Goal: Task Accomplishment & Management: Manage account settings

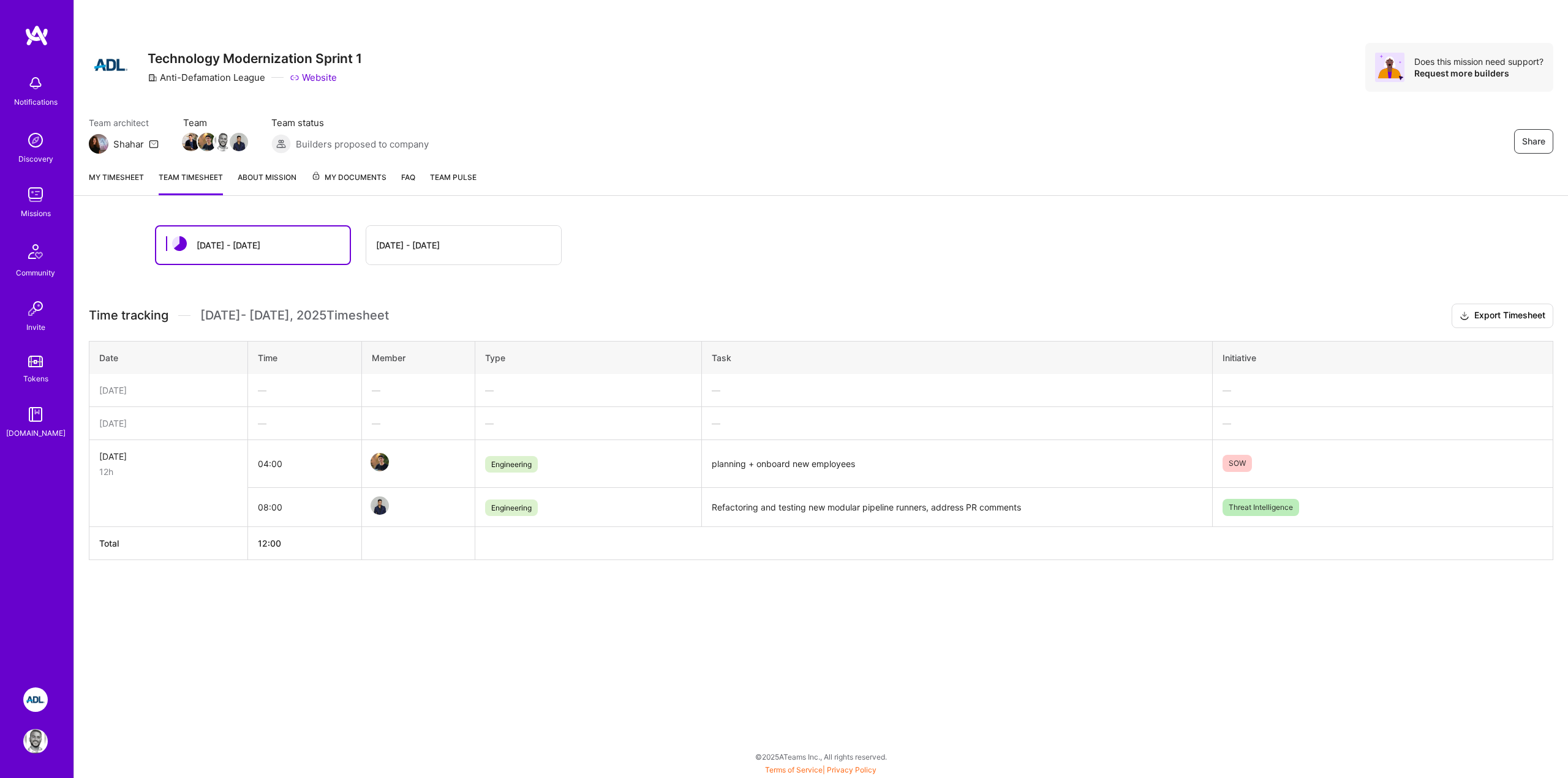
click at [214, 562] on div "[DATE] - [DATE] [DATE] - [DATE] Time tracking [DATE] - [DATE] Timesheet Export …" at bounding box center [821, 415] width 1494 height 410
click at [48, 89] on div "Notifications" at bounding box center [35, 89] width 76 height 42
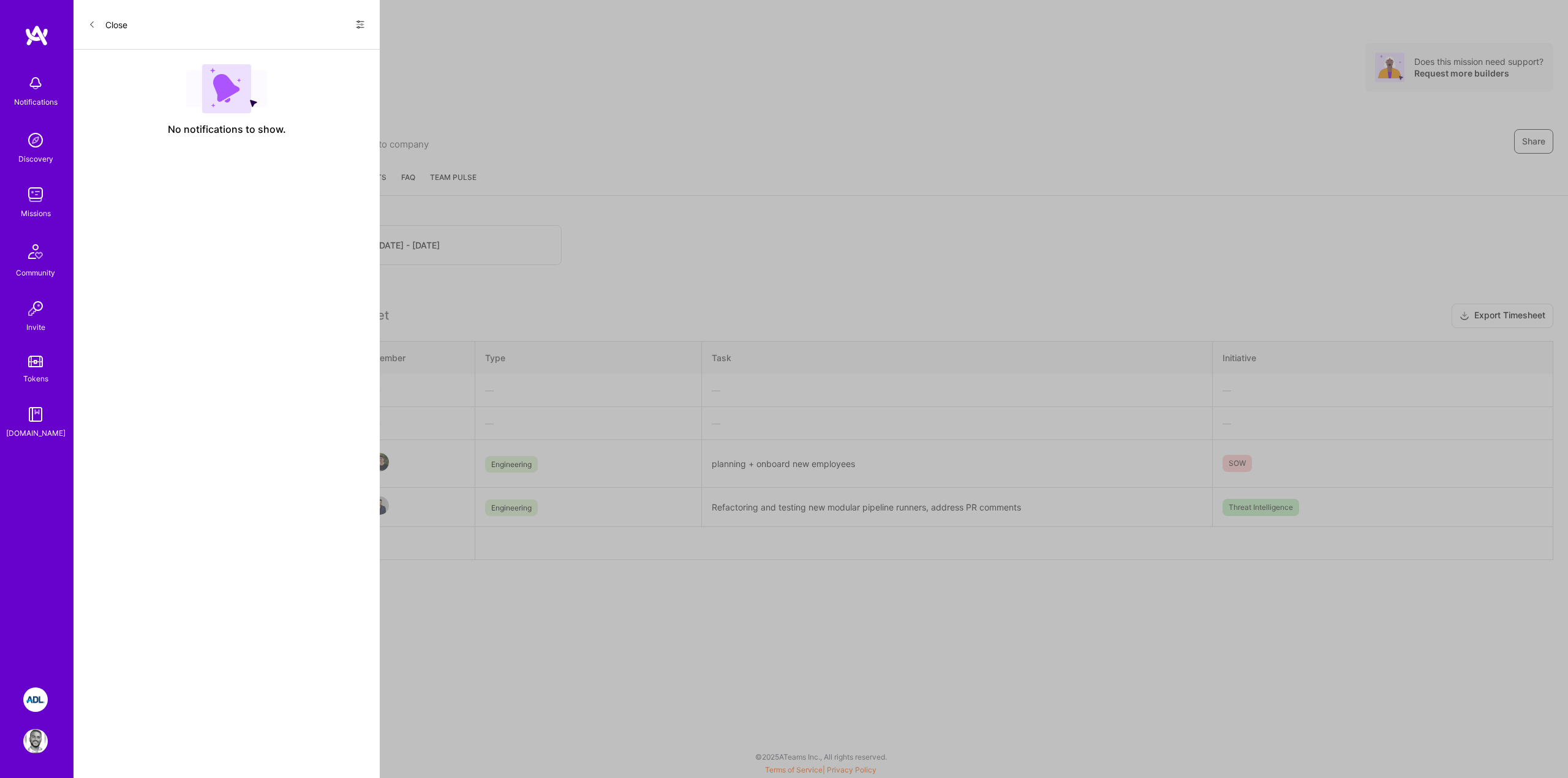
click at [98, 28] on button "Close" at bounding box center [108, 24] width 39 height 19
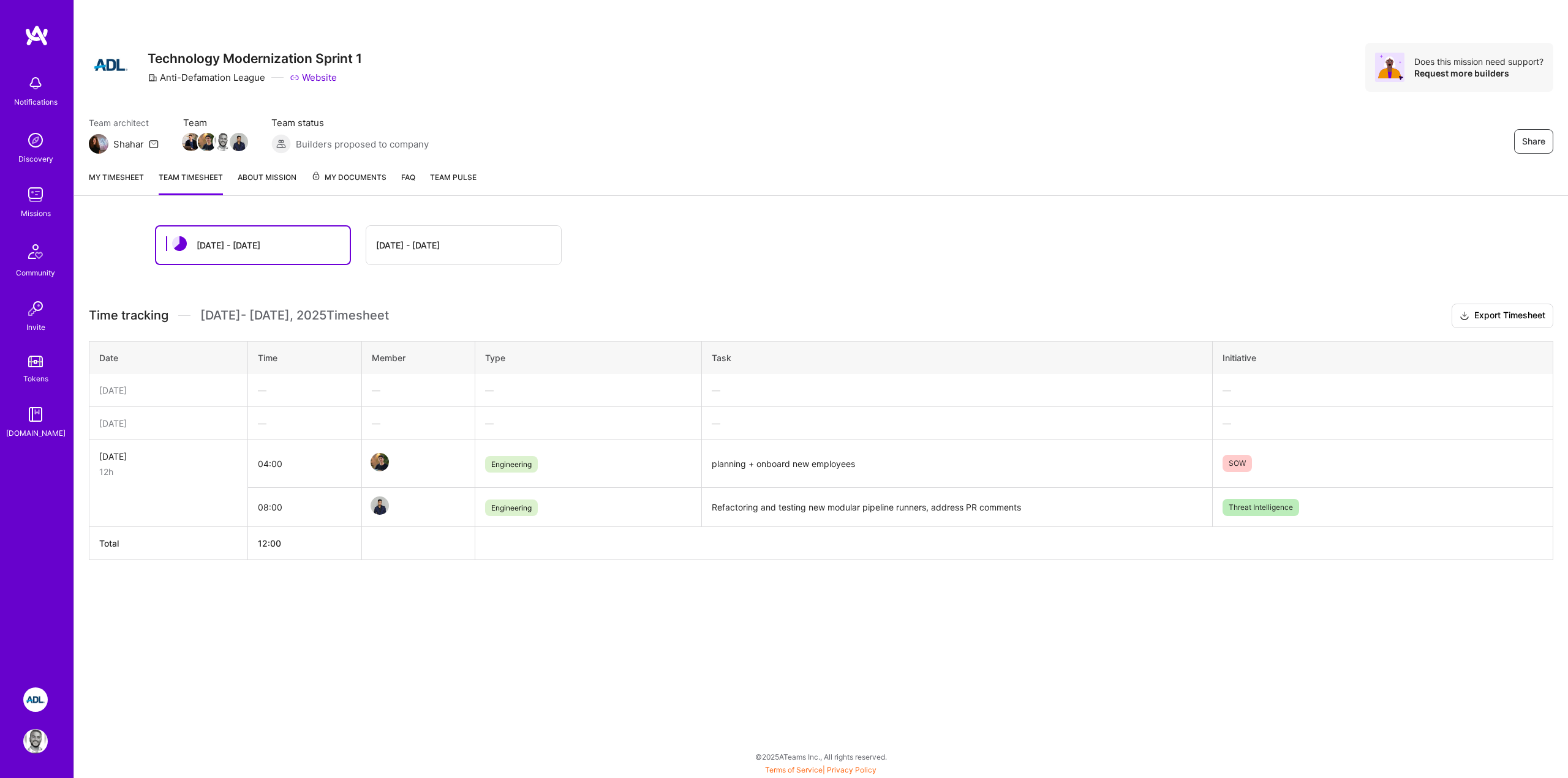
click at [28, 33] on img at bounding box center [37, 36] width 25 height 22
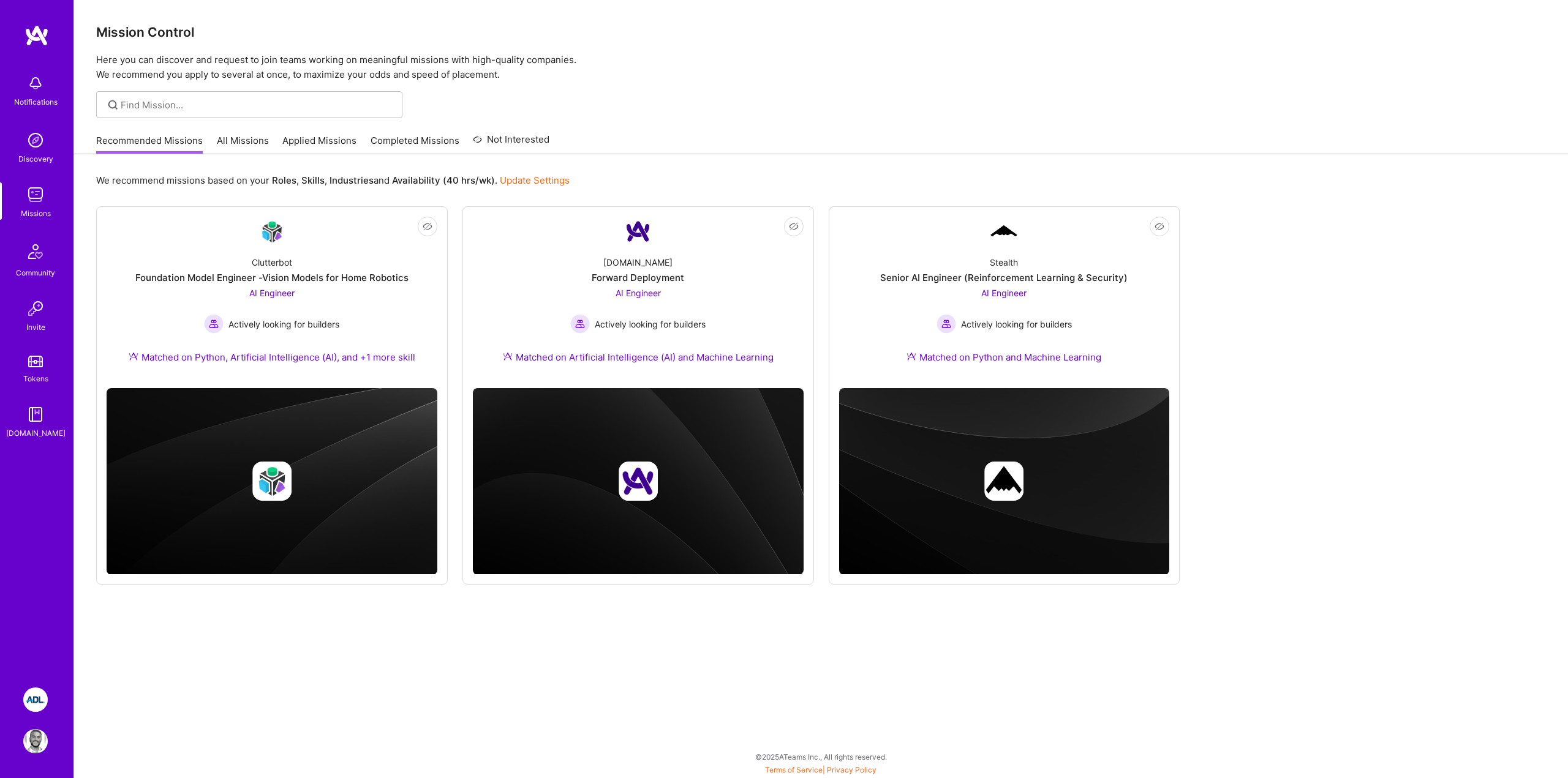
click at [37, 27] on img at bounding box center [37, 36] width 25 height 22
click at [47, 605] on div "Notifications Discovery Missions Community Invite Tokens [DOMAIN_NAME]" at bounding box center [37, 347] width 73 height 646
click at [36, 708] on img at bounding box center [35, 699] width 25 height 25
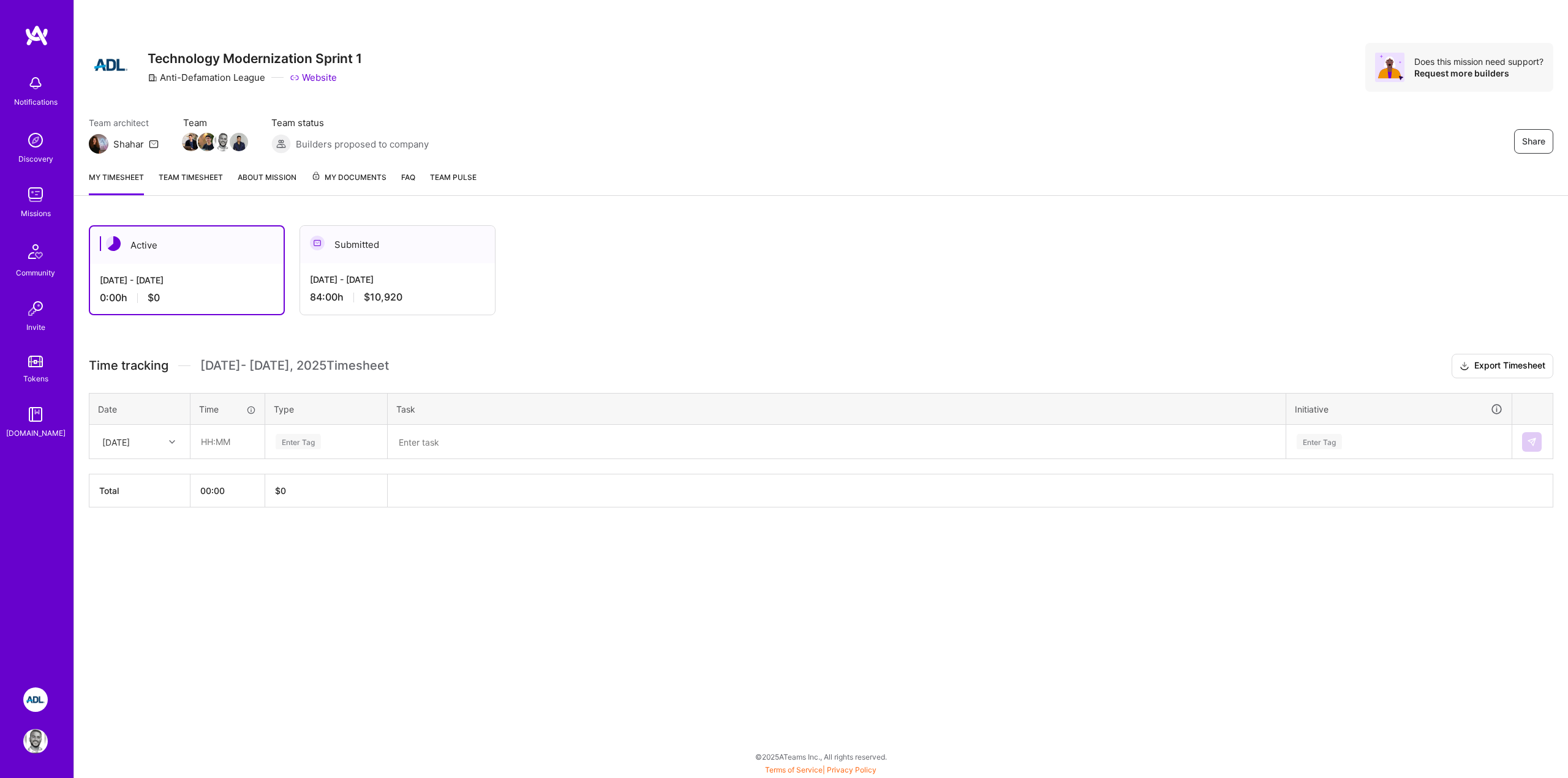
click at [37, 86] on img at bounding box center [35, 83] width 25 height 25
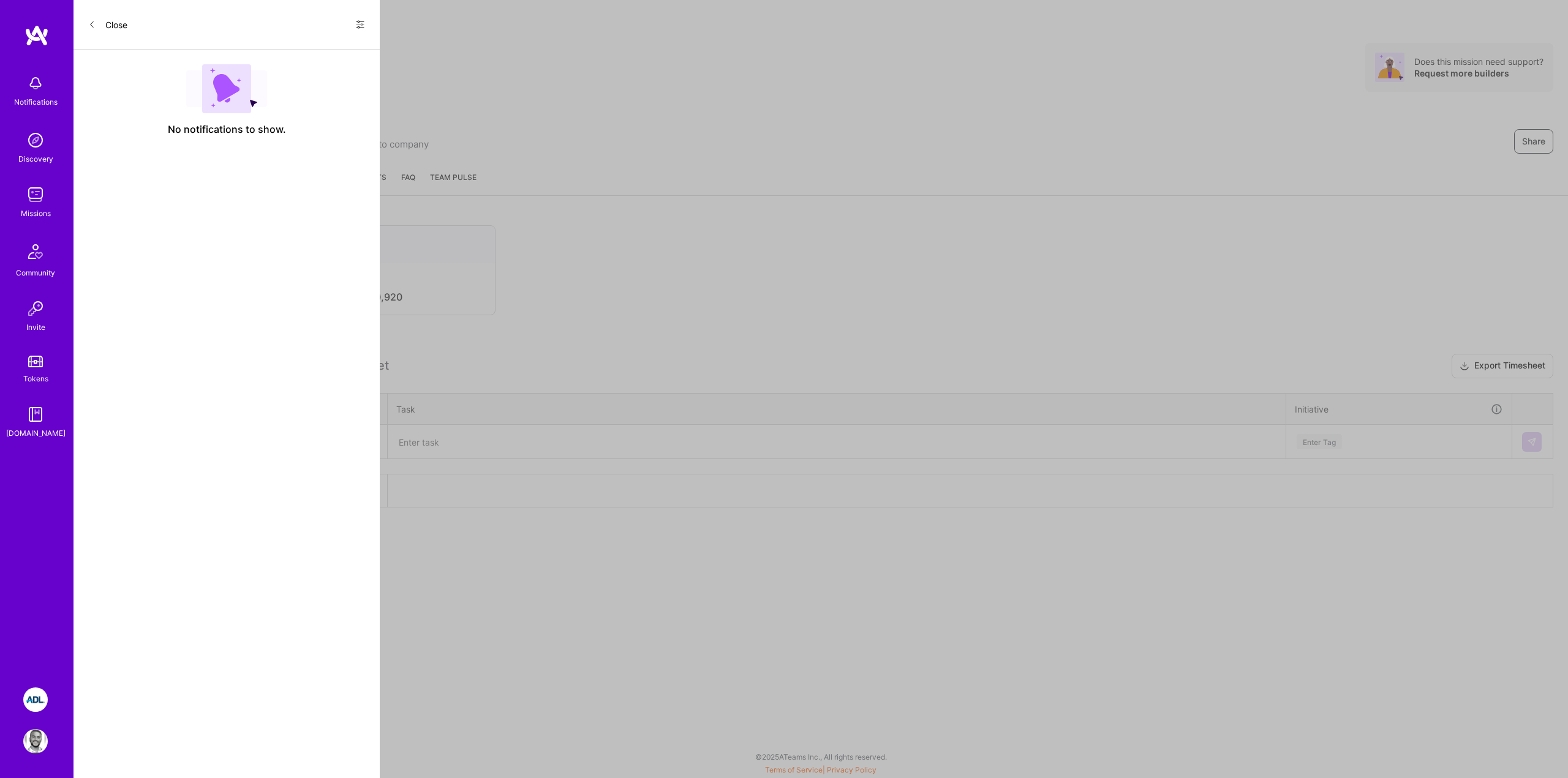
click at [243, 137] on div "No notifications to show." at bounding box center [226, 100] width 306 height 101
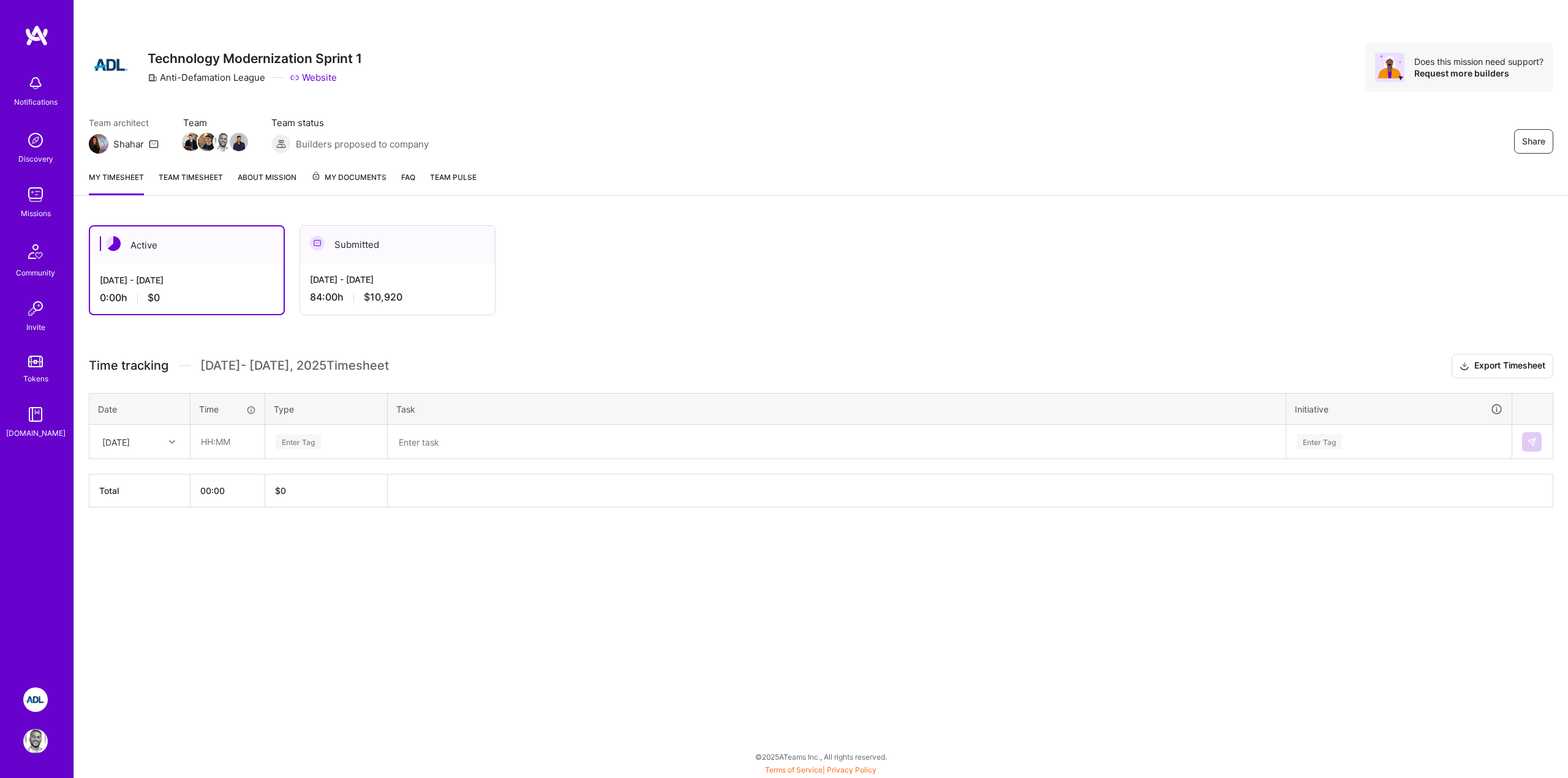
click at [40, 75] on div "Notifications Discovery Missions Community Invite Tokens [DOMAIN_NAME]" at bounding box center [37, 254] width 73 height 371
click at [584, 257] on div "Active [DATE] - [DATE] 0:00 h $0 Submitted [DATE] - [DATE] 84:00 h $10,920" at bounding box center [754, 270] width 1332 height 90
click at [198, 173] on link "Team timesheet" at bounding box center [191, 183] width 64 height 25
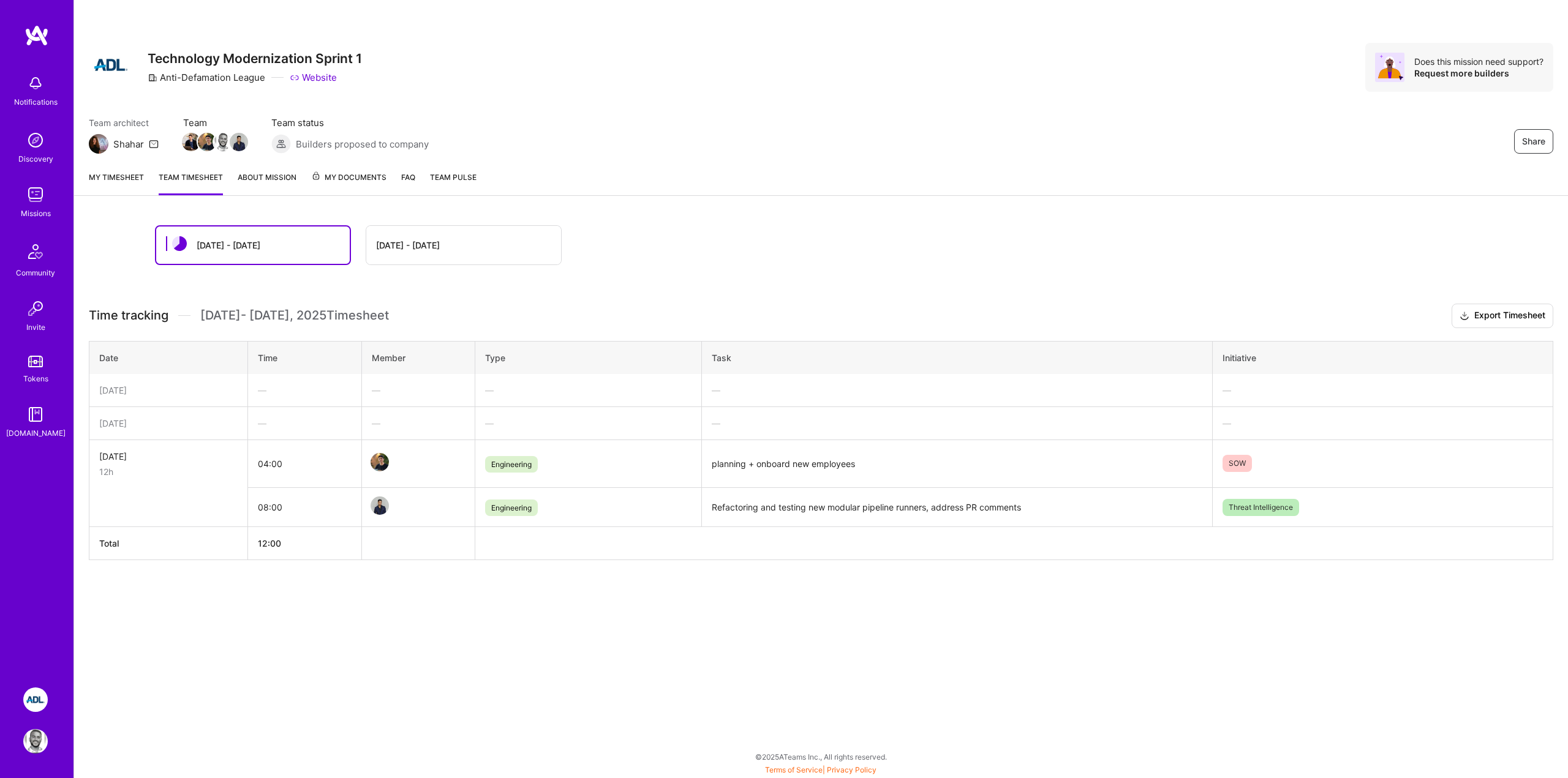
click at [583, 150] on div "Team architect Shahar Team Team status Builders proposed to company Share" at bounding box center [820, 134] width 1464 height 37
click at [414, 248] on div "[DATE] - [DATE]" at bounding box center [408, 246] width 64 height 13
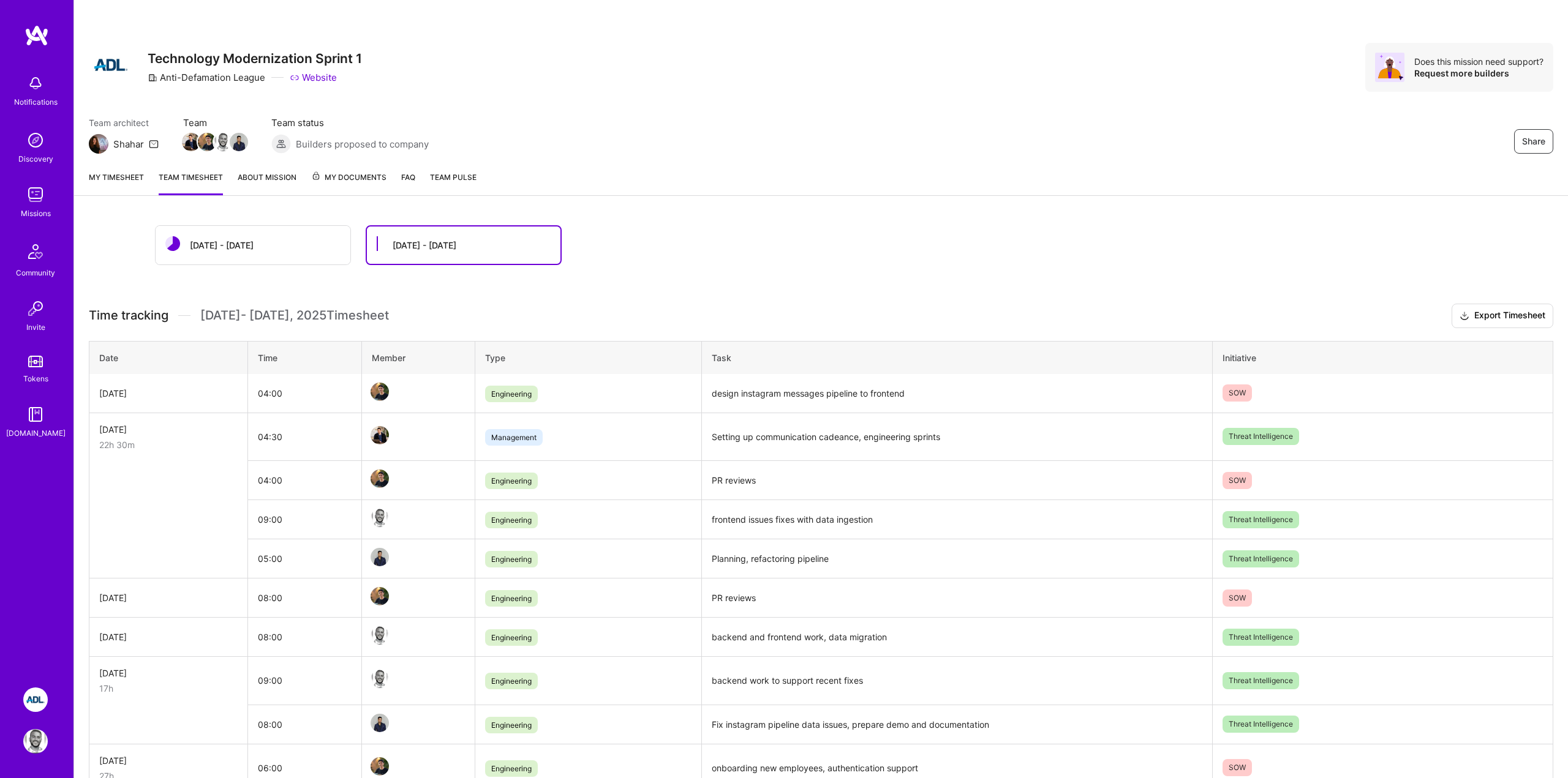
click at [250, 243] on div "[DATE] - [DATE]" at bounding box center [222, 246] width 64 height 13
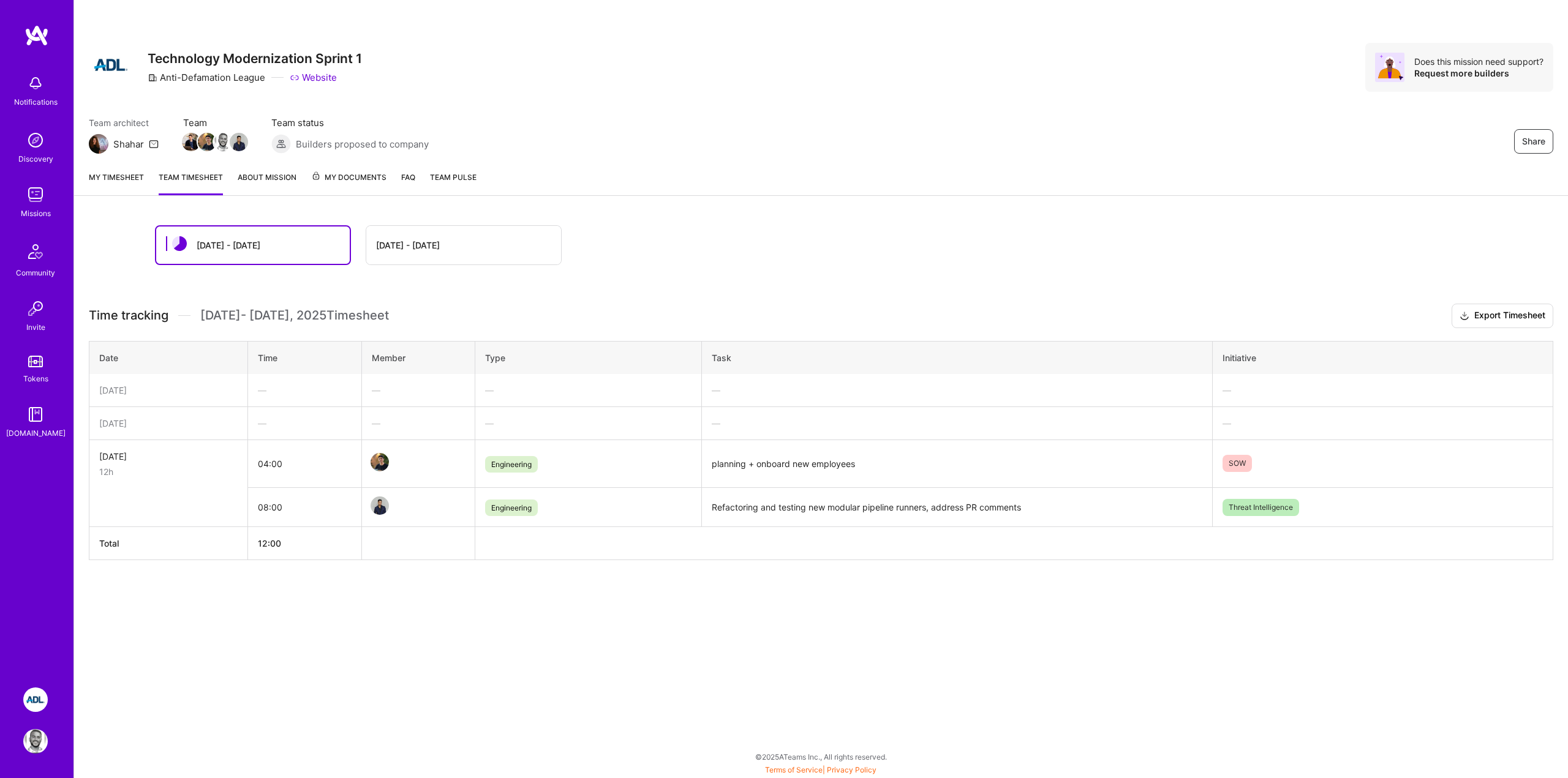
click at [174, 607] on div "[DATE] - [DATE] [DATE] - [DATE] Time tracking [DATE] - [DATE] Timesheet Export …" at bounding box center [821, 415] width 1494 height 410
click at [460, 252] on div "[DATE] - [DATE]" at bounding box center [463, 245] width 195 height 38
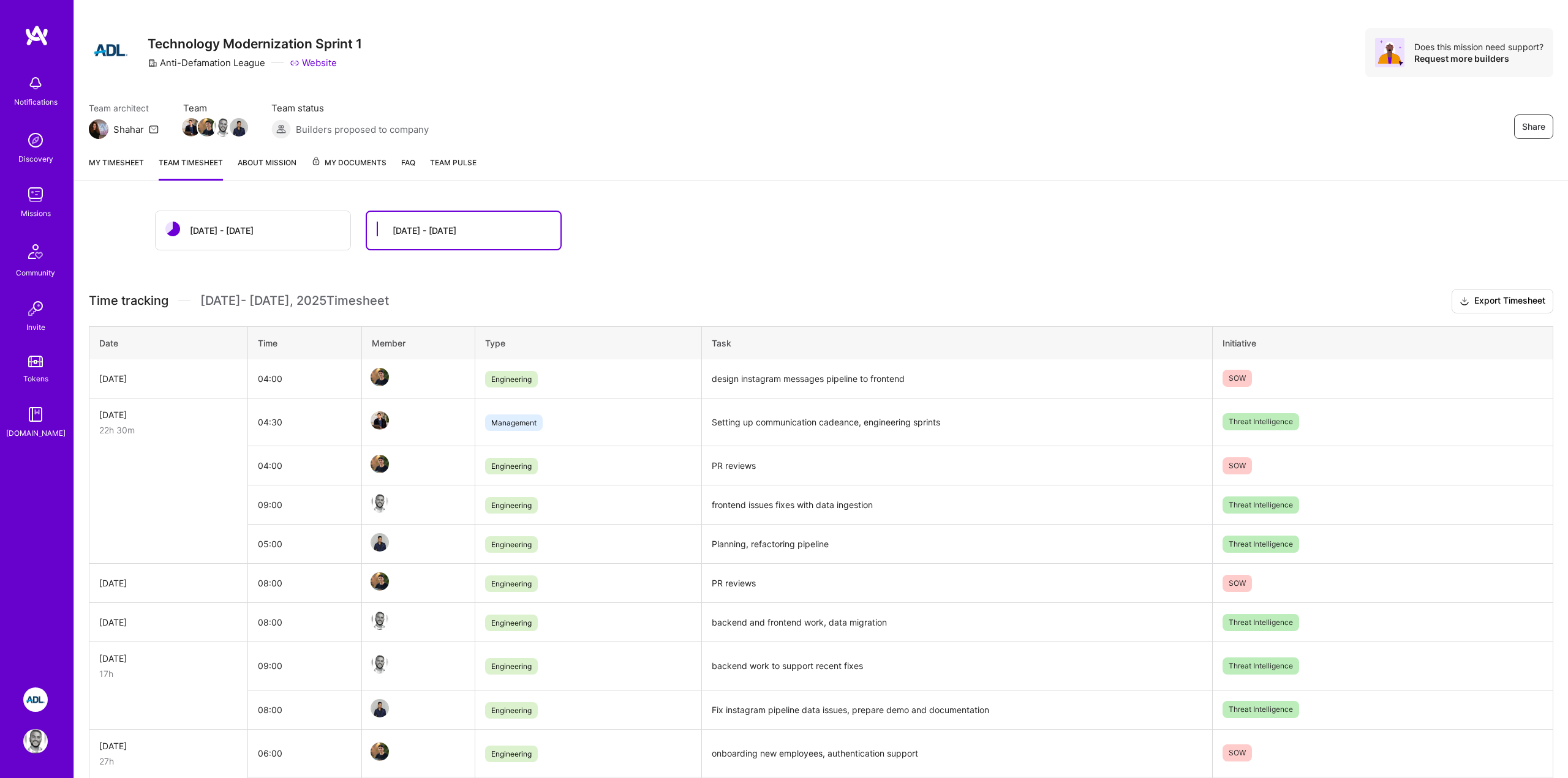
scroll to position [16, 0]
click at [258, 237] on div "[DATE] - [DATE]" at bounding box center [252, 230] width 195 height 38
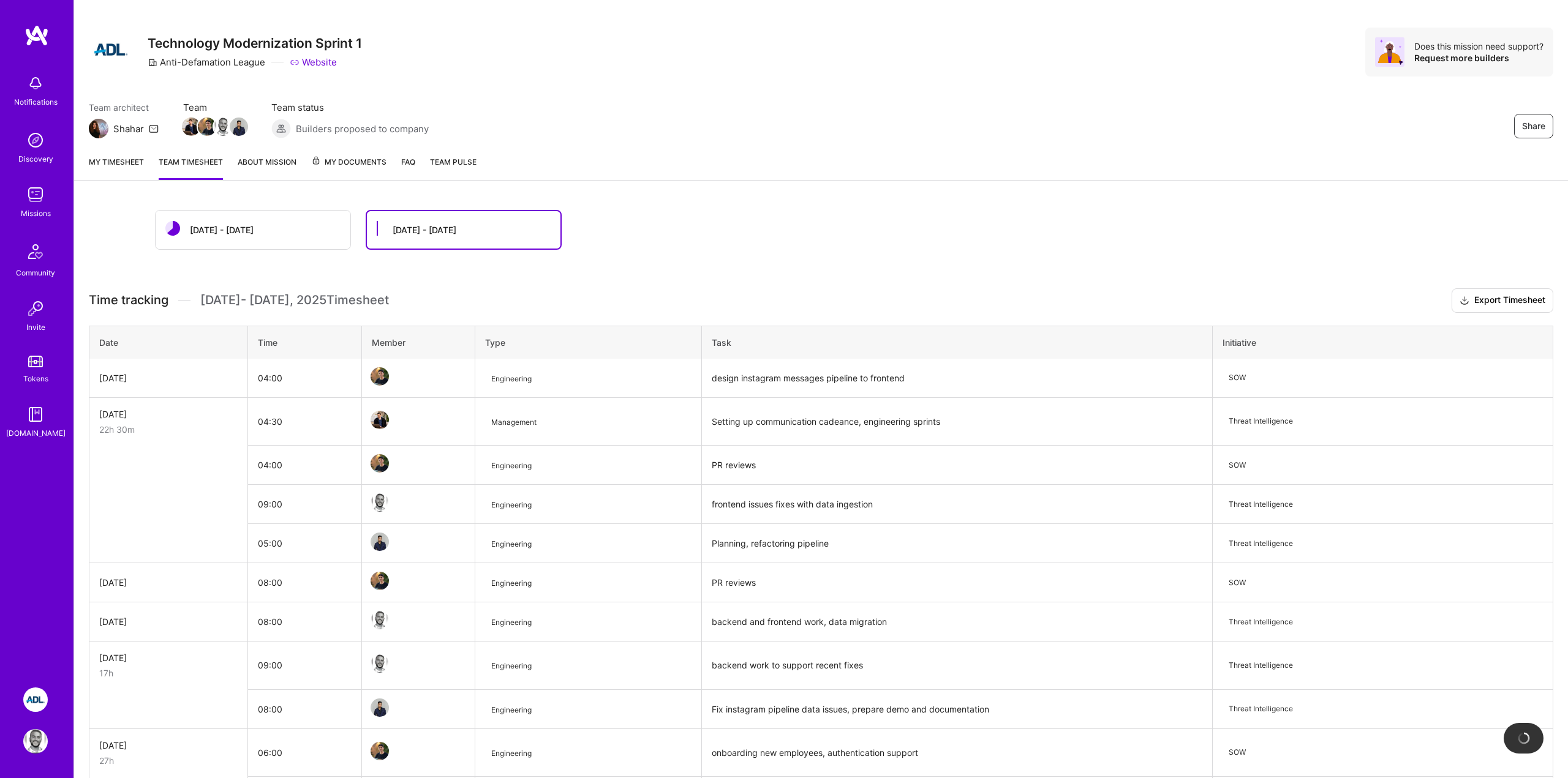
scroll to position [0, 0]
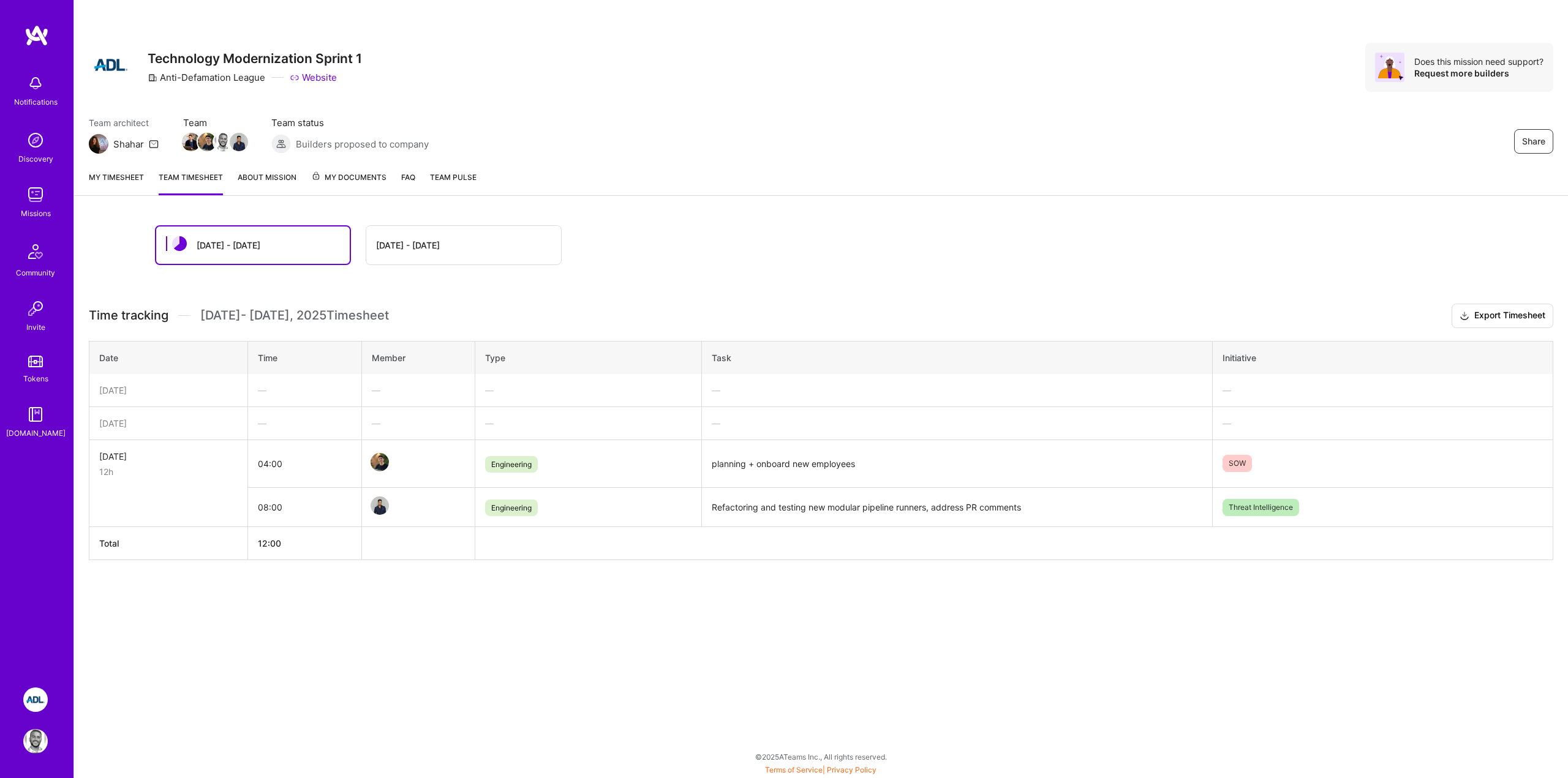
click at [258, 231] on div "[DATE] - [DATE]" at bounding box center [253, 245] width 194 height 37
click at [102, 182] on link "My timesheet" at bounding box center [116, 183] width 55 height 25
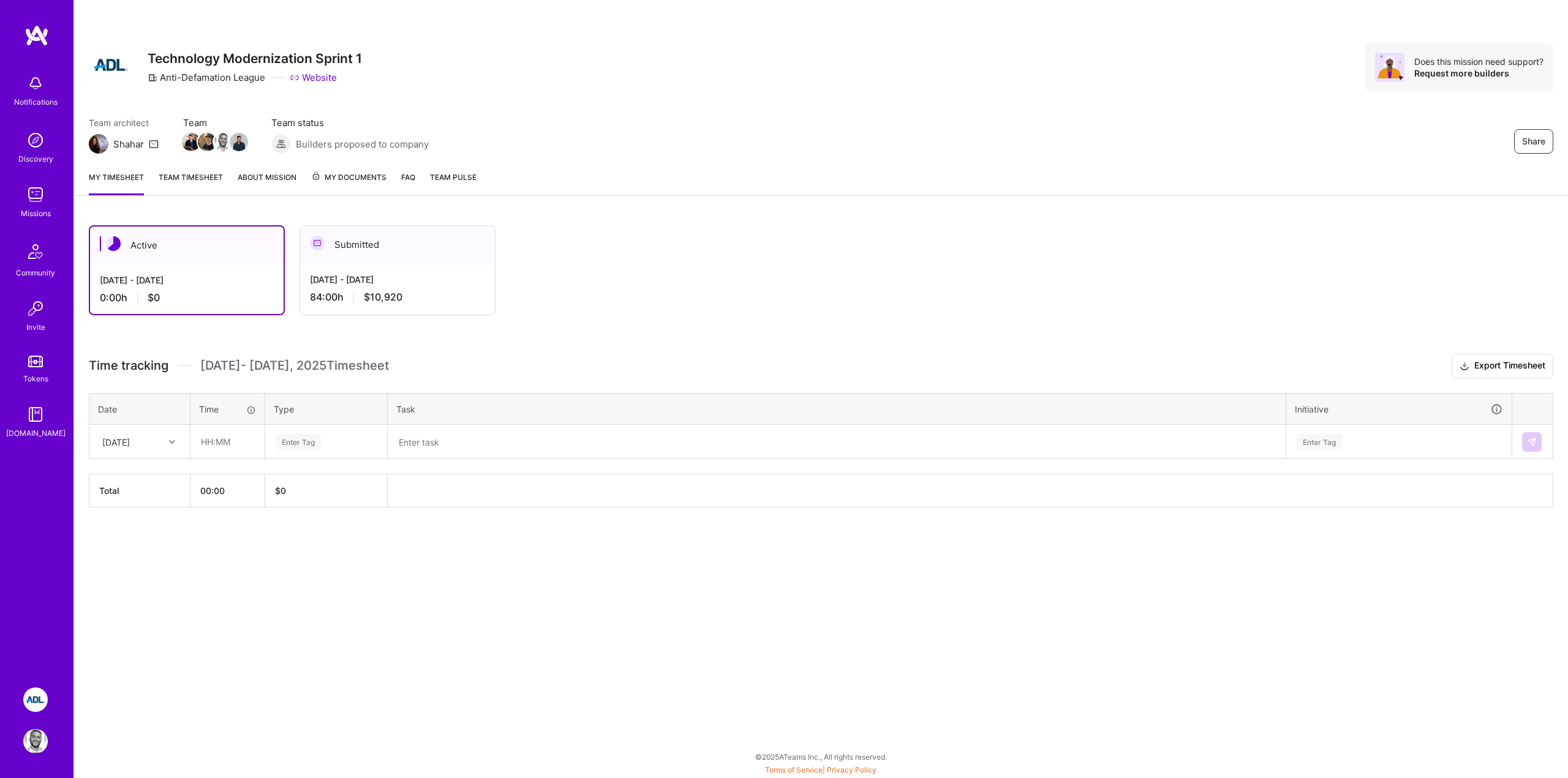
click at [153, 437] on div "[DATE]" at bounding box center [130, 442] width 68 height 20
click at [310, 318] on div "Active [DATE] - [DATE] 0:00 h $0 Submitted [DATE] - [DATE] 84:00 h $10,920 Time…" at bounding box center [821, 389] width 1494 height 357
click at [355, 280] on div "[DATE] - [DATE]" at bounding box center [397, 279] width 175 height 13
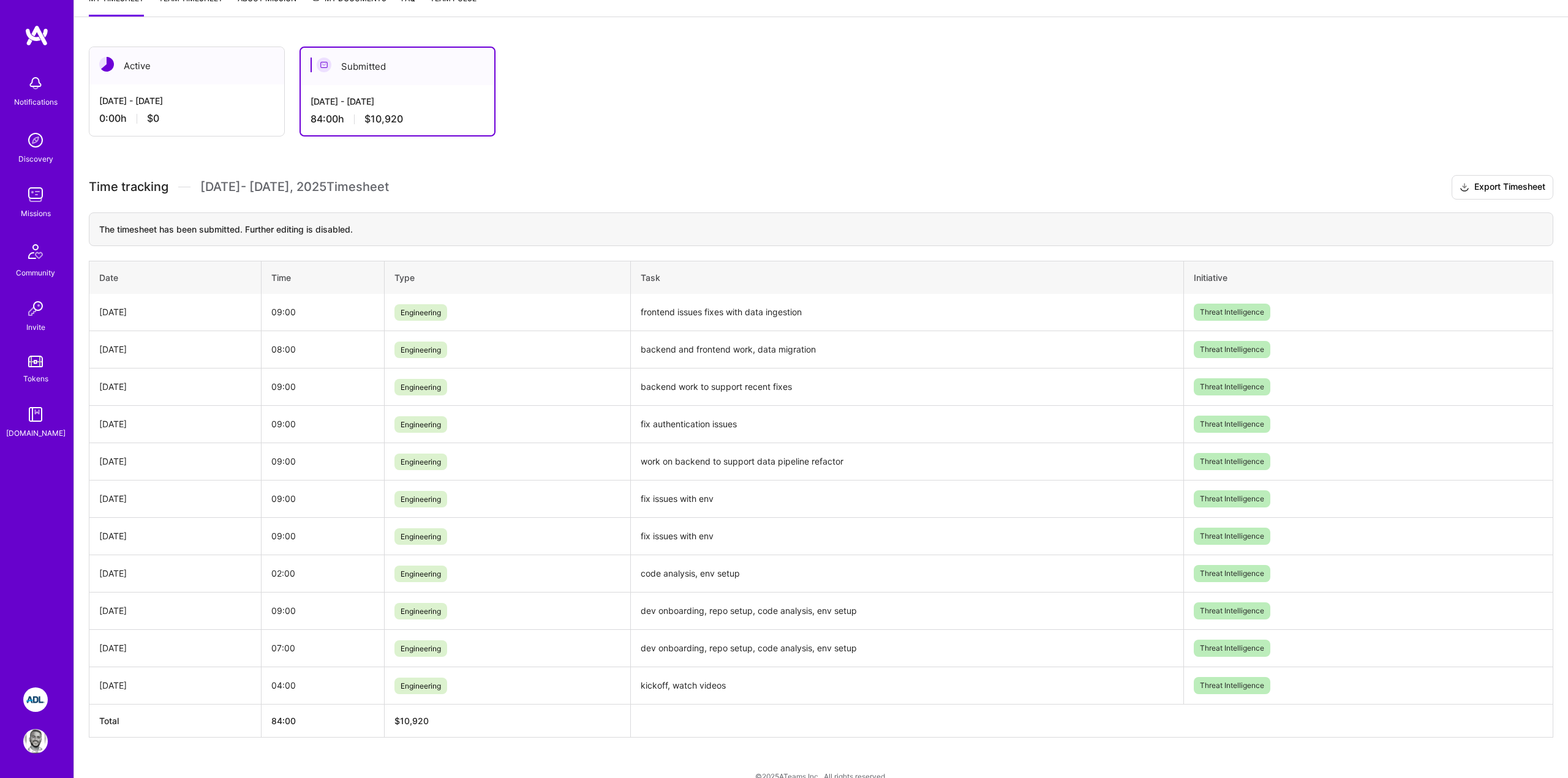
scroll to position [167, 0]
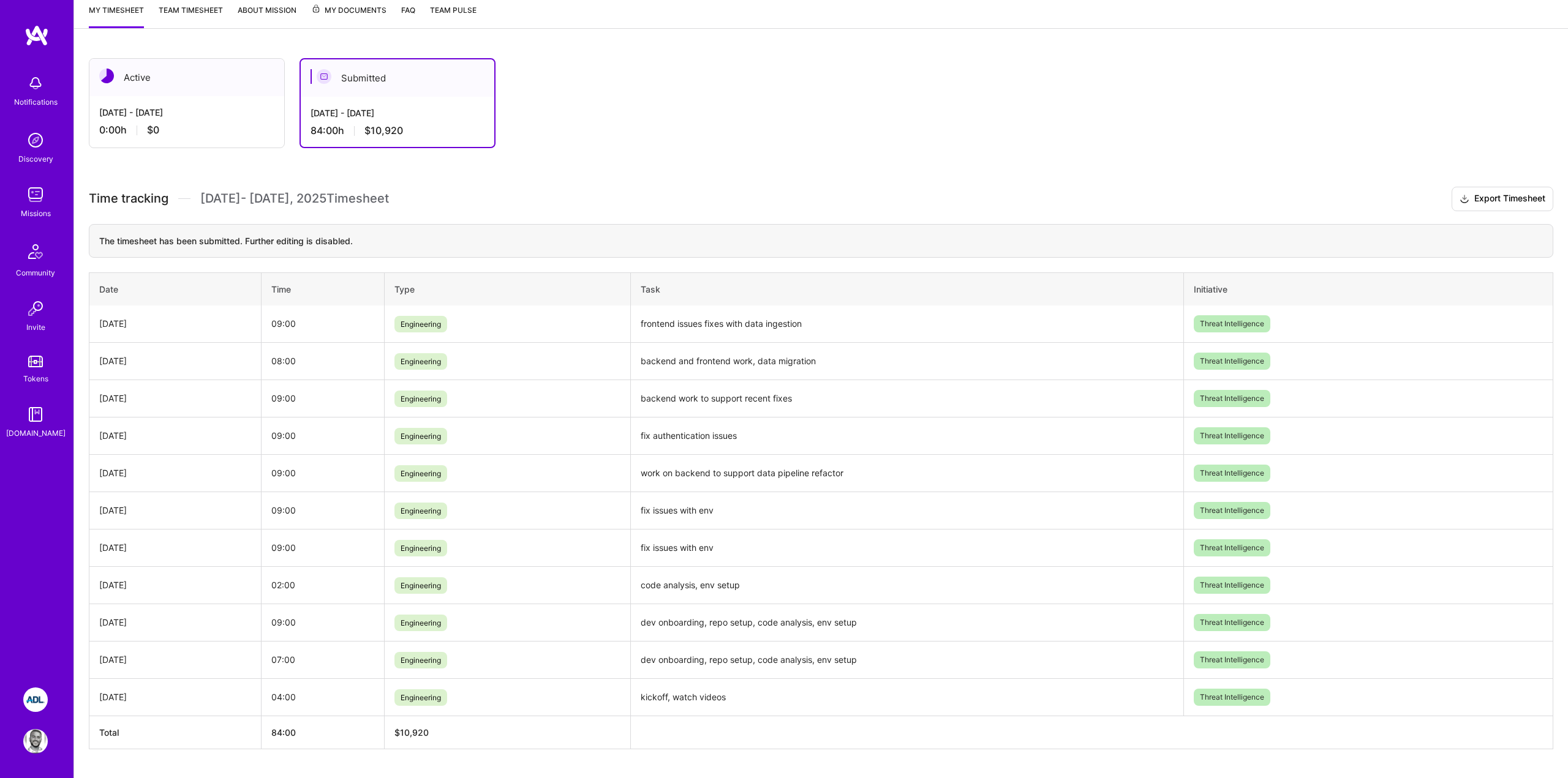
click at [175, 144] on div "[DATE] - [DATE] 0:00 h $0" at bounding box center [186, 121] width 195 height 50
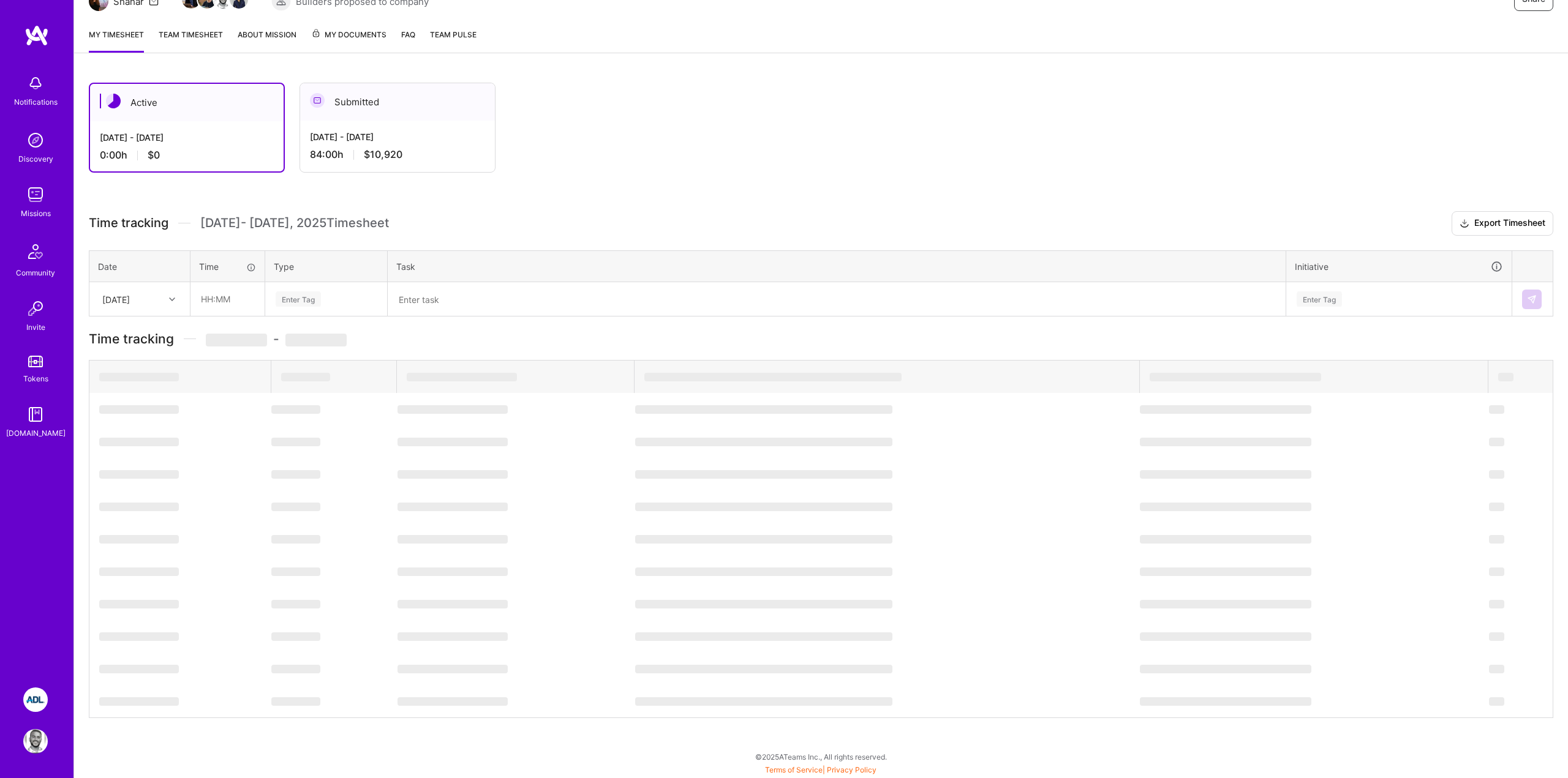
scroll to position [0, 0]
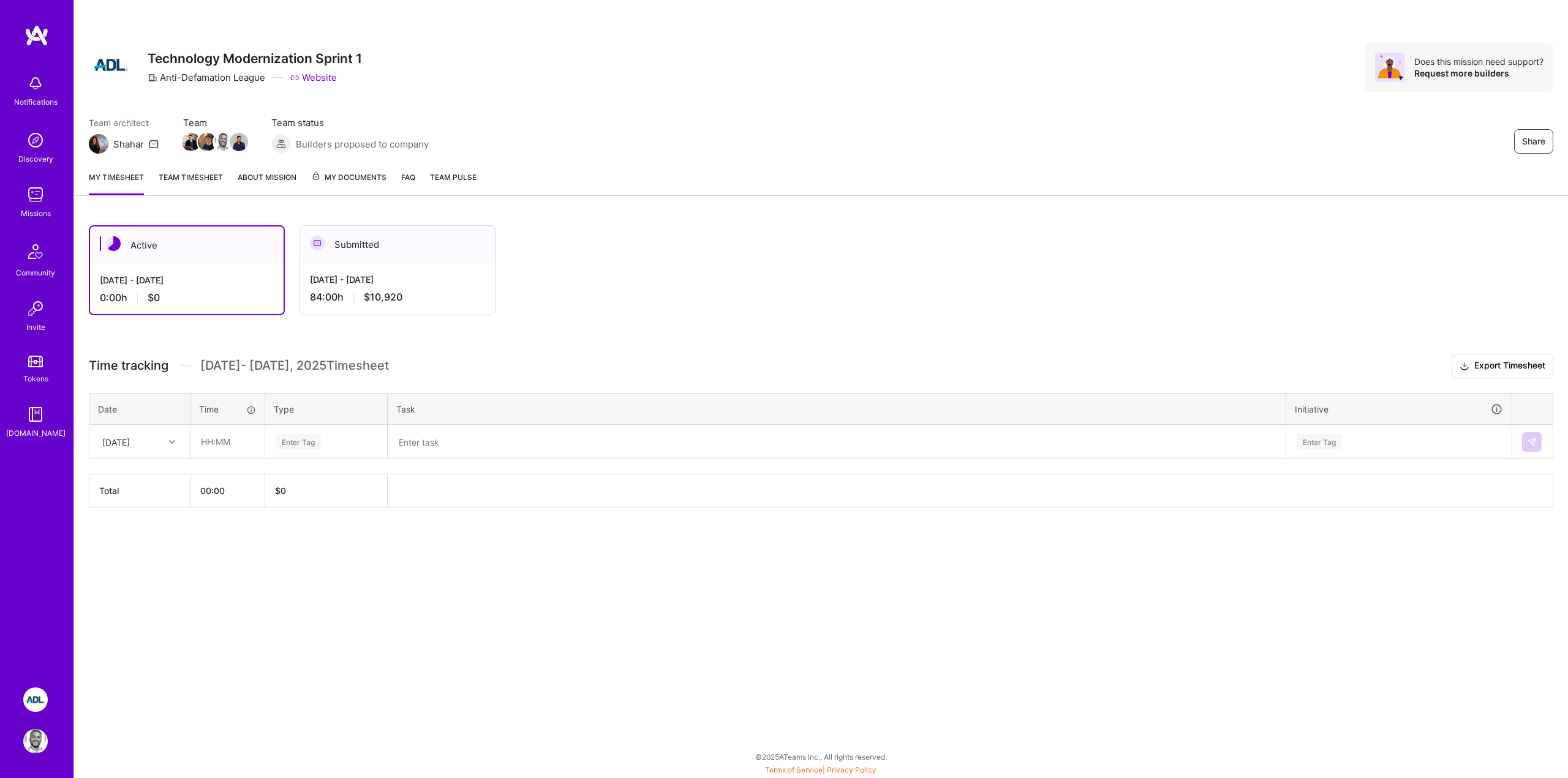
click at [526, 293] on div "Active [DATE] - [DATE] 0:00 h $0 Submitted [DATE] - [DATE] 84:00 h $10,920" at bounding box center [754, 270] width 1332 height 90
click at [342, 277] on div "[DATE] - [DATE]" at bounding box center [397, 279] width 175 height 13
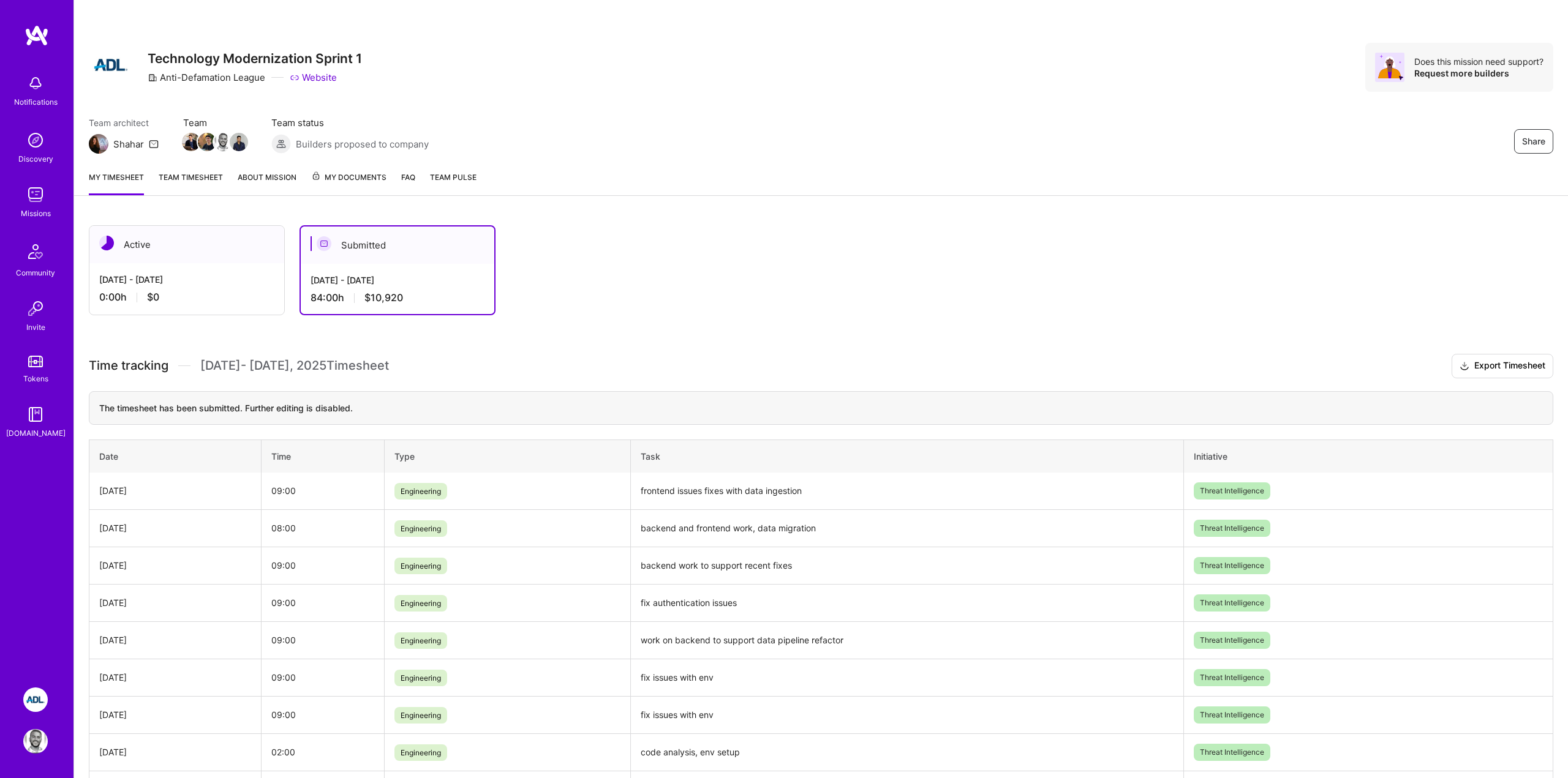
click at [213, 265] on div "[DATE] - [DATE] 0:00 h $0" at bounding box center [186, 288] width 195 height 50
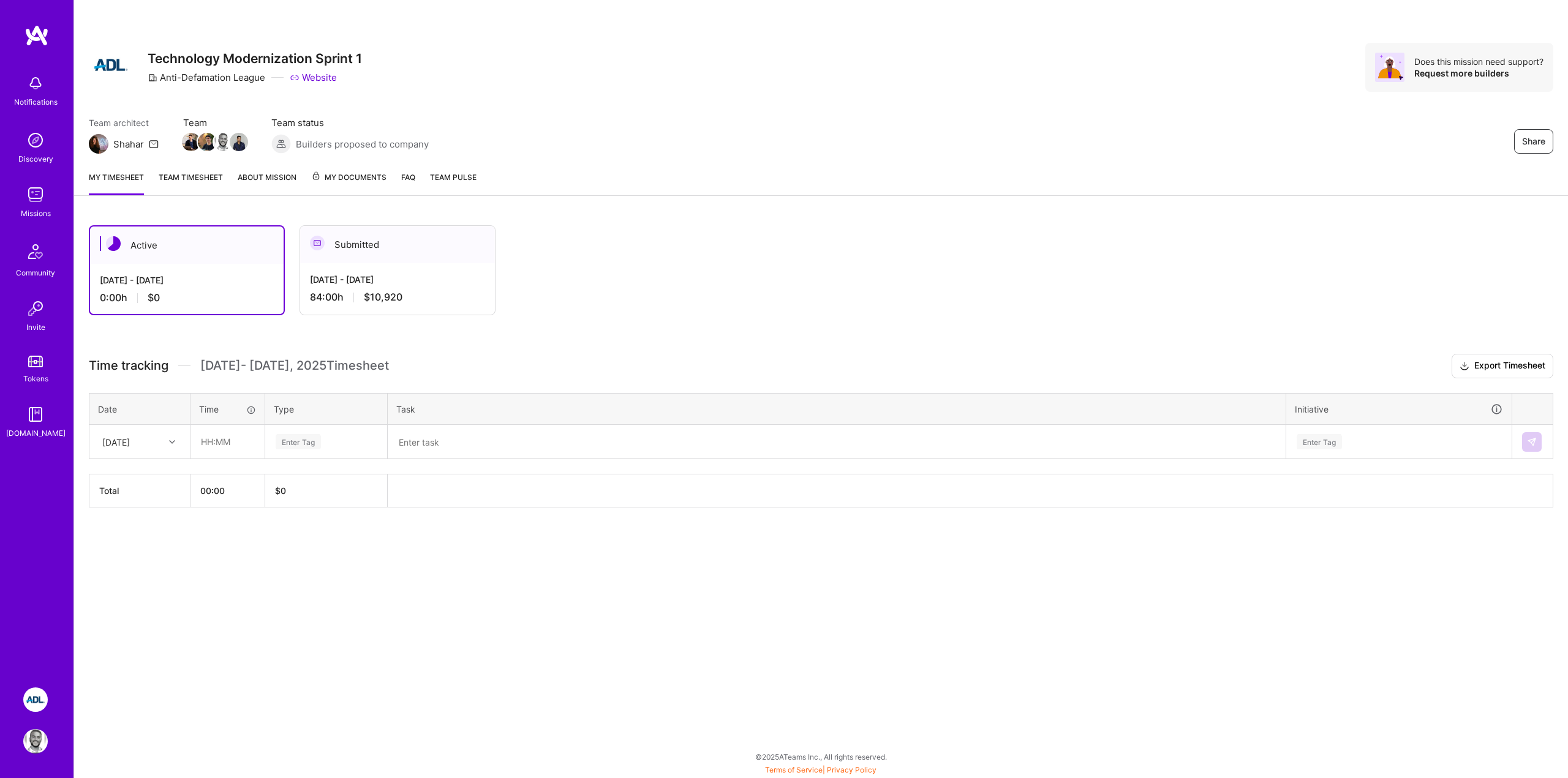
click at [351, 301] on div "84:00 h $10,920" at bounding box center [397, 298] width 175 height 13
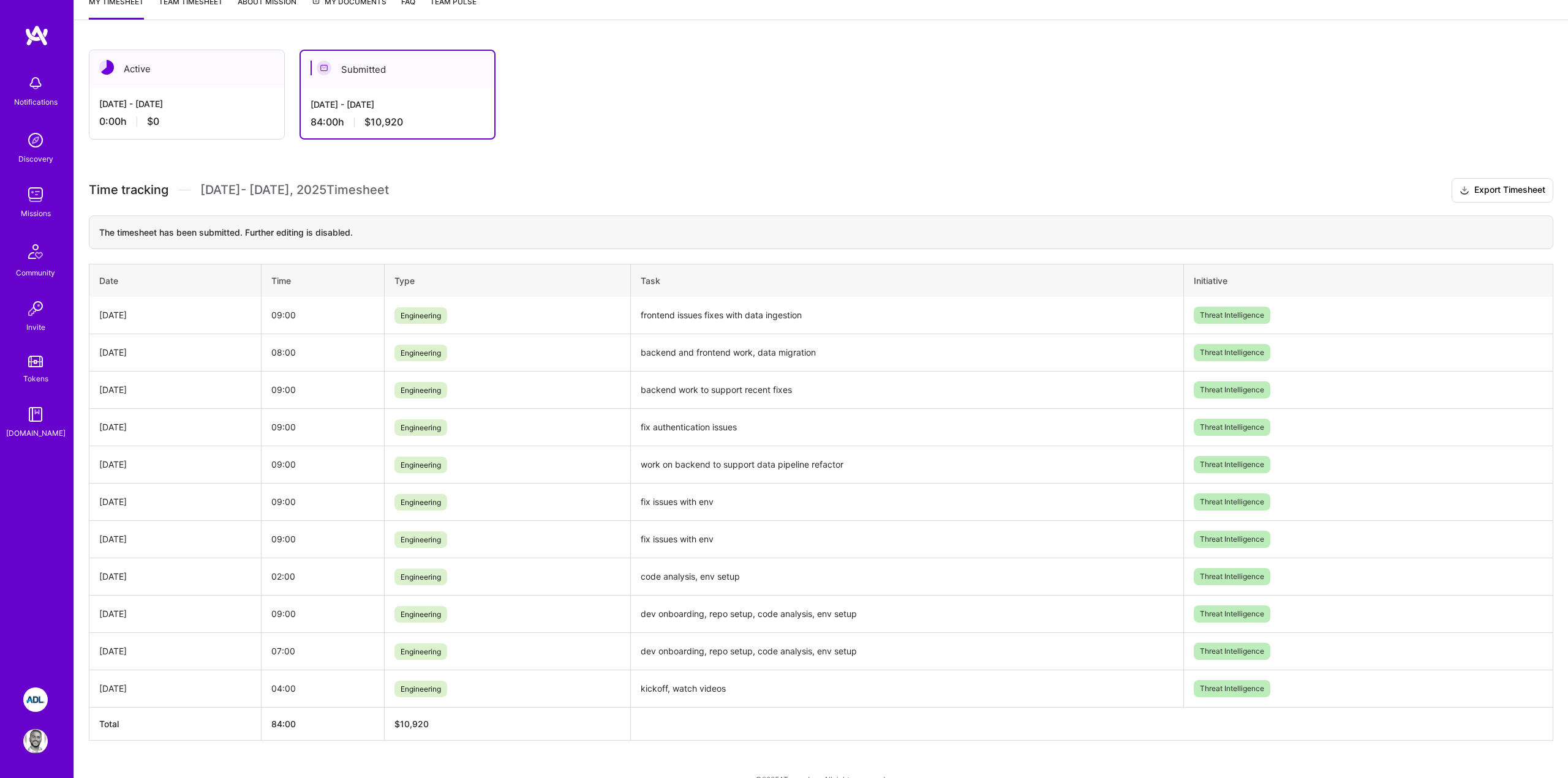
scroll to position [198, 0]
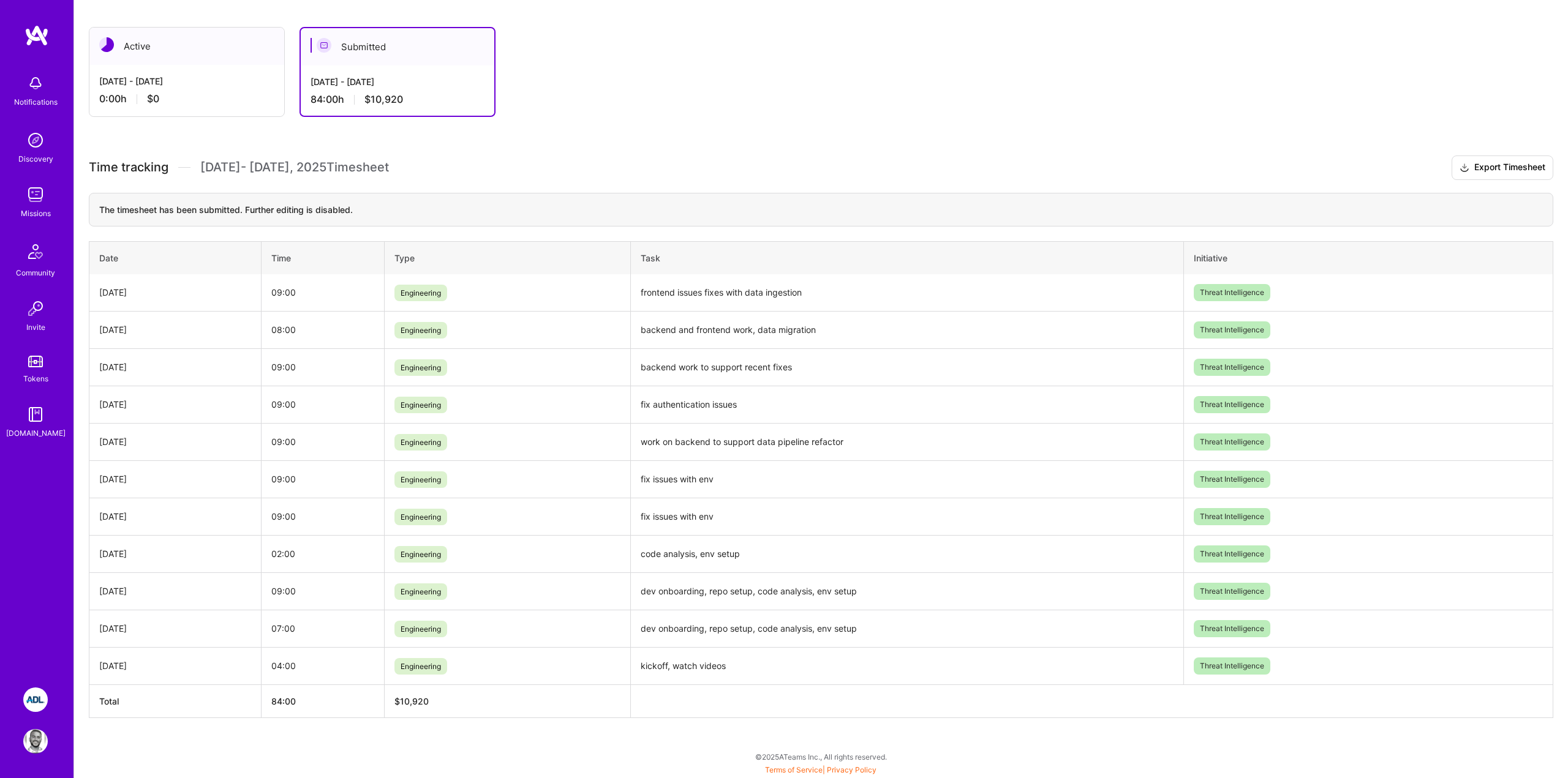
click at [204, 76] on div "[DATE] - [DATE]" at bounding box center [187, 81] width 175 height 13
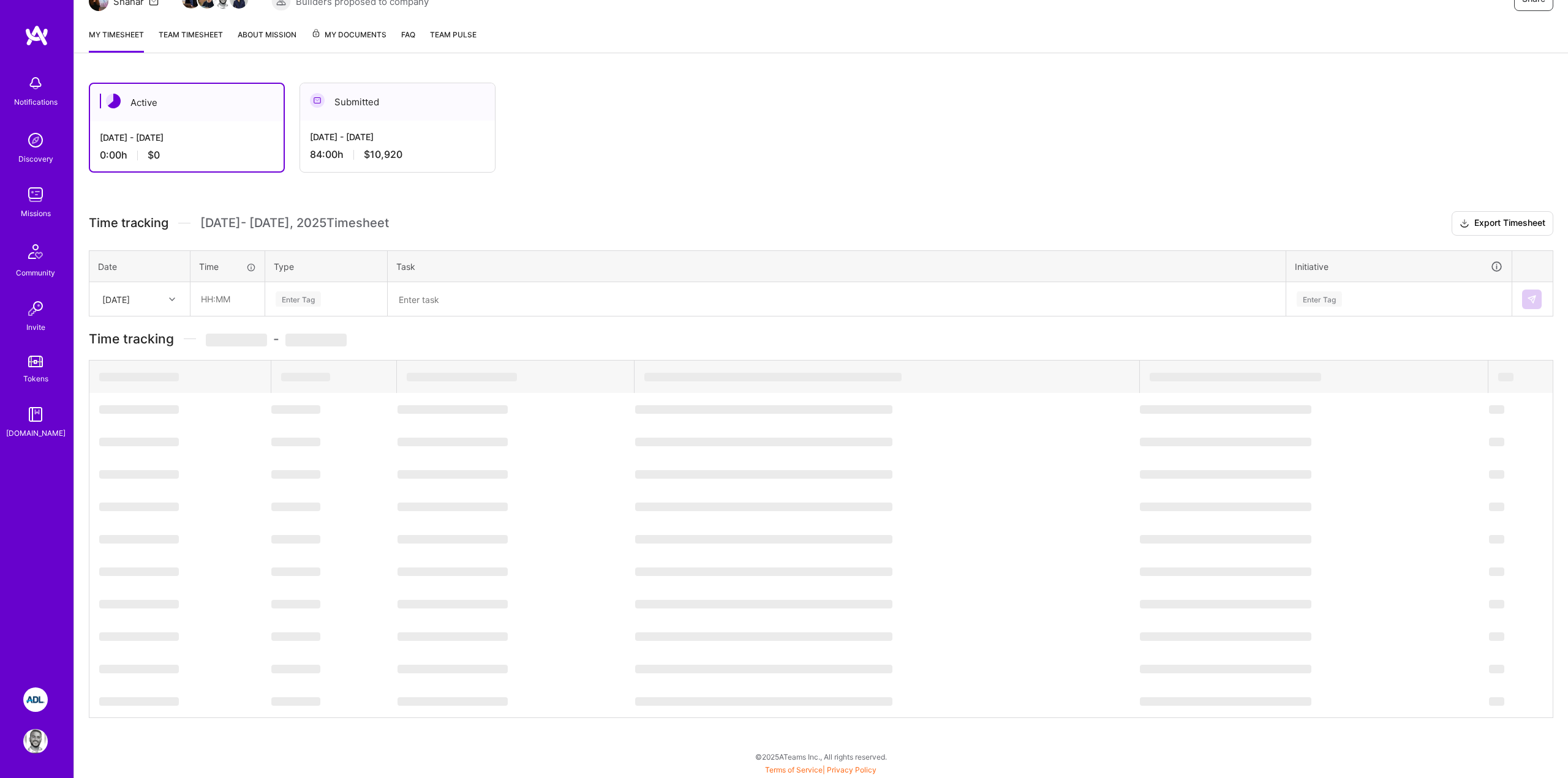
scroll to position [0, 0]
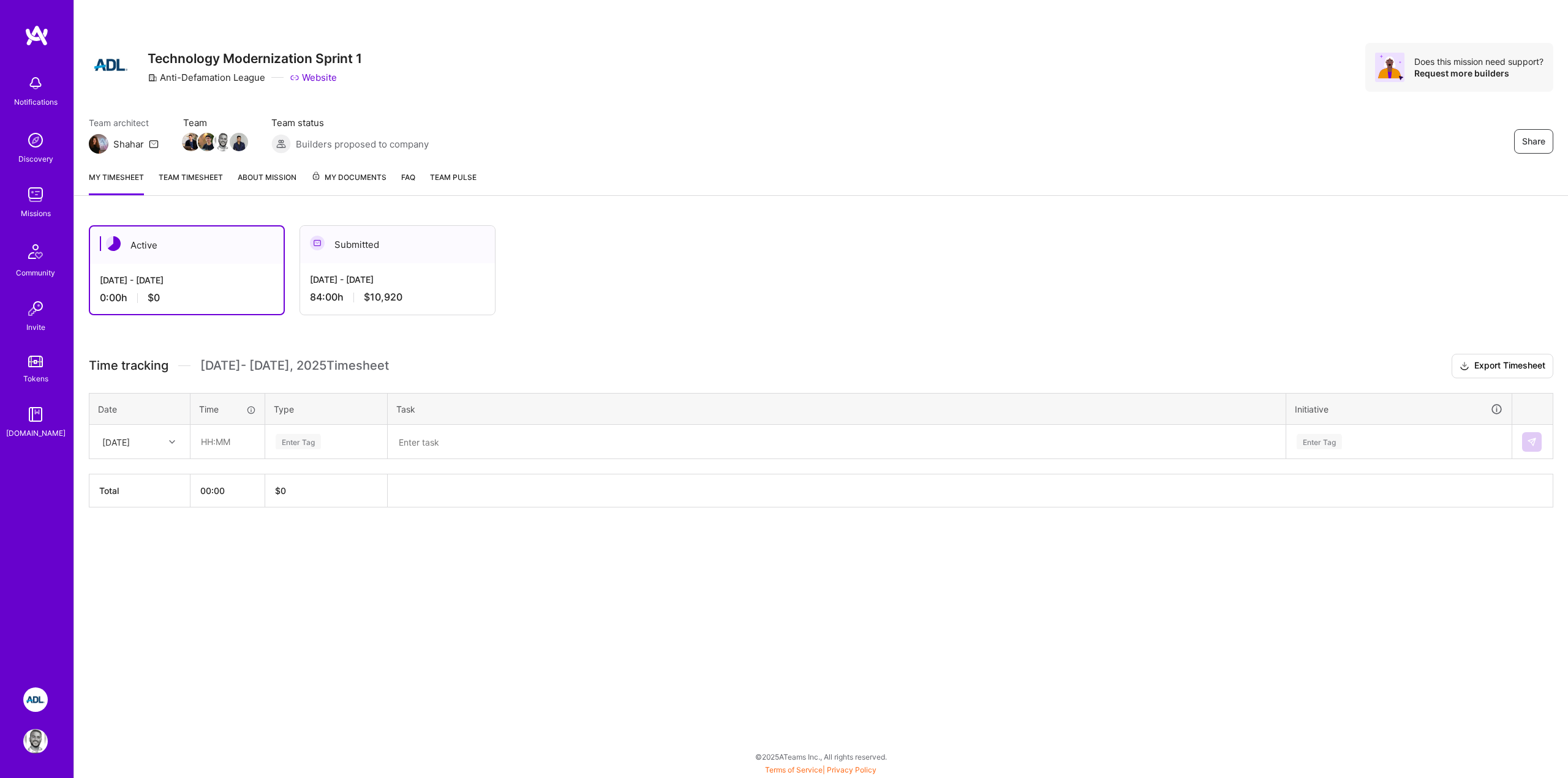
click at [168, 442] on div at bounding box center [174, 441] width 19 height 16
click at [155, 552] on div "Active [DATE] - [DATE] 0:00 h $0 Submitted [DATE] - [DATE] 84:00 h $10,920 Time…" at bounding box center [821, 389] width 1494 height 357
click at [215, 436] on input "text" at bounding box center [227, 442] width 73 height 33
click at [146, 429] on div "[DATE]" at bounding box center [140, 442] width 100 height 33
click at [122, 478] on div "[DATE]" at bounding box center [140, 477] width 100 height 23
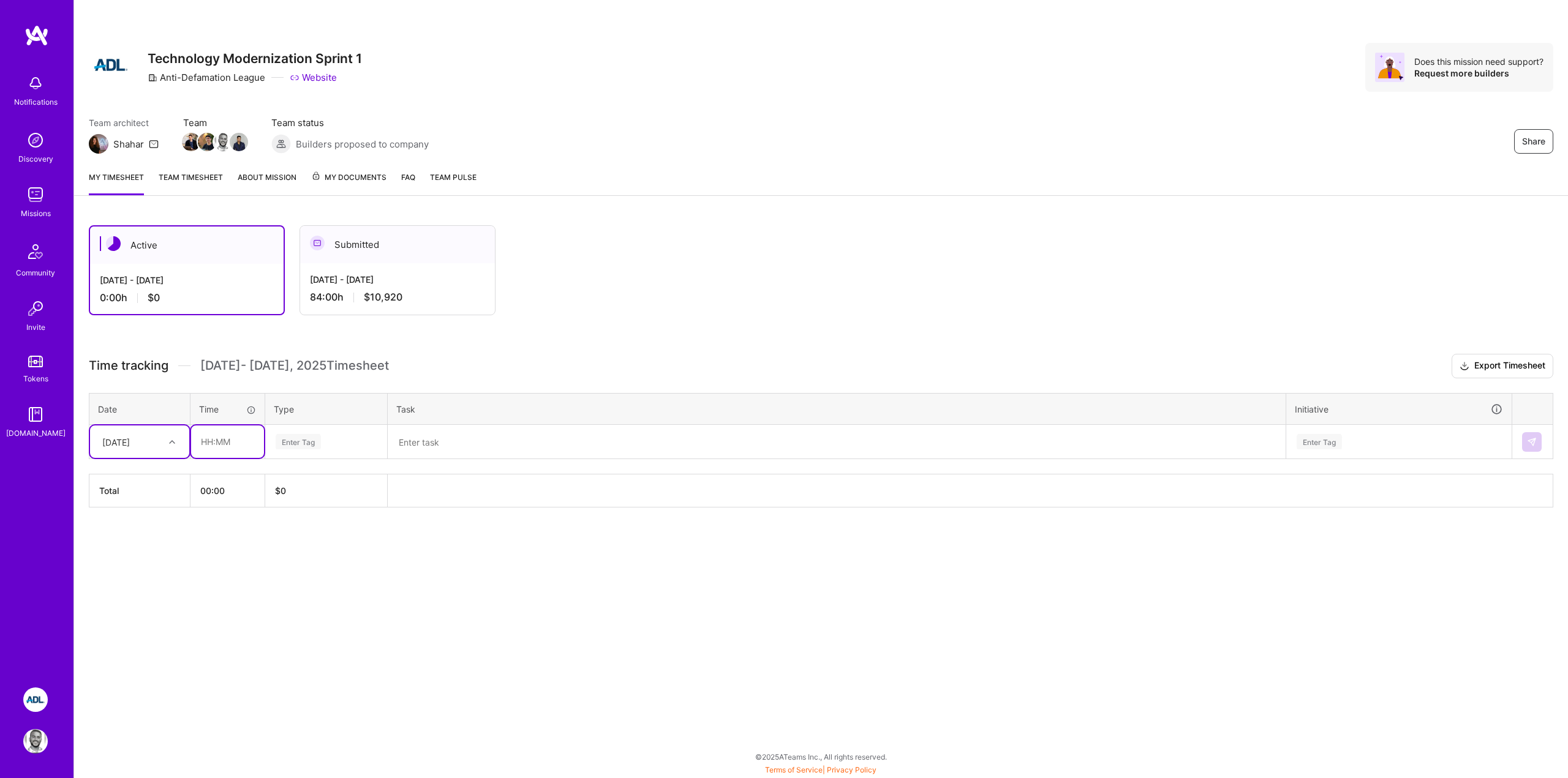
click at [214, 445] on input "text" at bounding box center [227, 442] width 73 height 33
type input "09:00"
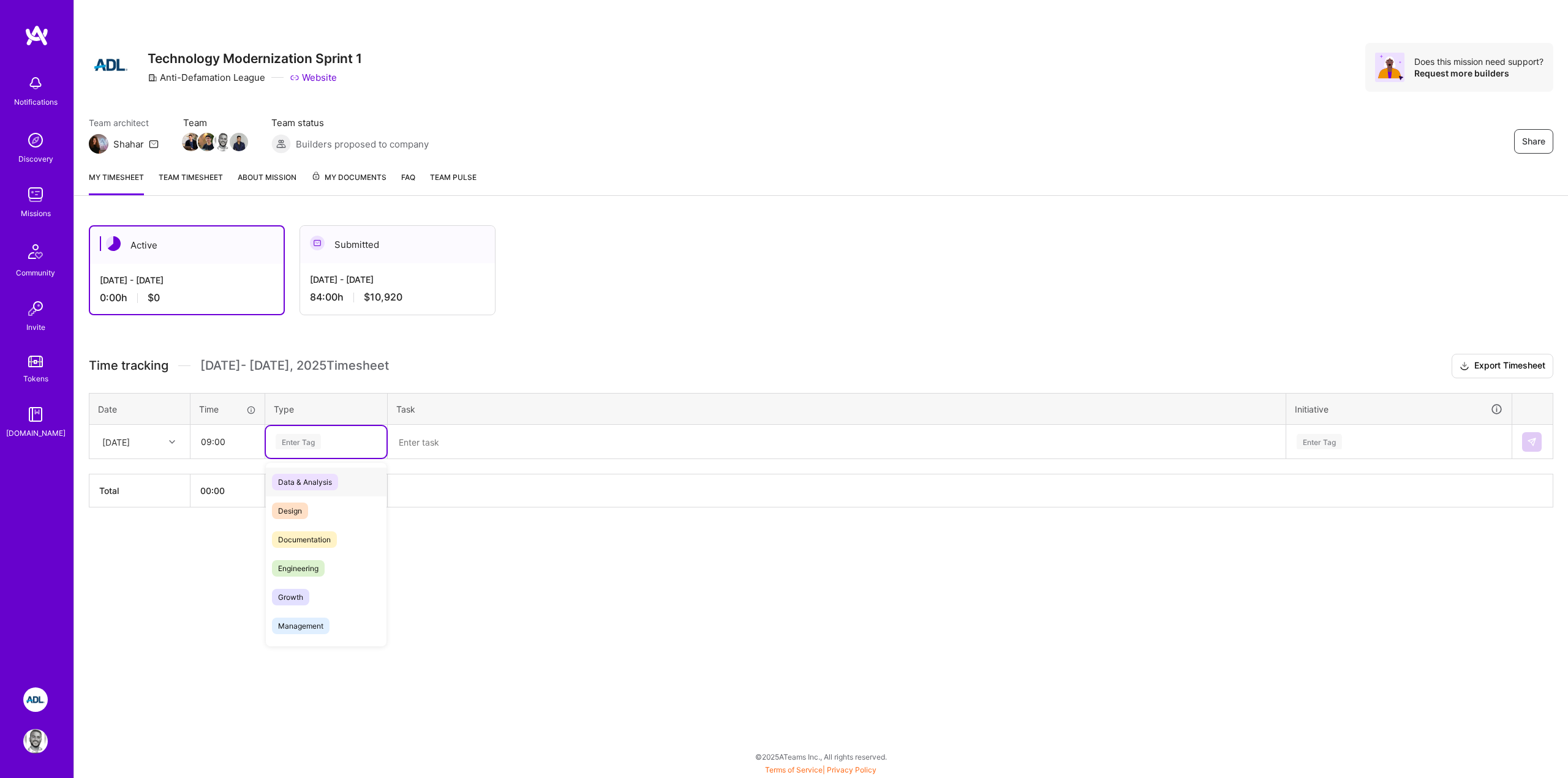
click at [293, 444] on div "Enter Tag" at bounding box center [299, 441] width 46 height 19
click at [298, 564] on span "Engineering" at bounding box center [299, 569] width 53 height 16
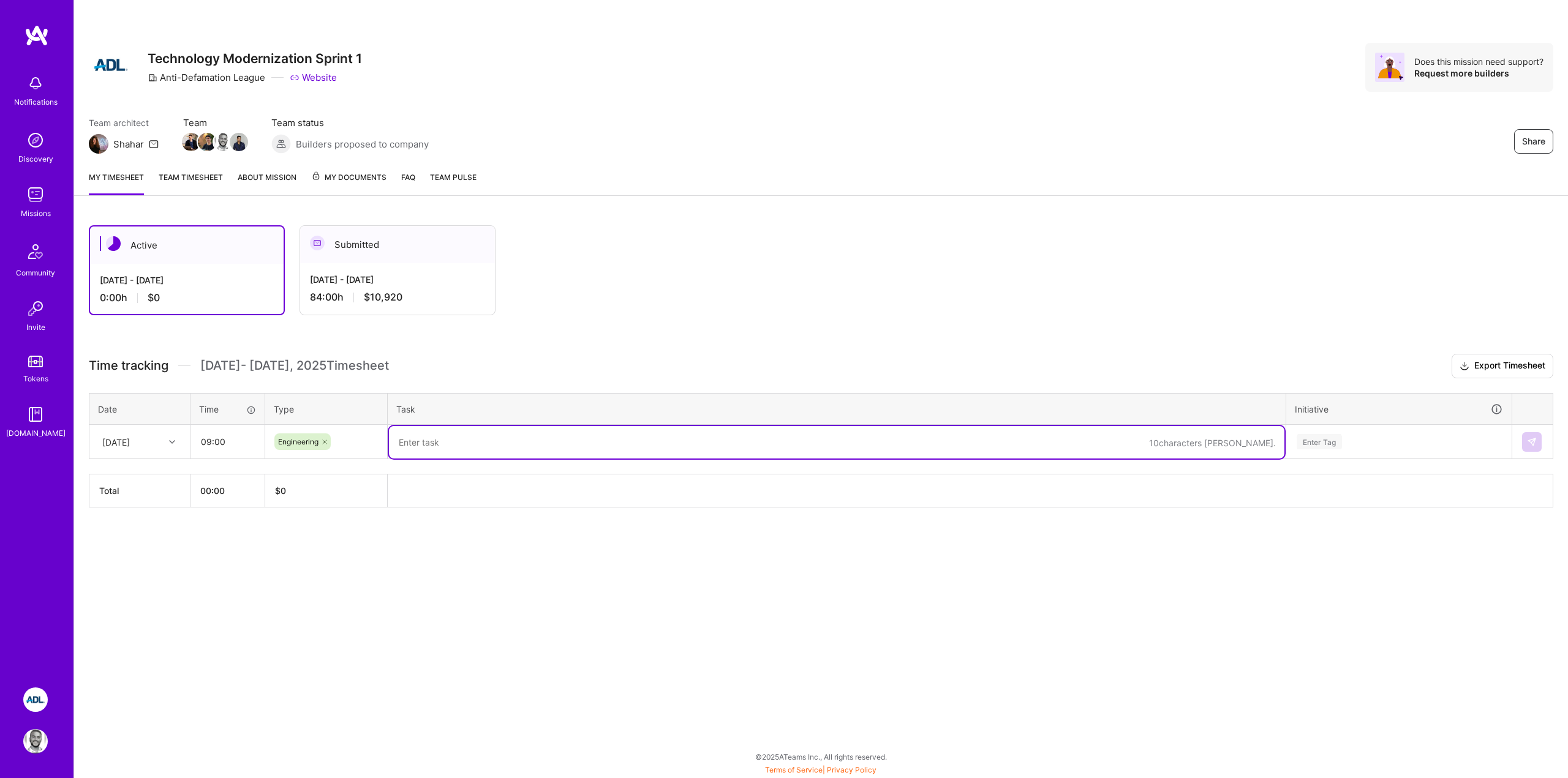
click at [460, 443] on textarea at bounding box center [837, 443] width 895 height 33
click at [423, 525] on div "Active [DATE] - [DATE] 0:00 h $0 Submitted [DATE] - [DATE] 84:00 h $10,920 Time…" at bounding box center [821, 389] width 1494 height 357
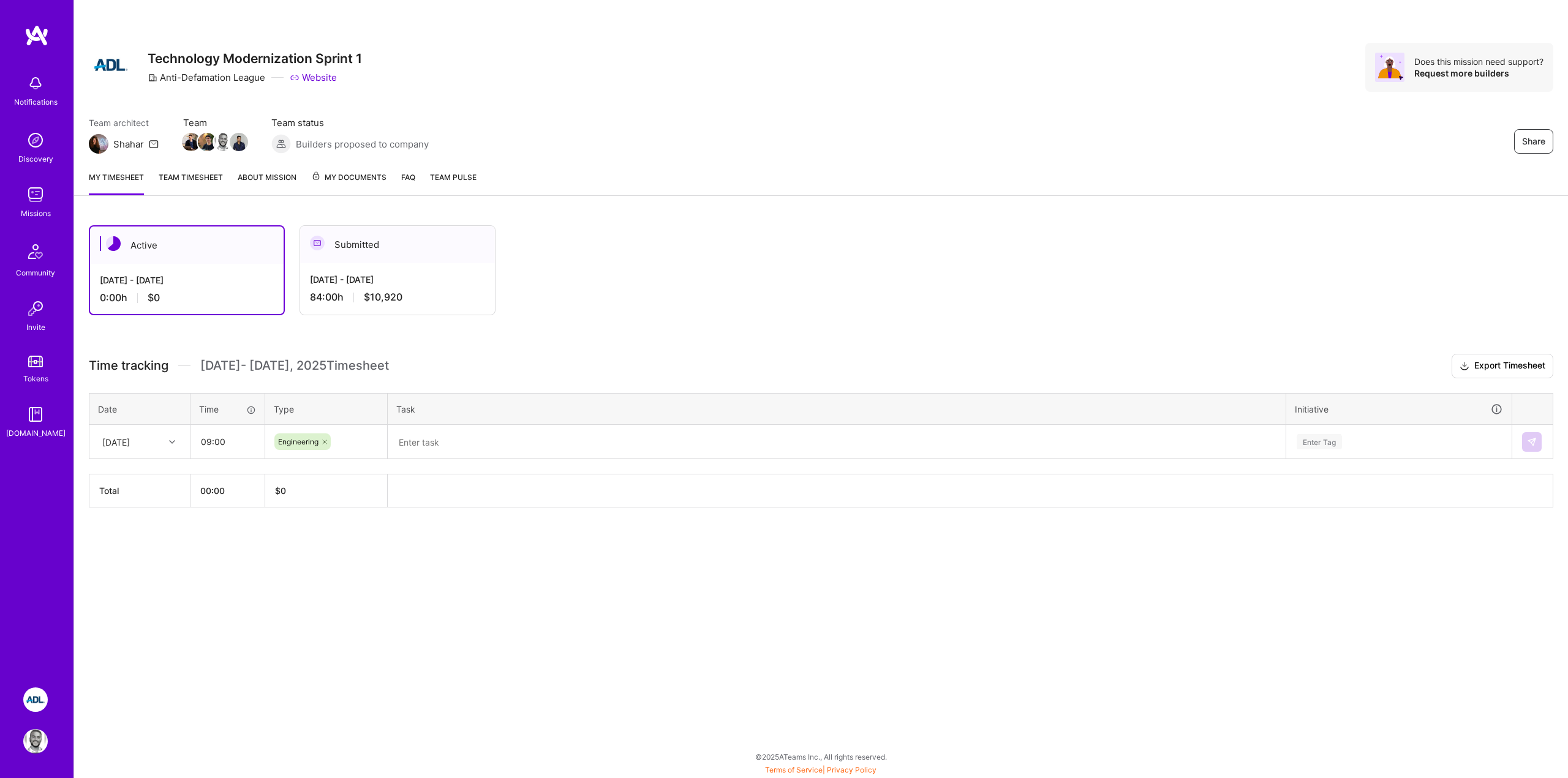
click at [198, 174] on link "Team timesheet" at bounding box center [191, 183] width 64 height 25
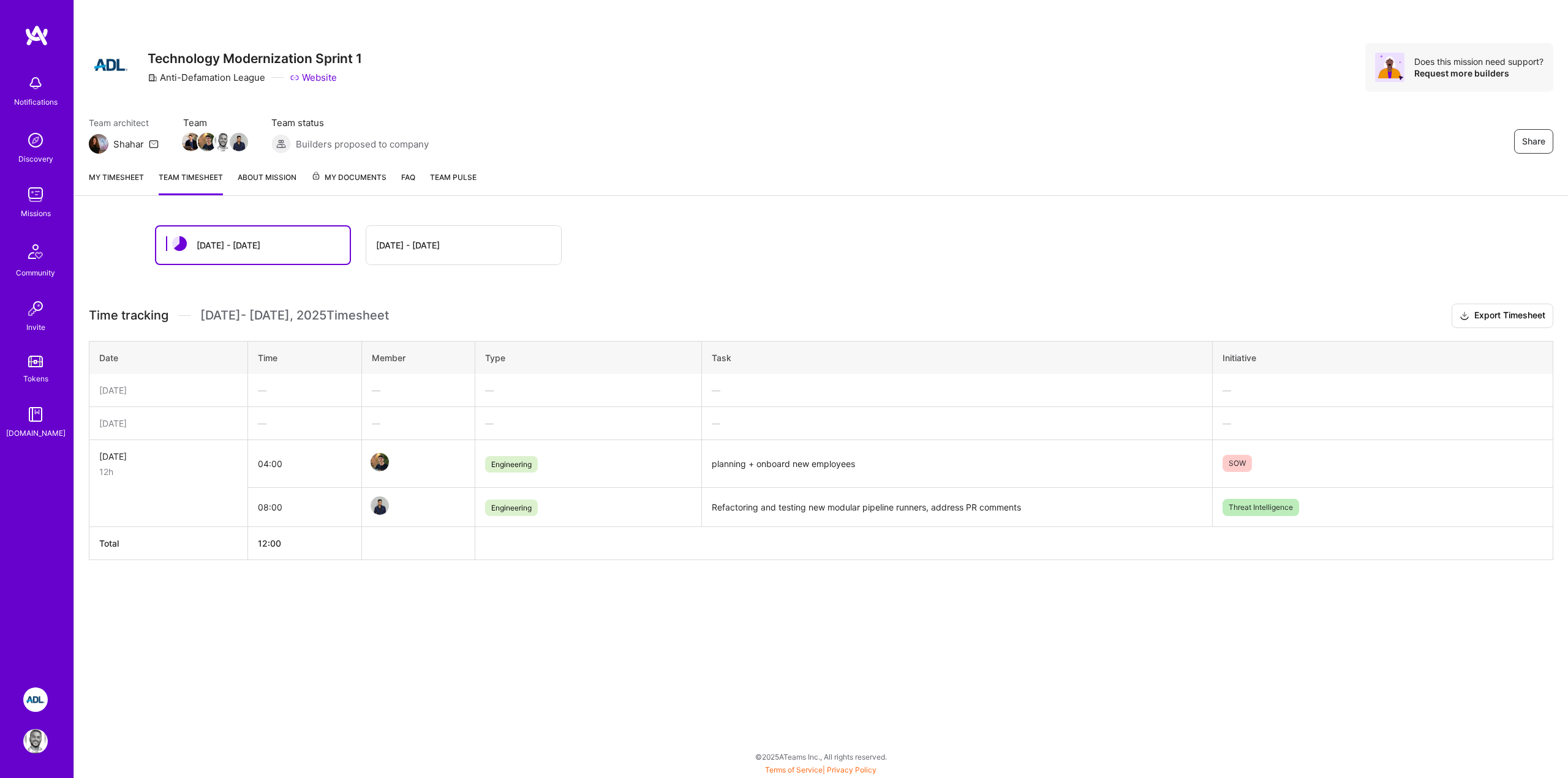
click at [416, 261] on div "[DATE] - [DATE]" at bounding box center [463, 245] width 195 height 38
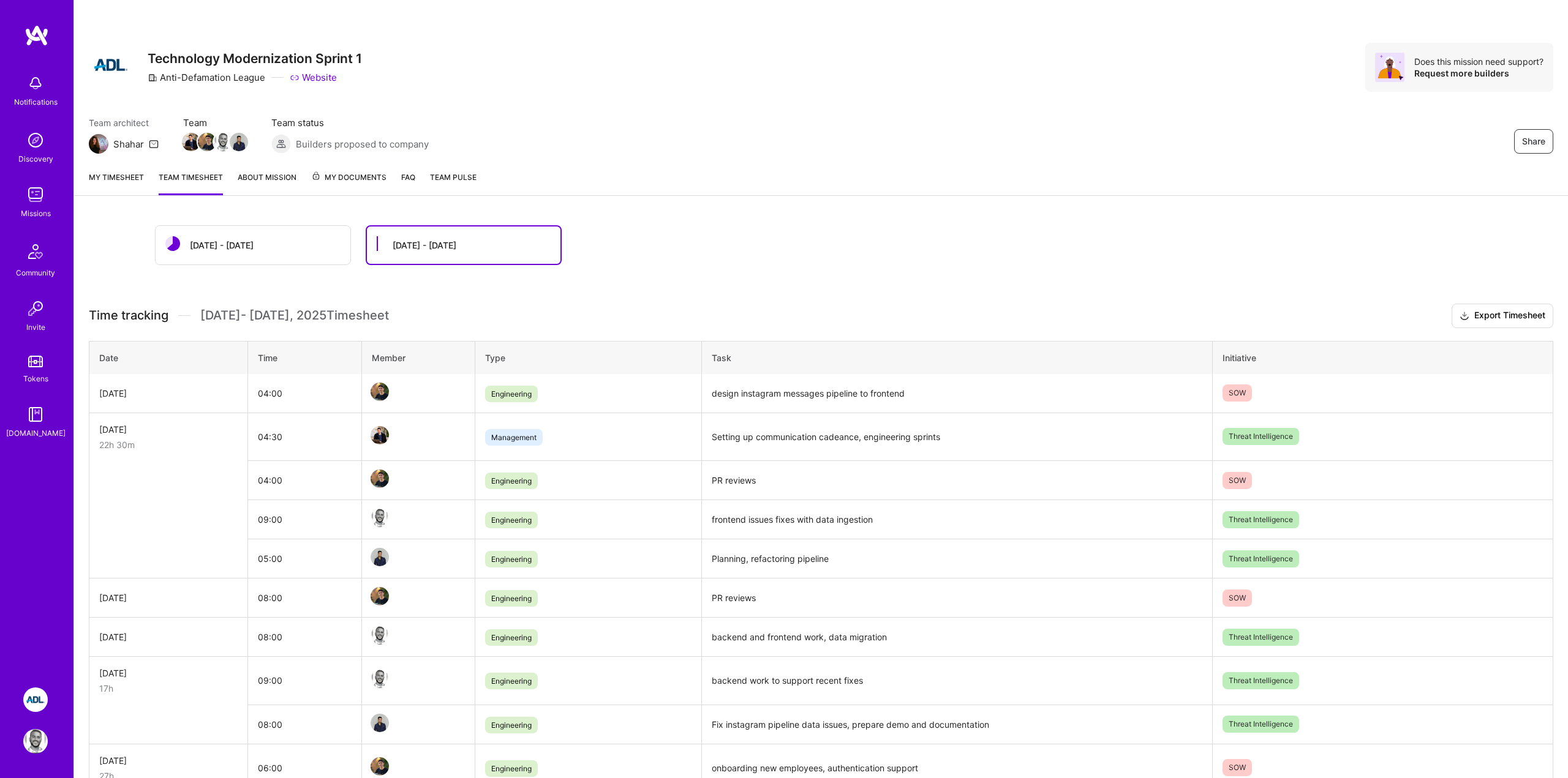
click at [239, 243] on div "[DATE] - [DATE]" at bounding box center [222, 246] width 64 height 13
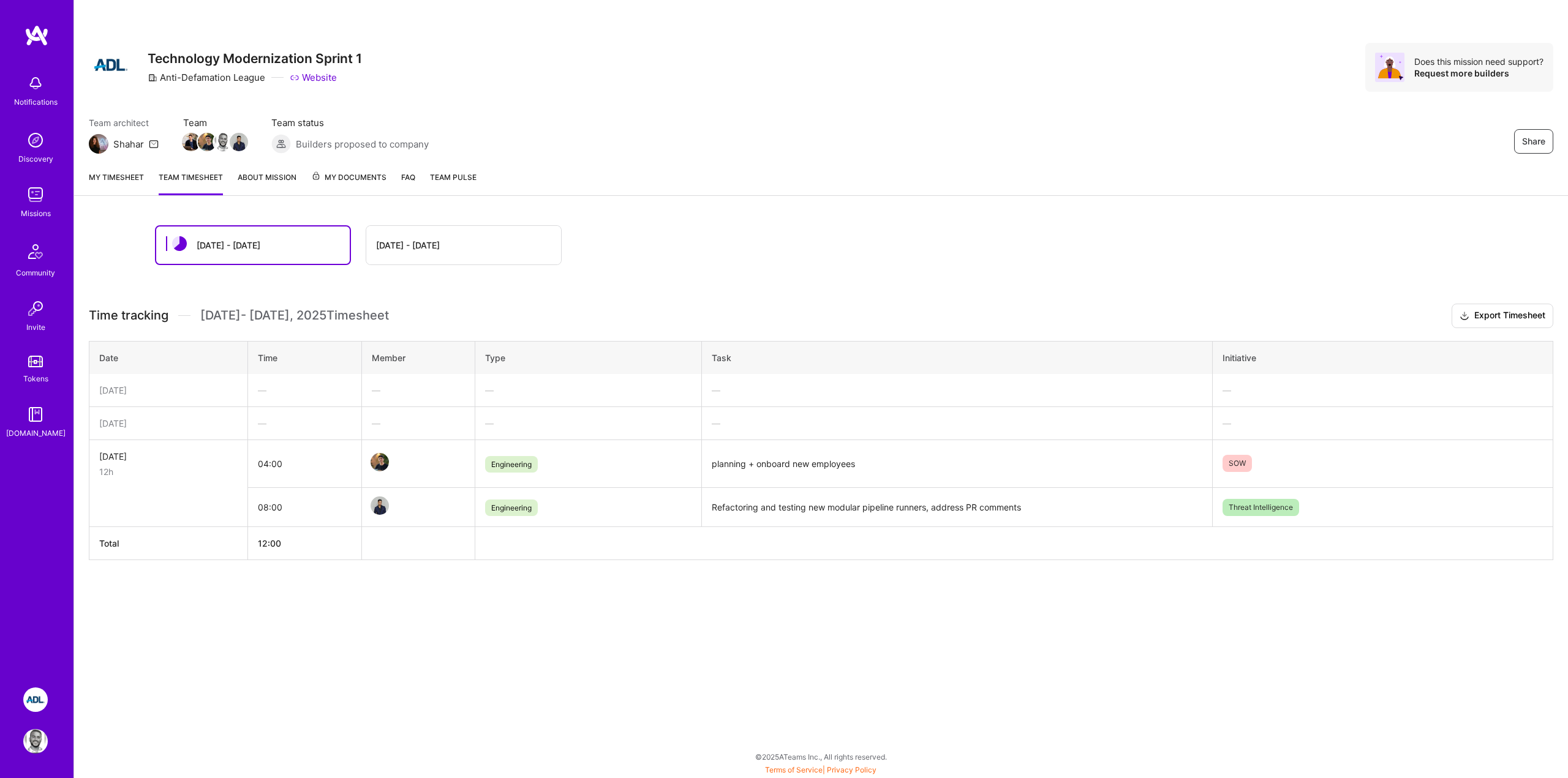
click at [110, 173] on link "My timesheet" at bounding box center [116, 183] width 55 height 25
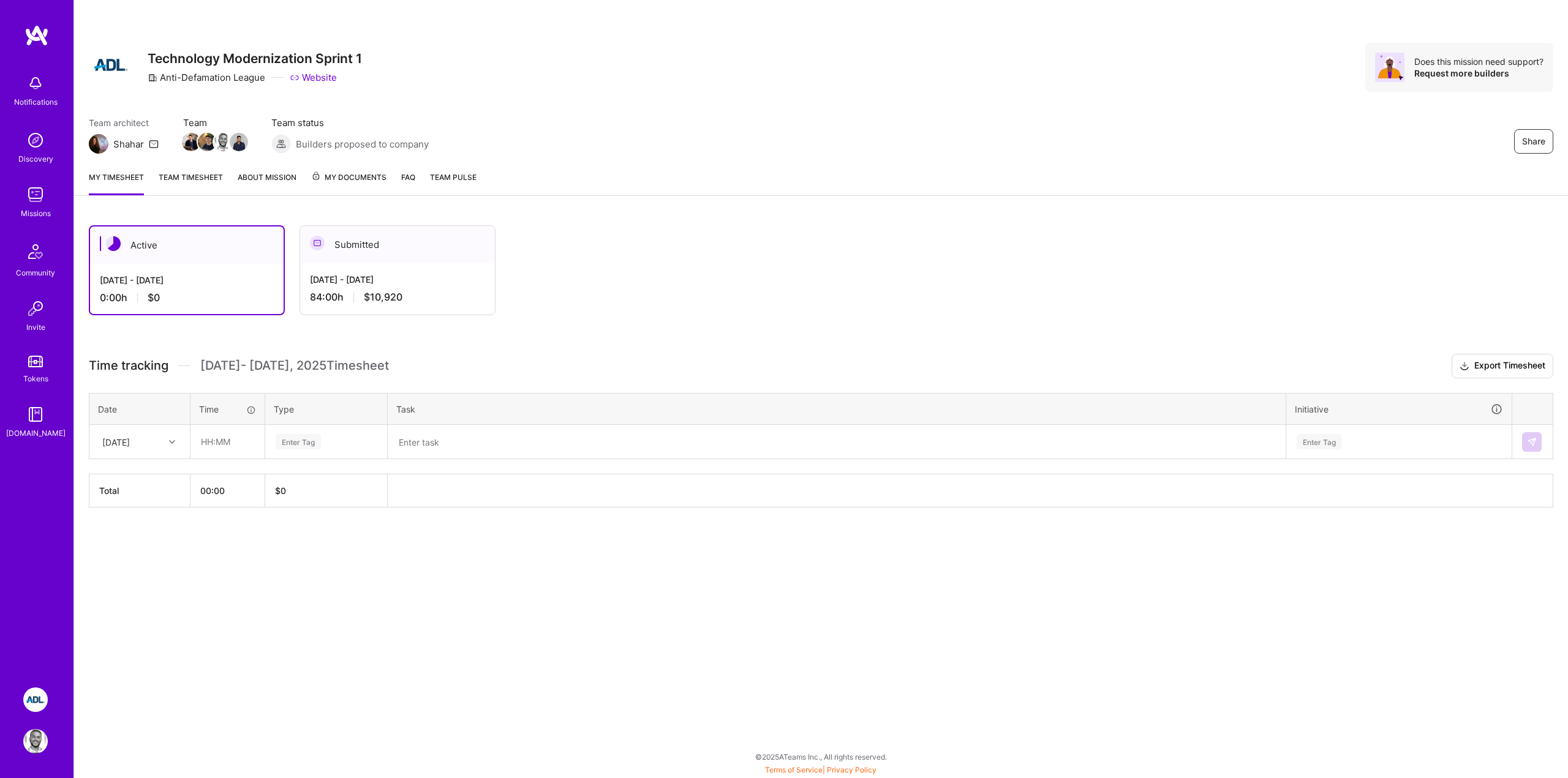
click at [163, 447] on div "[DATE]" at bounding box center [130, 442] width 68 height 20
click at [144, 467] on div "[DATE]" at bounding box center [140, 477] width 100 height 23
click at [215, 447] on input "text" at bounding box center [227, 442] width 73 height 33
type input "09:00"
click at [321, 447] on div "Enter Tag" at bounding box center [325, 441] width 103 height 16
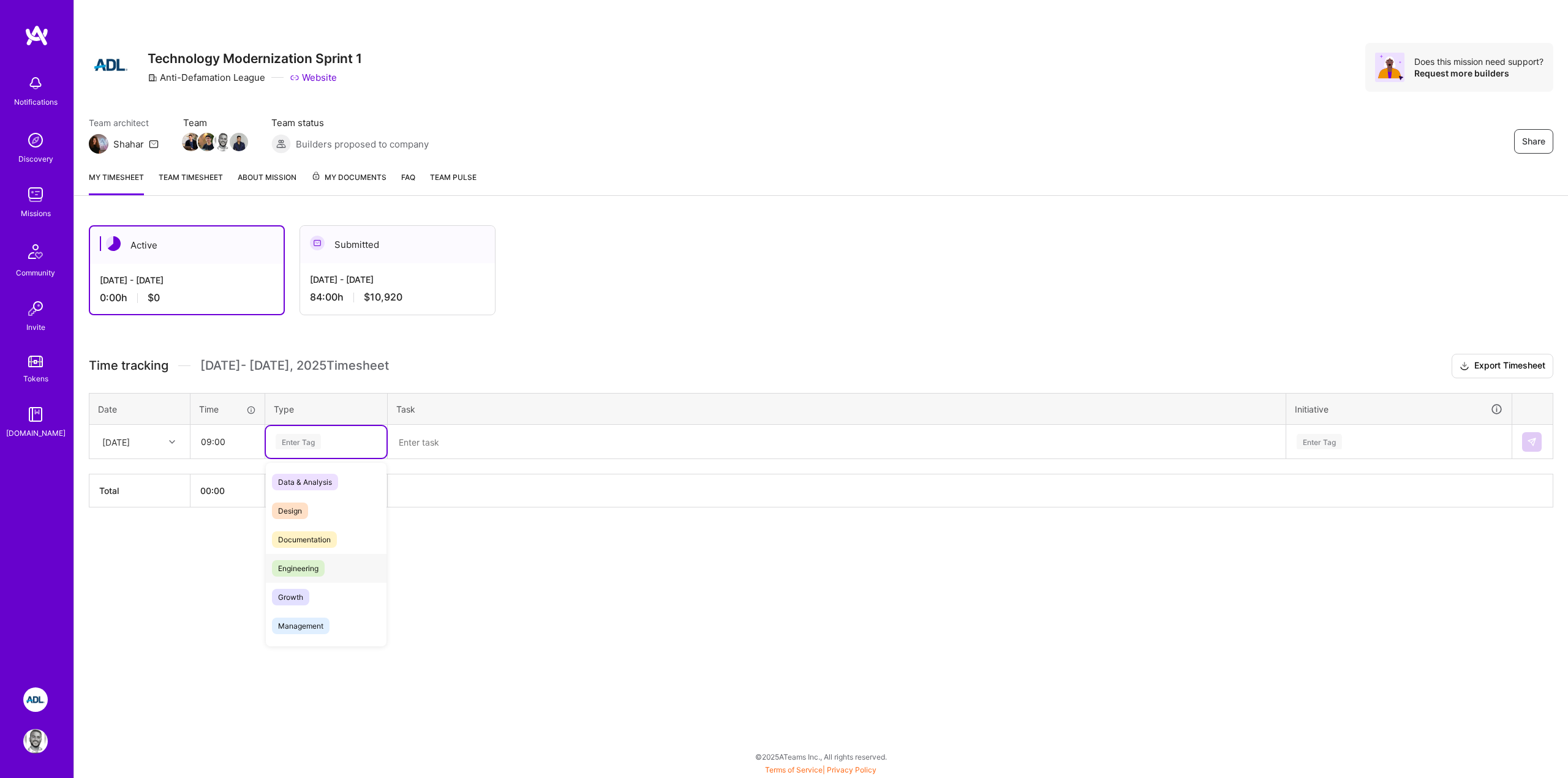
click at [307, 571] on span "Engineering" at bounding box center [299, 569] width 53 height 16
click at [470, 439] on textarea at bounding box center [837, 442] width 895 height 32
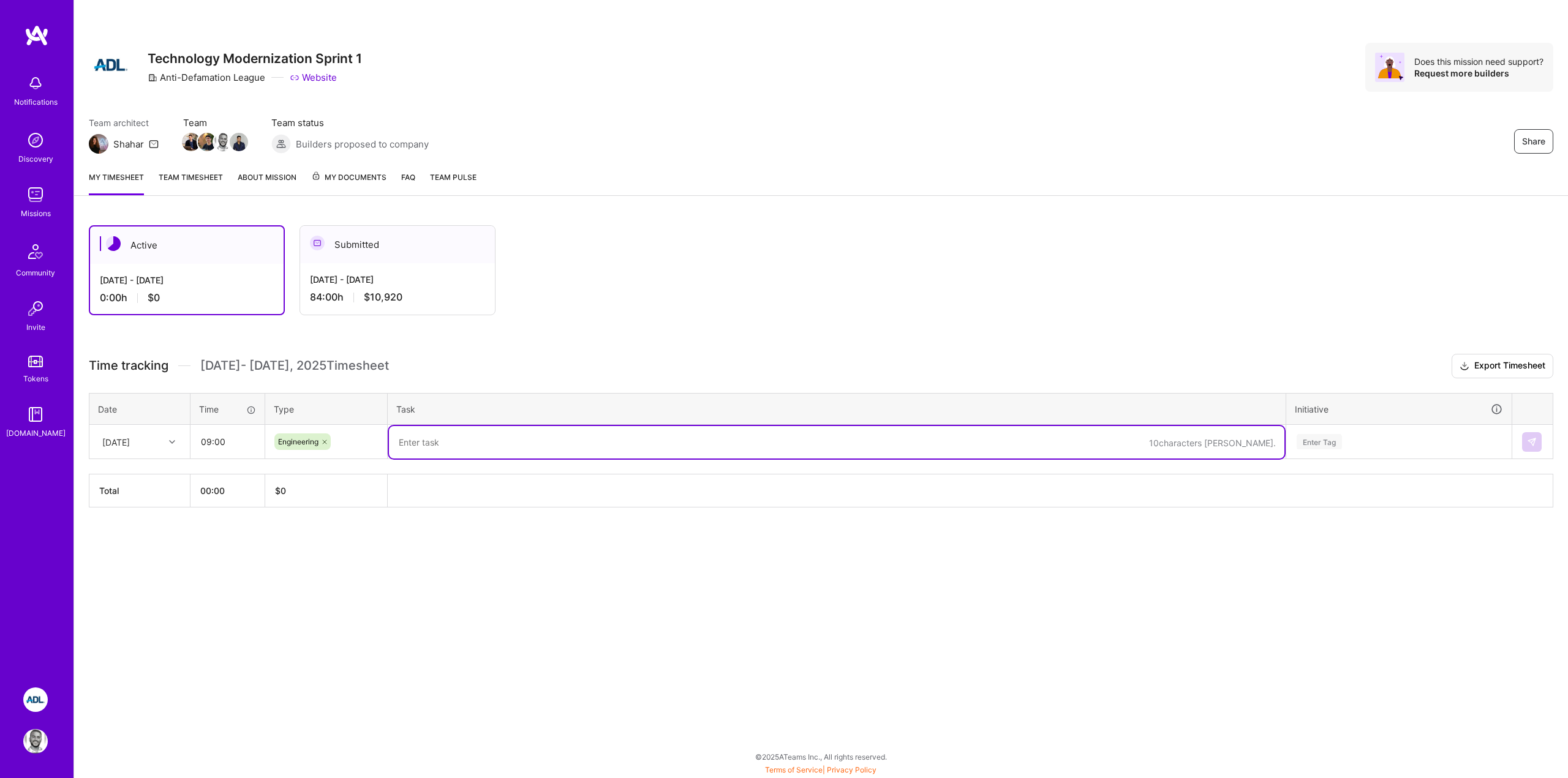
click at [410, 267] on div "[DATE] - [DATE] 84:00 h $10,920" at bounding box center [397, 288] width 195 height 50
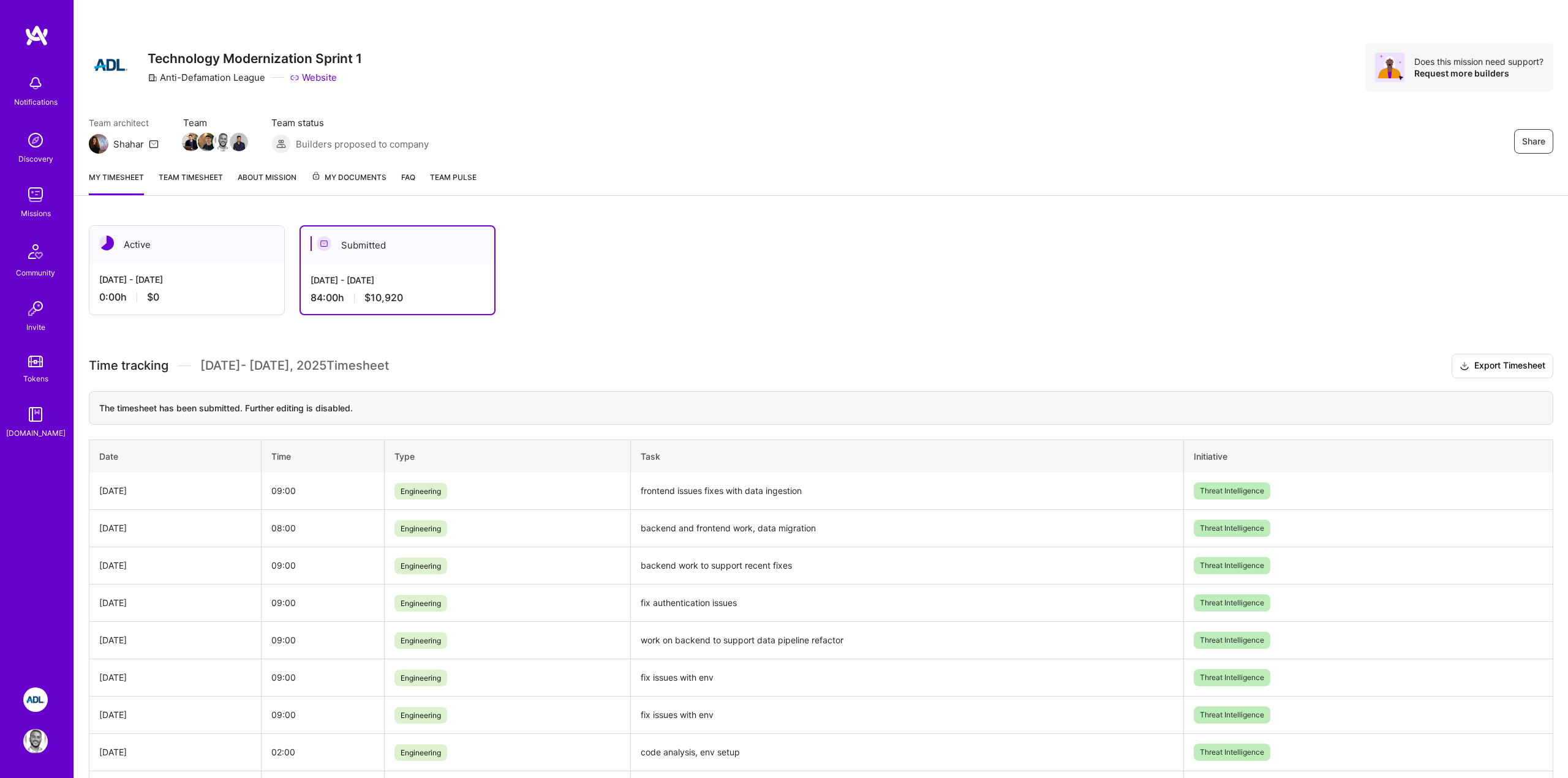
click at [339, 264] on div "[DATE] - [DATE] 84:00 h $10,920" at bounding box center [397, 289] width 194 height 50
click at [178, 284] on div "[DATE] - [DATE]" at bounding box center [187, 279] width 175 height 13
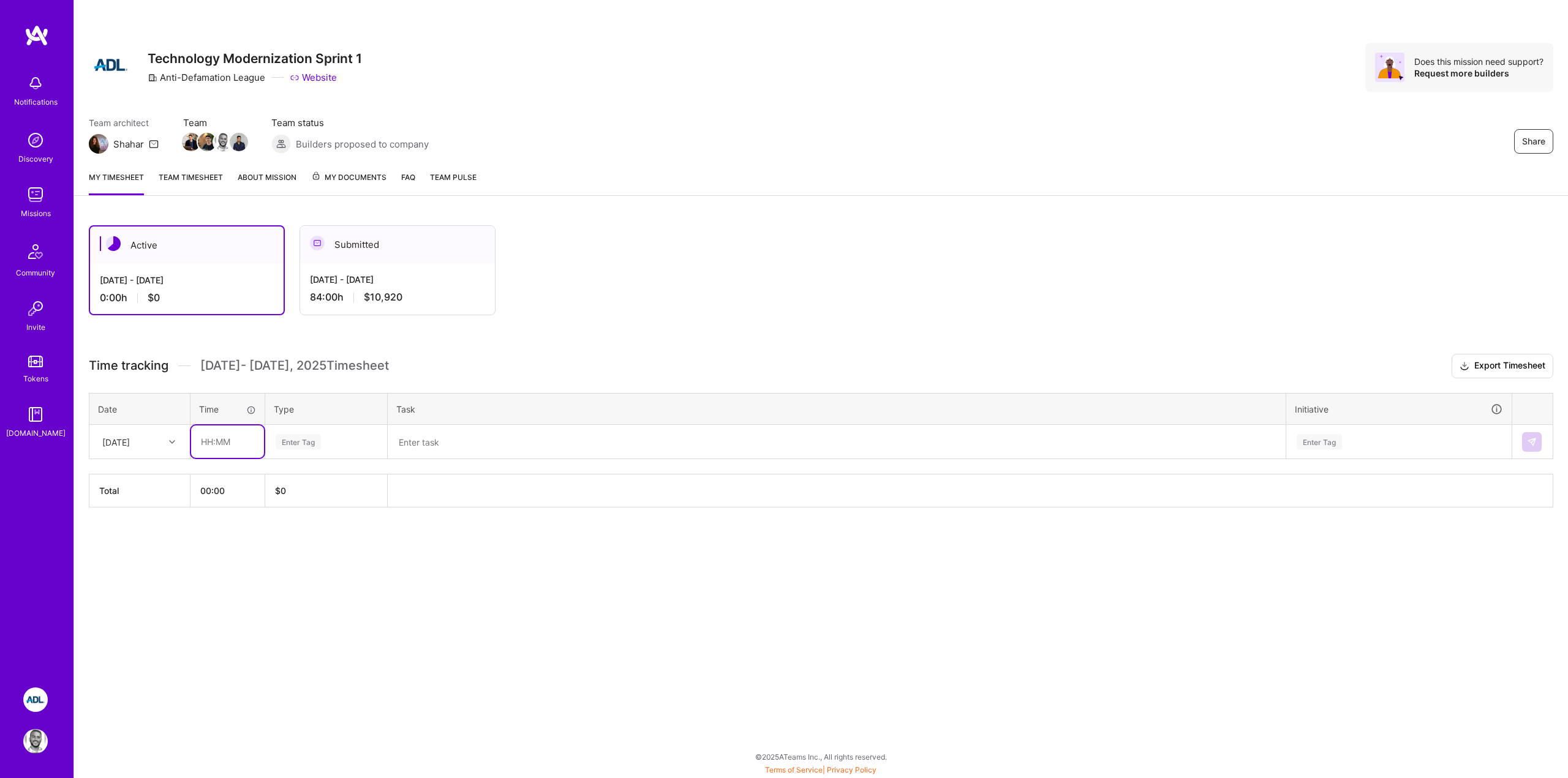
click at [227, 445] on input "text" at bounding box center [227, 442] width 73 height 33
type input "09:00"
click at [311, 447] on div "Enter Tag" at bounding box center [299, 441] width 46 height 19
click at [307, 572] on span "Engineering" at bounding box center [299, 569] width 53 height 16
click at [468, 436] on textarea at bounding box center [837, 442] width 895 height 32
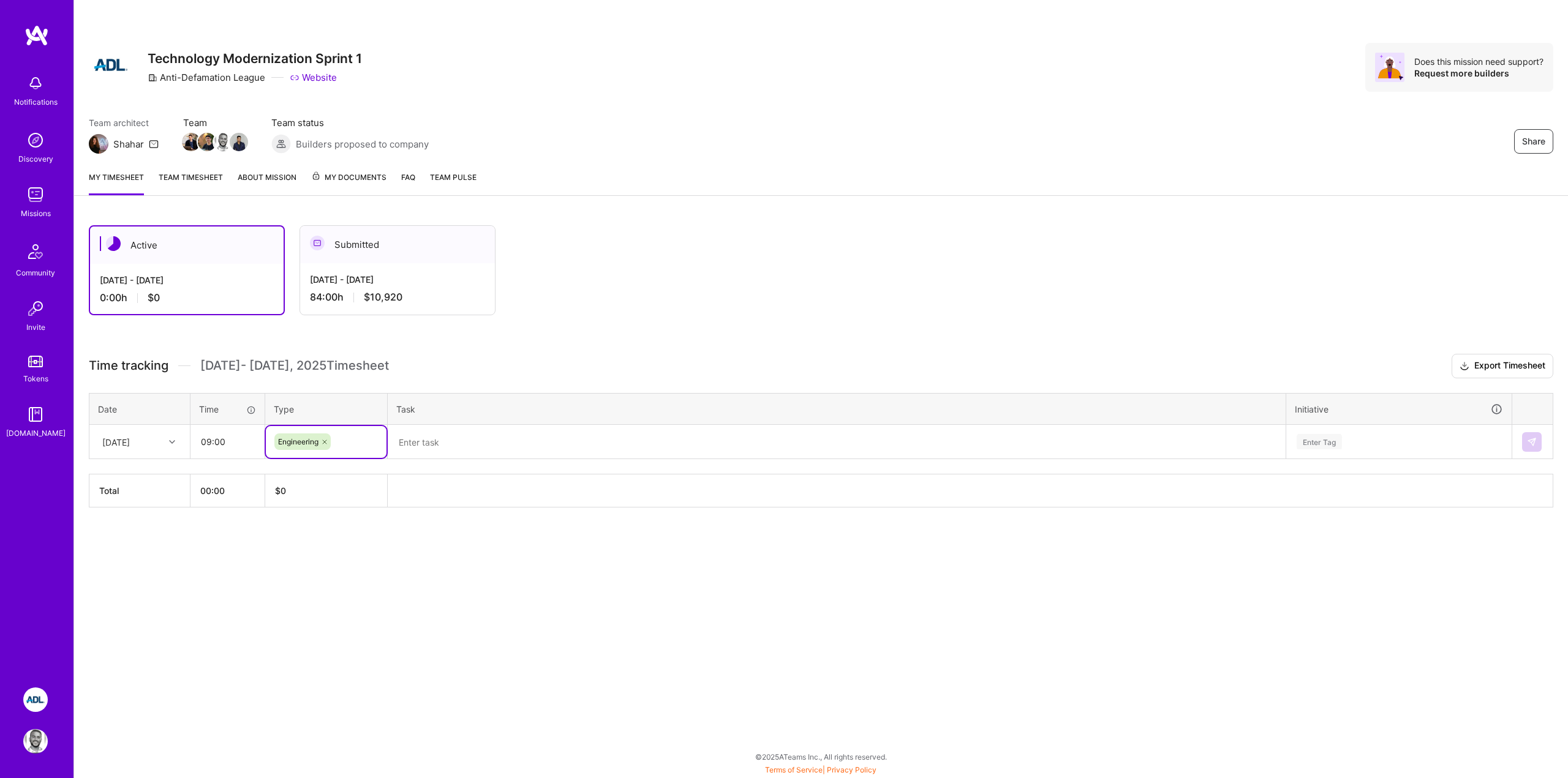
paste textarea "fixing instagram data ingestion to show up in frontend"
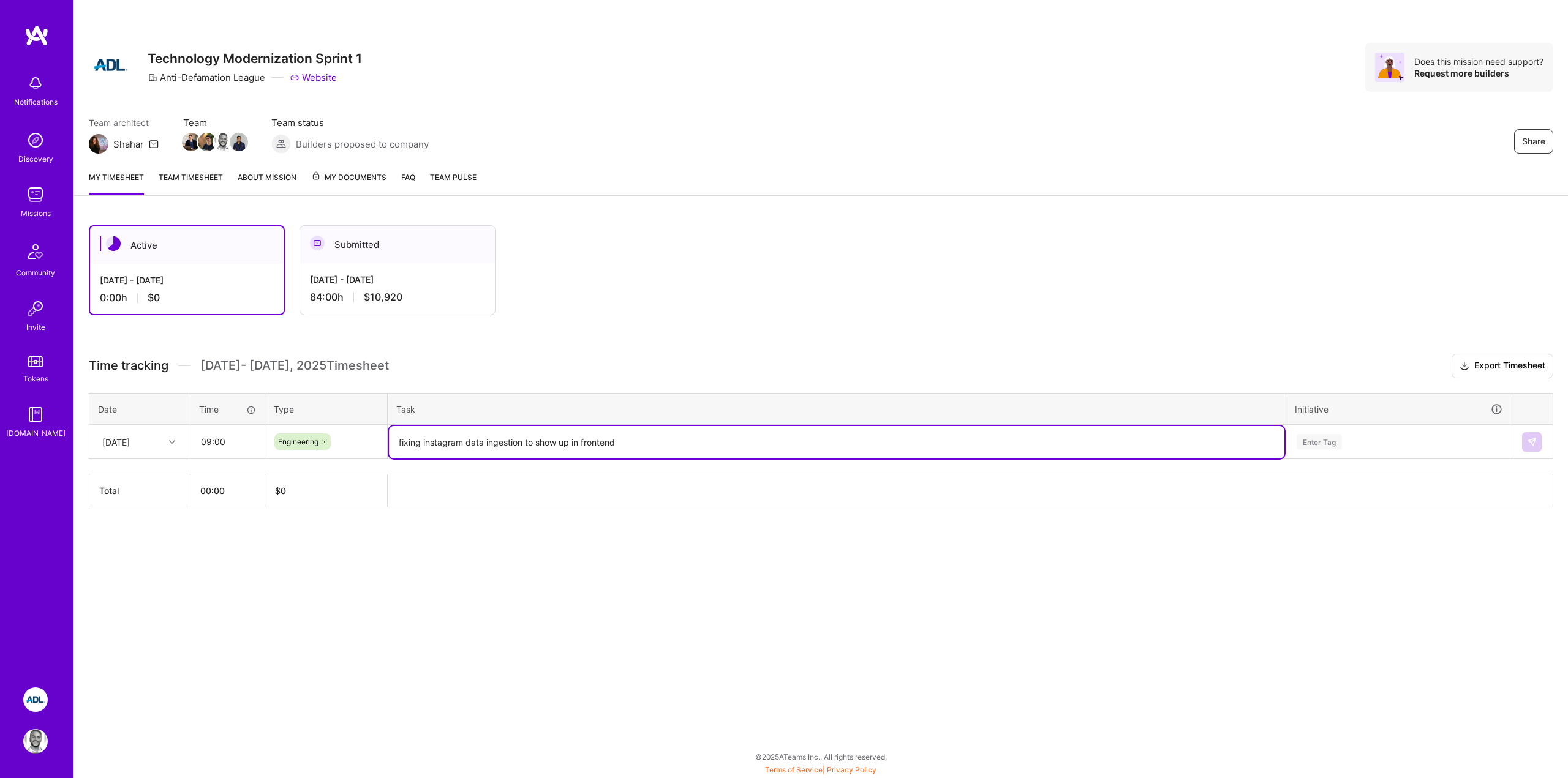
drag, startPoint x: 640, startPoint y: 446, endPoint x: 568, endPoint y: 445, distance: 72.0
click at [568, 445] on textarea "fixing instagram data ingestion to show up in frontend" at bounding box center [837, 443] width 895 height 33
drag, startPoint x: 568, startPoint y: 445, endPoint x: 523, endPoint y: 441, distance: 45.2
click at [523, 441] on textarea "fixing instagram data ingestion to show up" at bounding box center [837, 443] width 895 height 33
type textarea "fixing instagram data ingestion"
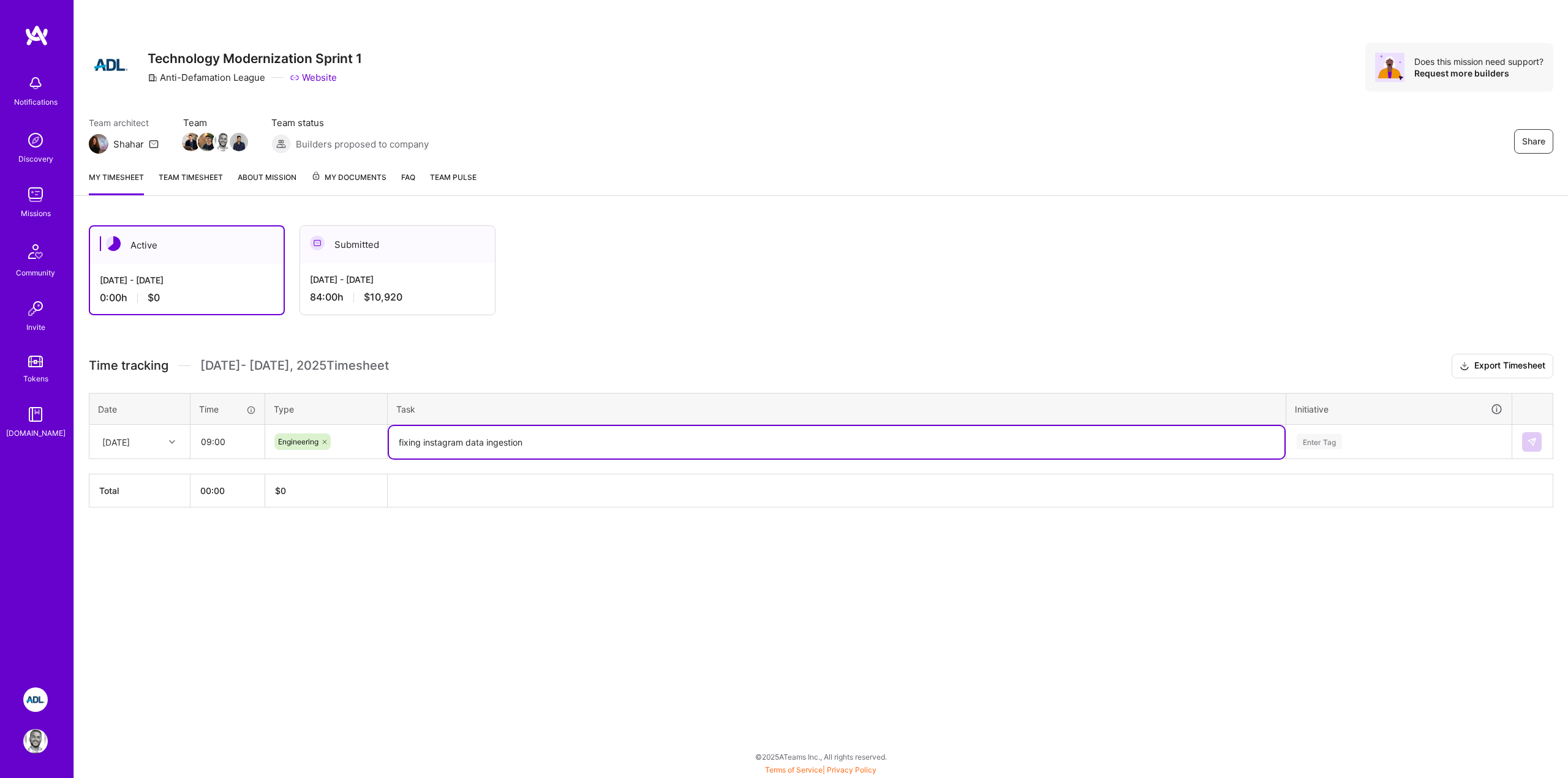
click at [157, 440] on div "[DATE]" at bounding box center [130, 442] width 68 height 20
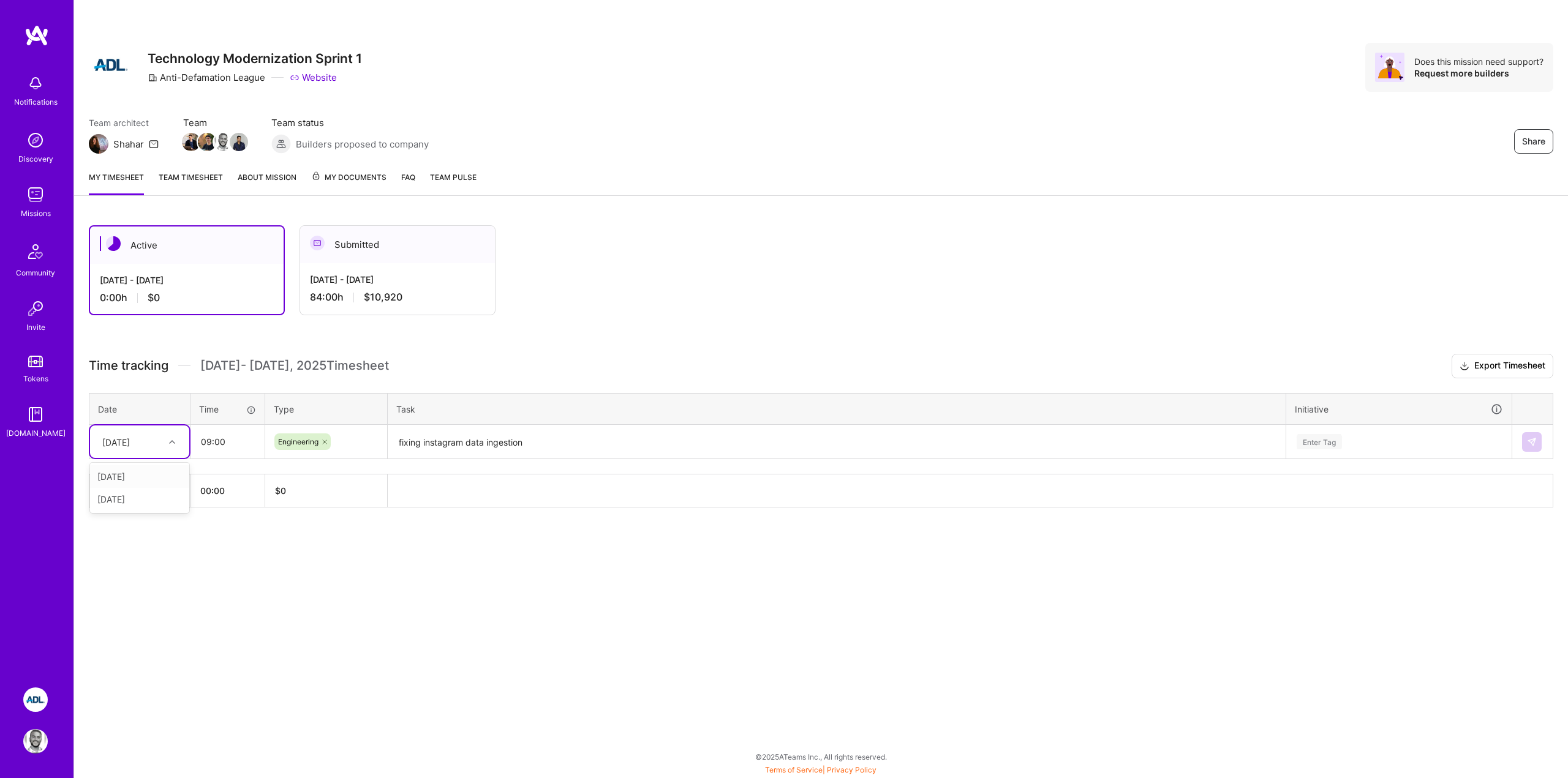
drag, startPoint x: 137, startPoint y: 477, endPoint x: 121, endPoint y: 479, distance: 16.1
click at [121, 479] on div "[DATE]" at bounding box center [140, 477] width 100 height 23
click at [1329, 444] on div "Enter Tag" at bounding box center [1320, 441] width 46 height 19
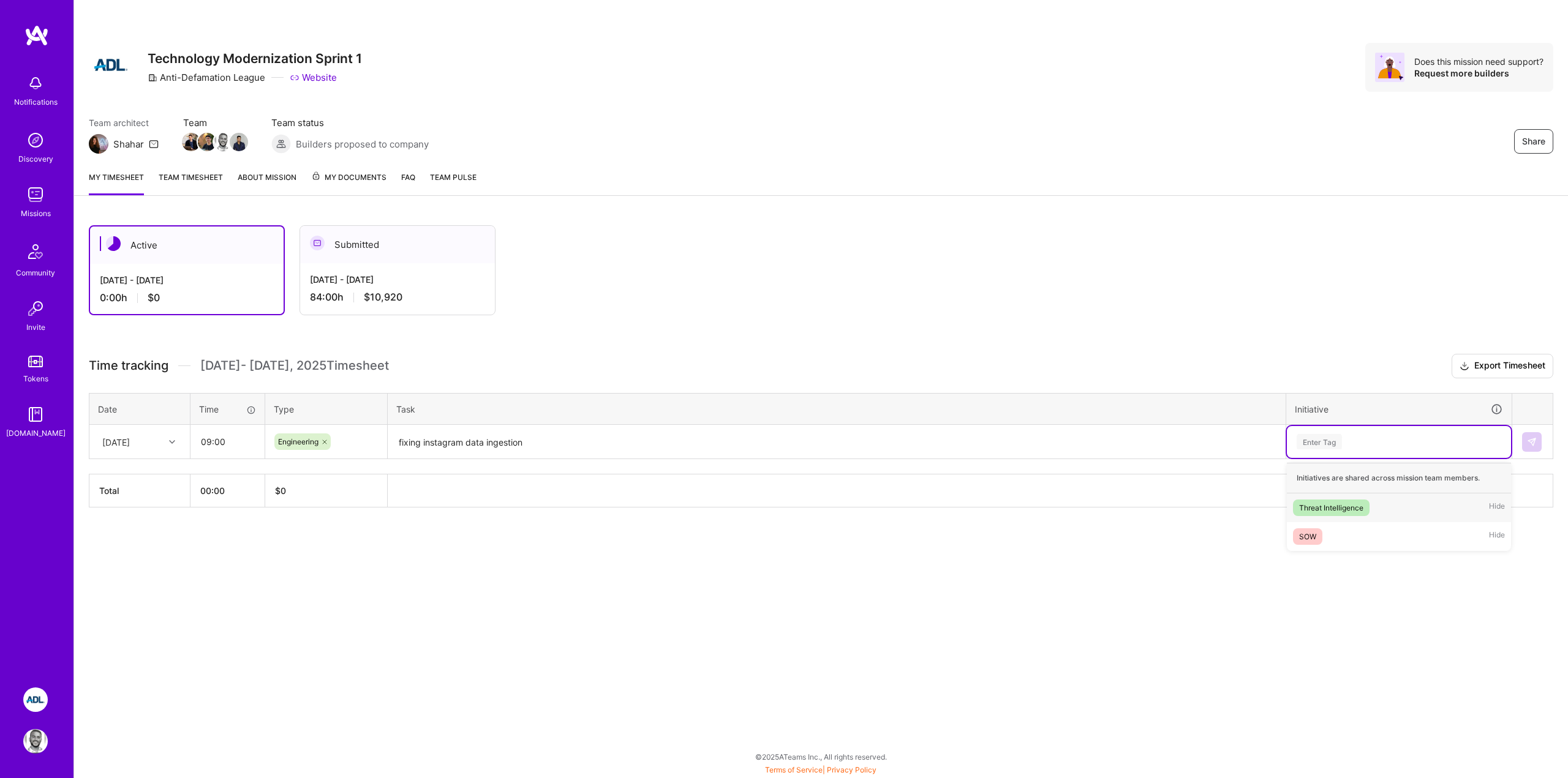
click at [1326, 502] on div "Threat Intelligence" at bounding box center [1331, 508] width 64 height 13
click at [1536, 441] on img at bounding box center [1531, 442] width 10 height 10
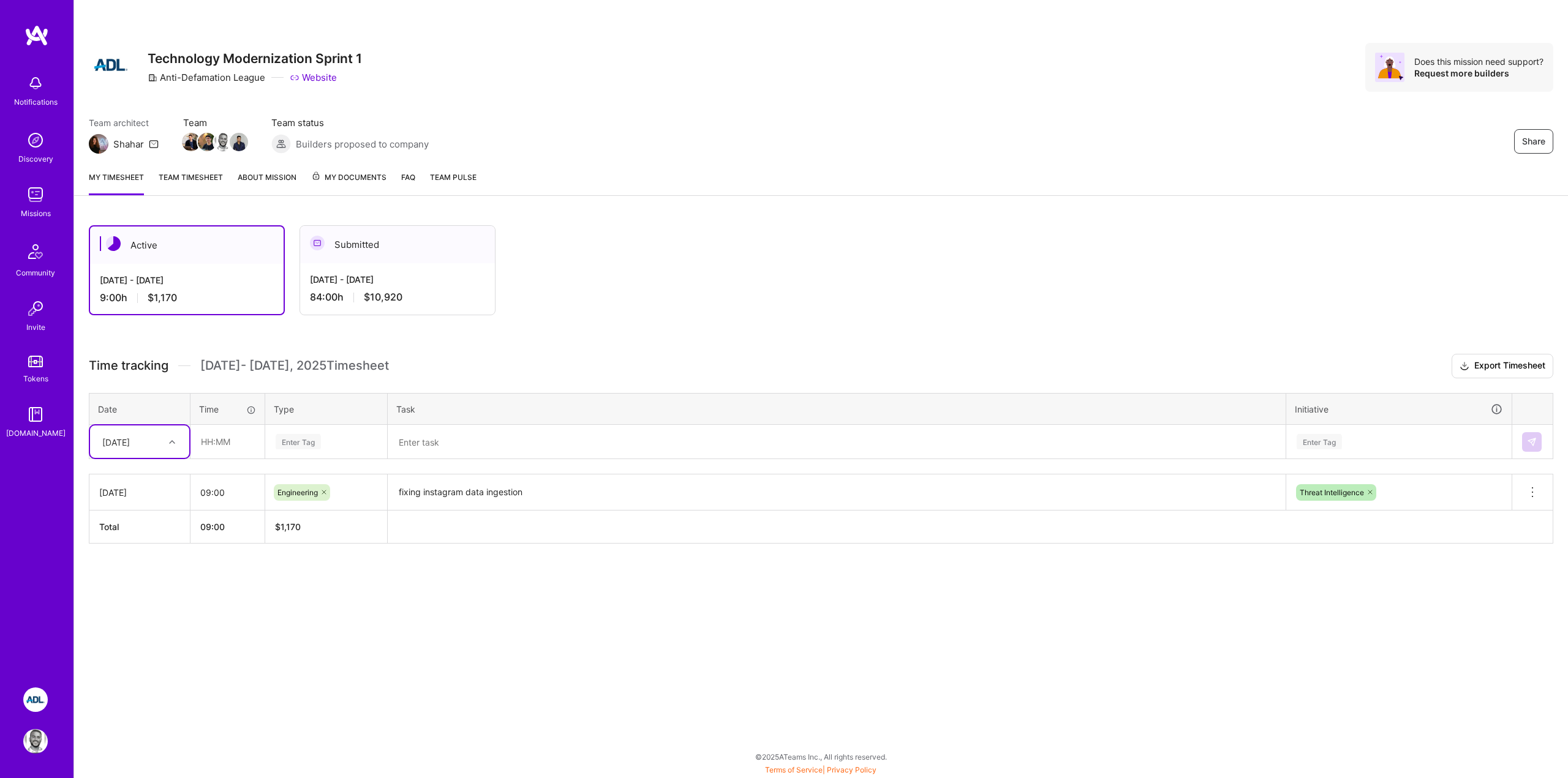
click at [130, 447] on div "[DATE]" at bounding box center [116, 442] width 27 height 13
click at [118, 471] on div "[DATE]" at bounding box center [140, 477] width 100 height 23
click at [228, 446] on input "text" at bounding box center [227, 442] width 73 height 33
type input "11:00"
click at [182, 542] on th "Total" at bounding box center [140, 527] width 101 height 33
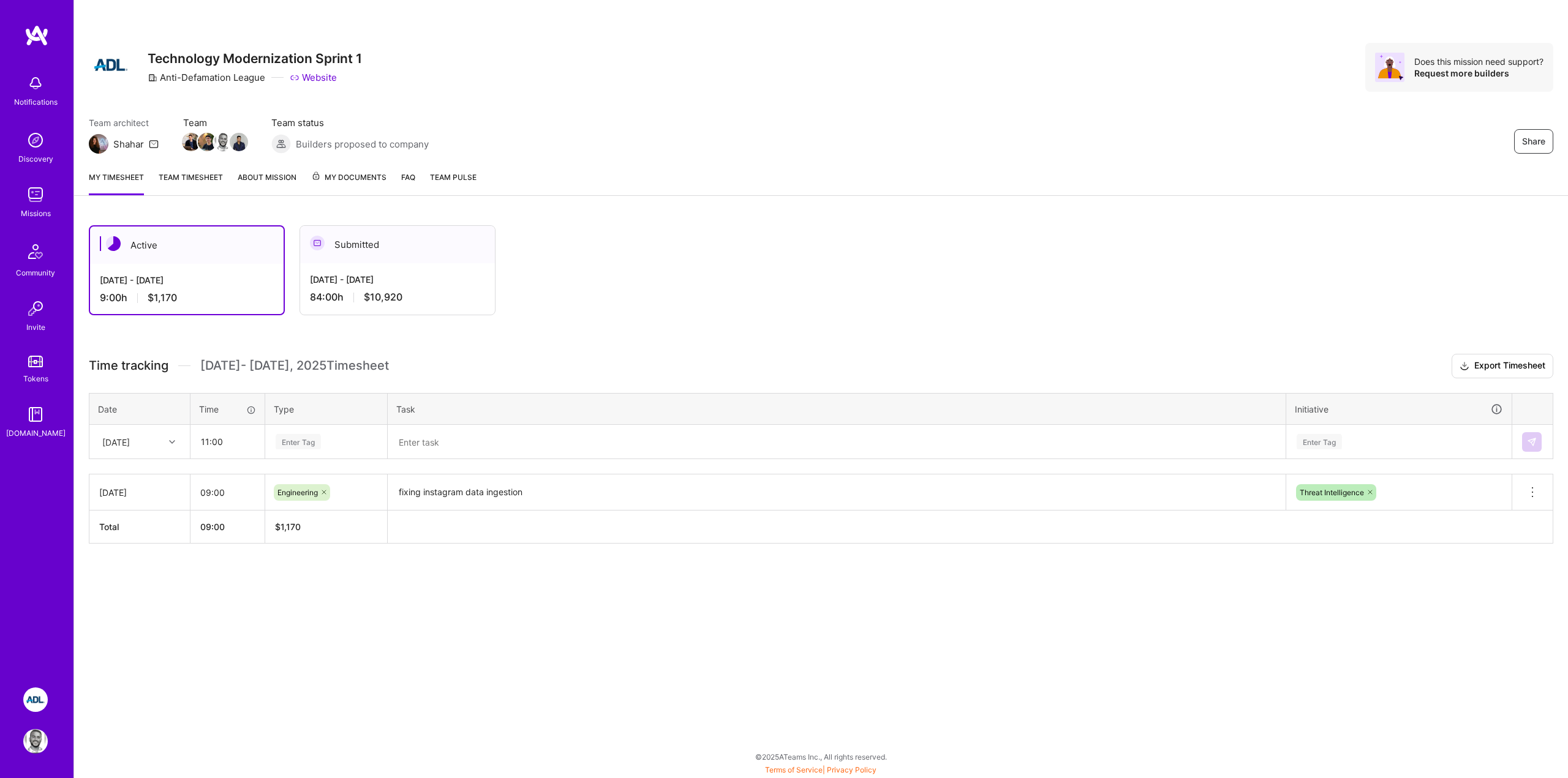
click at [826, 575] on div "Active [DATE] - [DATE] 9:00 h $1,170 Submitted [DATE] - [DATE] 84:00 h $10,920 …" at bounding box center [821, 407] width 1494 height 394
click at [240, 494] on input "09:00" at bounding box center [227, 493] width 74 height 33
type input "10:00"
click at [349, 685] on div "Share Technology Modernization Sprint 1 Anti-Defamation League Website Does thi…" at bounding box center [820, 389] width 1494 height 778
click at [235, 444] on input "11:00" at bounding box center [227, 442] width 73 height 33
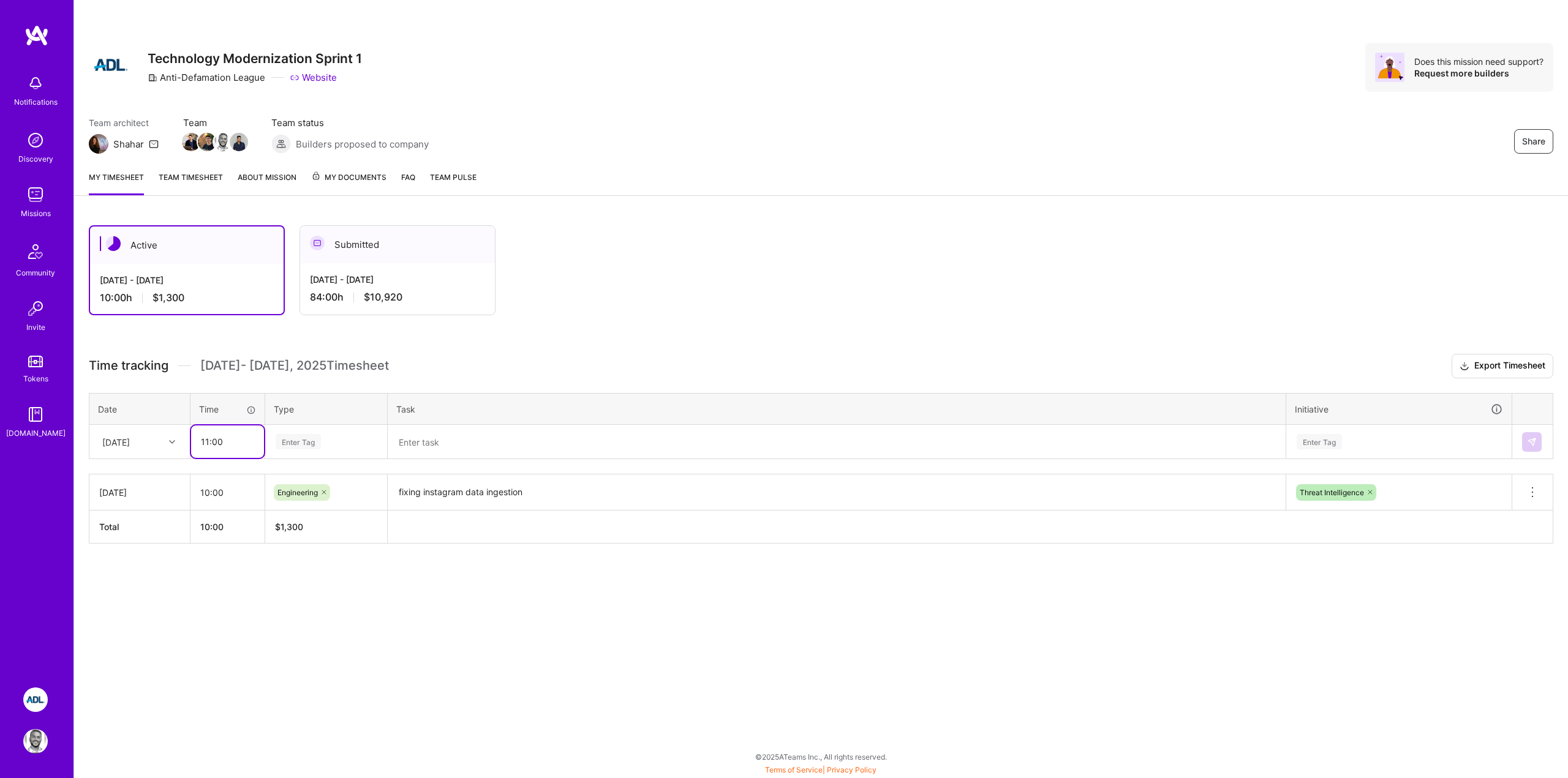
click at [211, 445] on input "11:00" at bounding box center [227, 442] width 73 height 33
click at [209, 445] on input "11:00" at bounding box center [227, 442] width 73 height 33
type input "10:00"
click at [319, 441] on div "Enter Tag" at bounding box center [299, 441] width 46 height 19
click at [298, 566] on span "Engineering" at bounding box center [299, 569] width 53 height 16
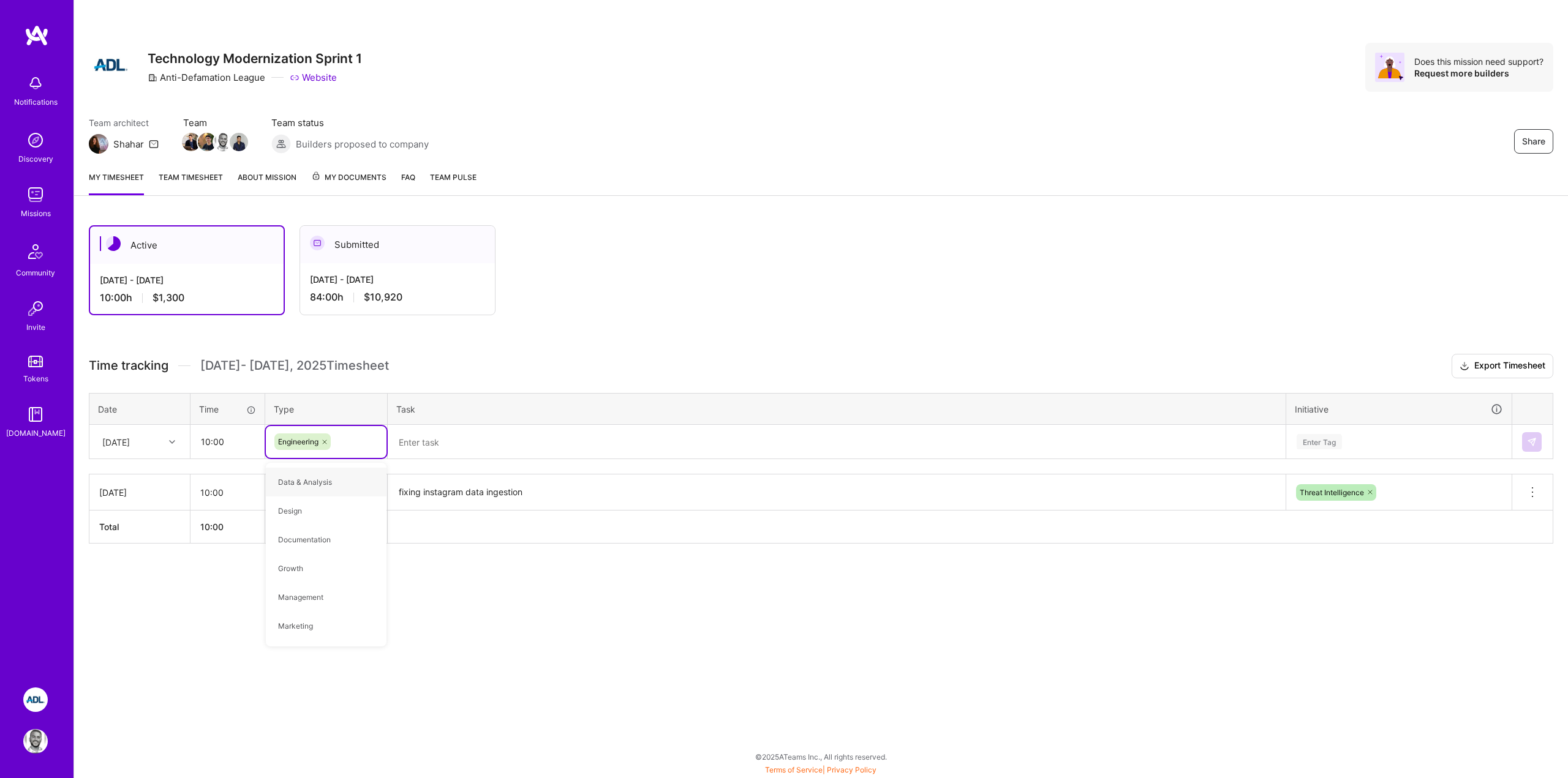
click at [449, 446] on textarea at bounding box center [837, 443] width 895 height 33
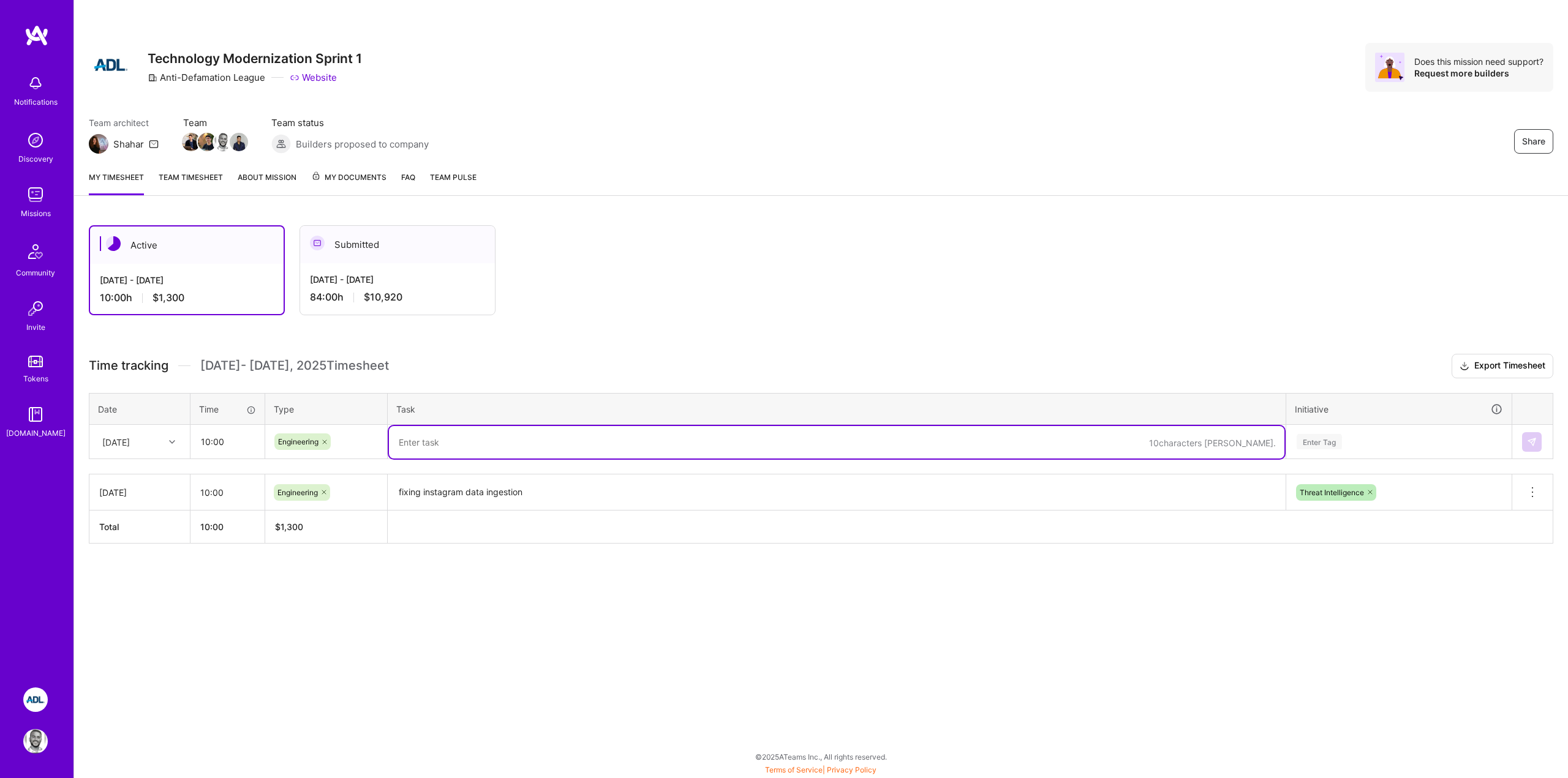
paste textarea "optimizing queries to support performant ingestion of both data sources"
type textarea "optimizing queries to support performant ingestion of both data sources"
click at [401, 442] on textarea "optimizing queries to support performant ingestion of both data sources" at bounding box center [837, 443] width 895 height 33
click at [395, 443] on textarea "optimizing queries to support performant ingestion of both data sources" at bounding box center [837, 443] width 895 height 33
click at [1338, 437] on div "Enter Tag" at bounding box center [1320, 441] width 46 height 19
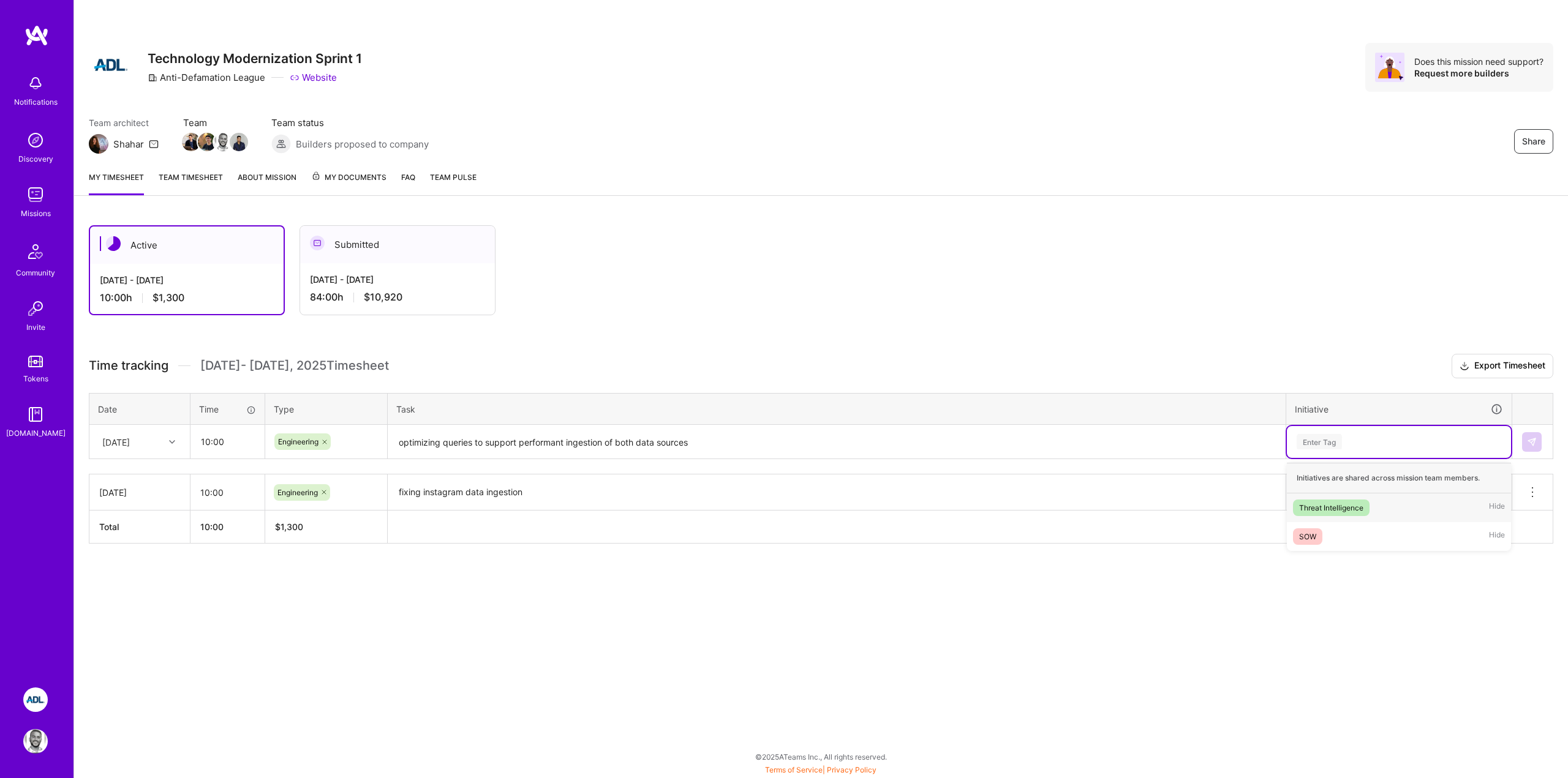
click at [1324, 504] on div "Threat Intelligence" at bounding box center [1331, 508] width 64 height 13
click at [855, 583] on div "Active [DATE] - [DATE] 10:00 h $1,300 Submitted [DATE] - [DATE] 84:00 h $10,920…" at bounding box center [821, 407] width 1494 height 394
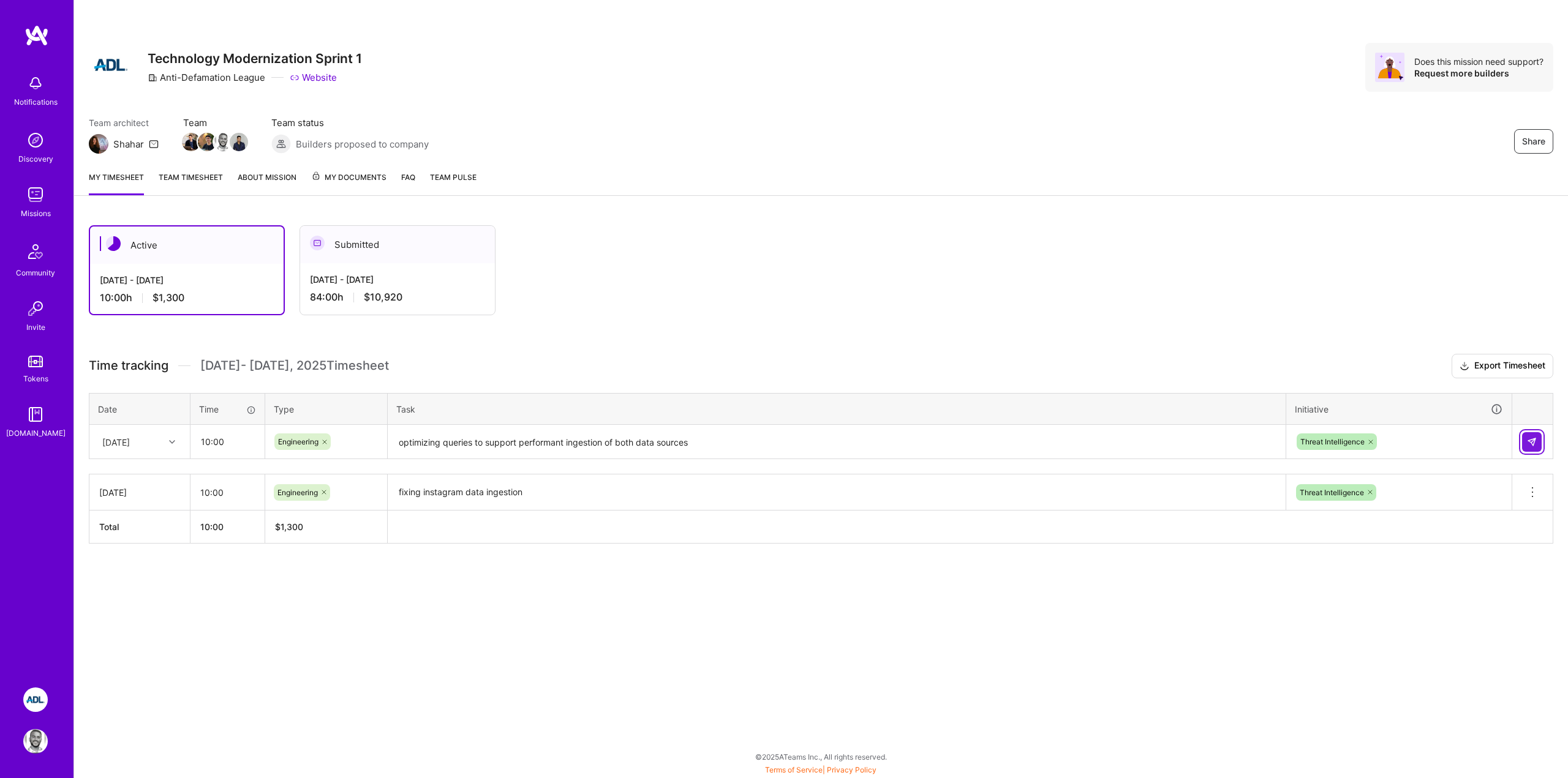
click at [1530, 442] on img at bounding box center [1531, 442] width 10 height 10
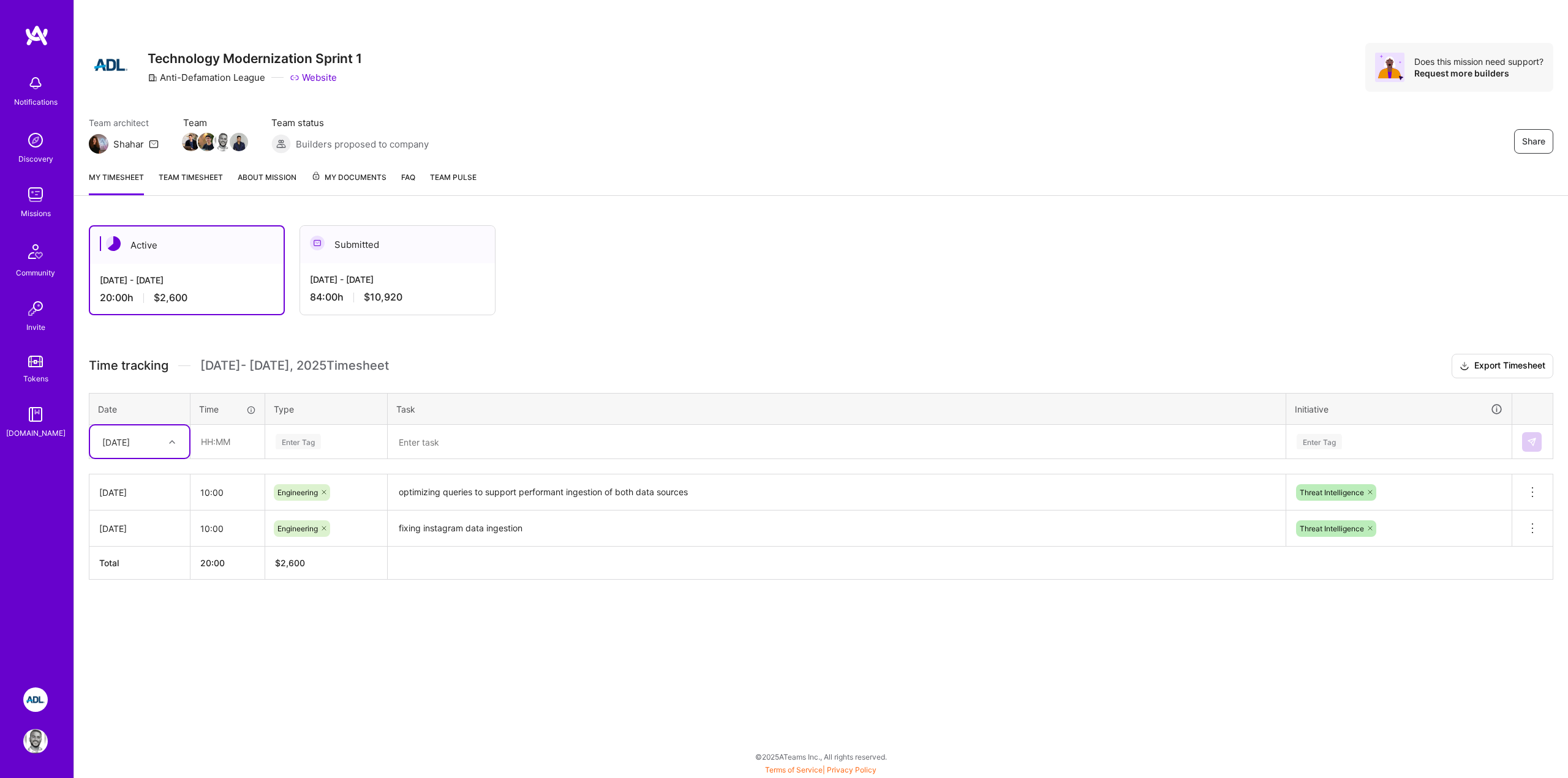
click at [322, 263] on div "[DATE] - [DATE] 84:00 h $10,920" at bounding box center [397, 288] width 195 height 50
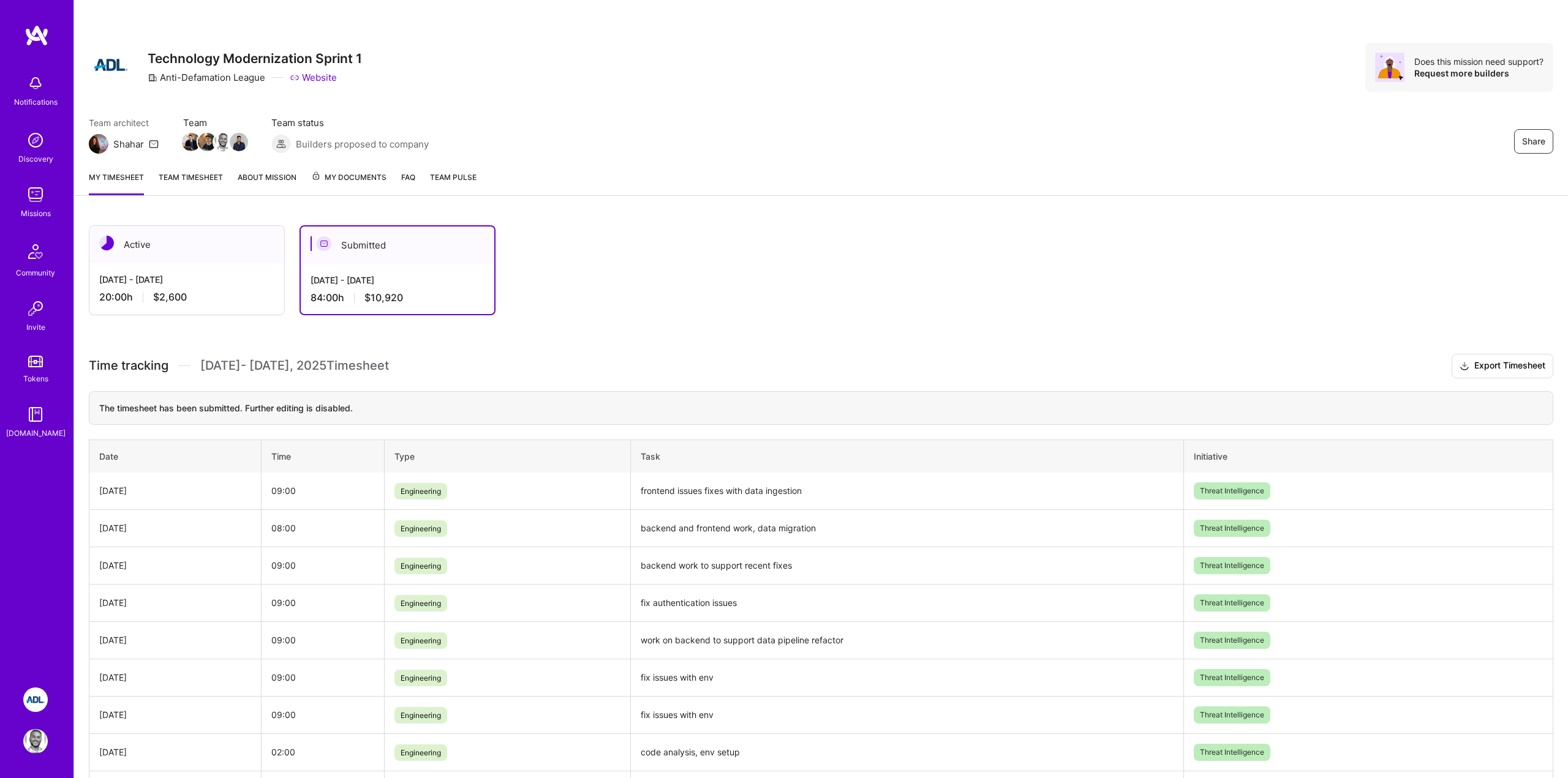
click at [258, 273] on div "[DATE] - [DATE]" at bounding box center [187, 279] width 175 height 13
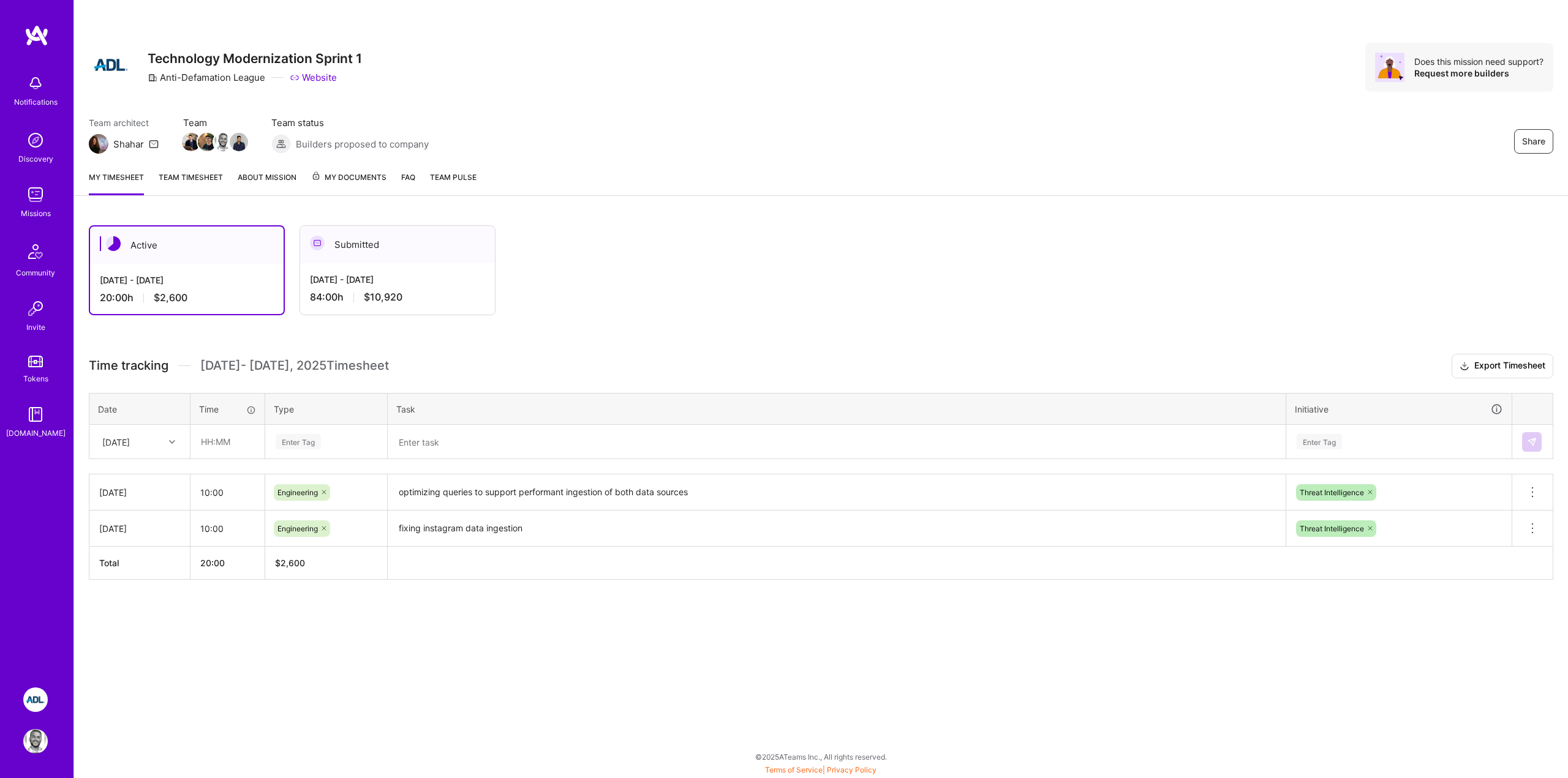
click at [235, 444] on input "text" at bounding box center [227, 442] width 73 height 33
click at [509, 313] on div "Active [DATE] - [DATE] 20:00 h $2,600 Submitted [DATE] - [DATE] 84:00 h $10,920" at bounding box center [754, 270] width 1332 height 90
click at [205, 442] on input "text" at bounding box center [227, 442] width 73 height 33
type input "10:00"
click at [302, 438] on div "Enter Tag" at bounding box center [299, 441] width 46 height 19
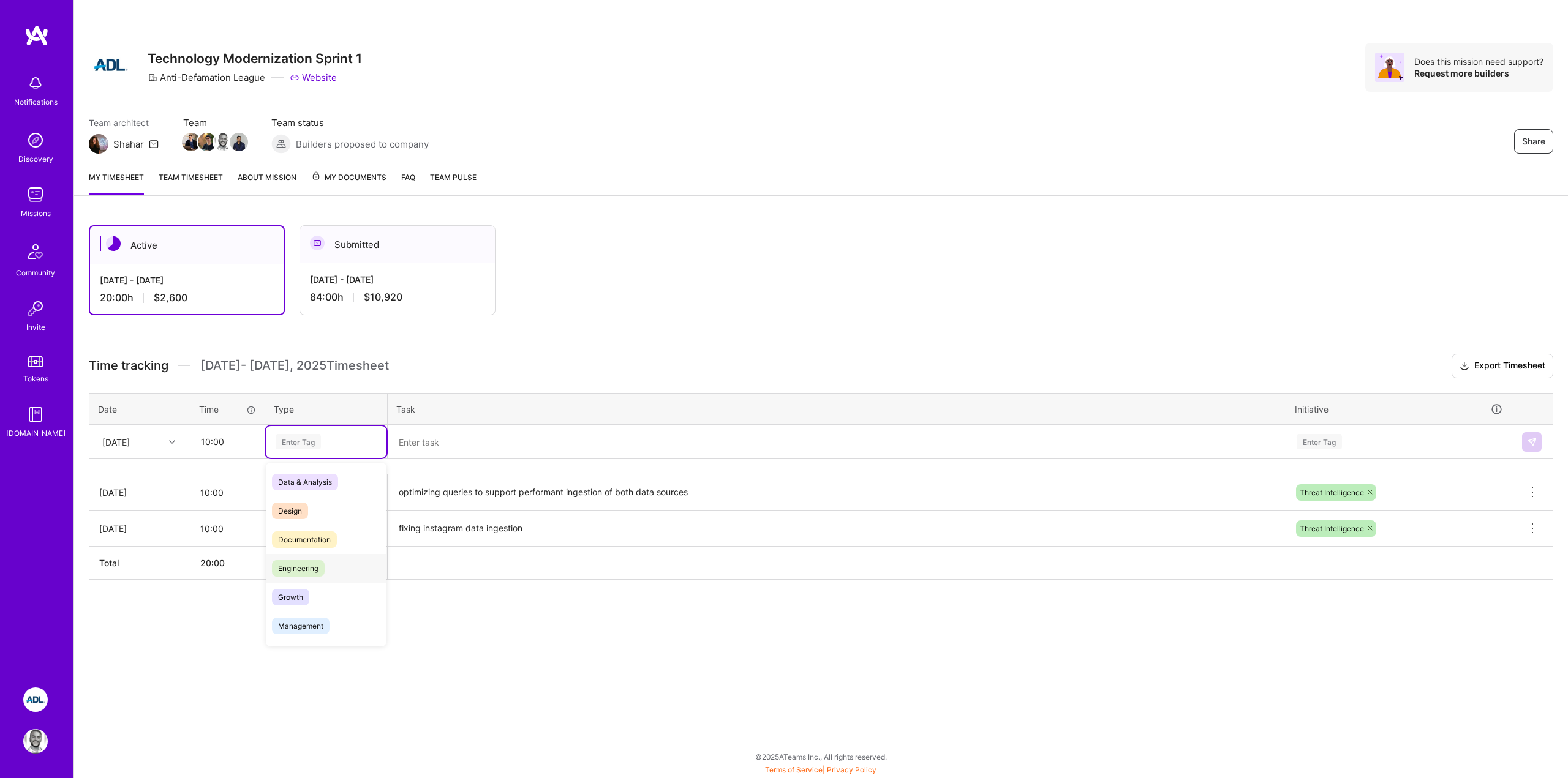
click at [305, 573] on span "Engineering" at bounding box center [299, 569] width 53 height 16
click at [451, 447] on textarea at bounding box center [837, 442] width 895 height 32
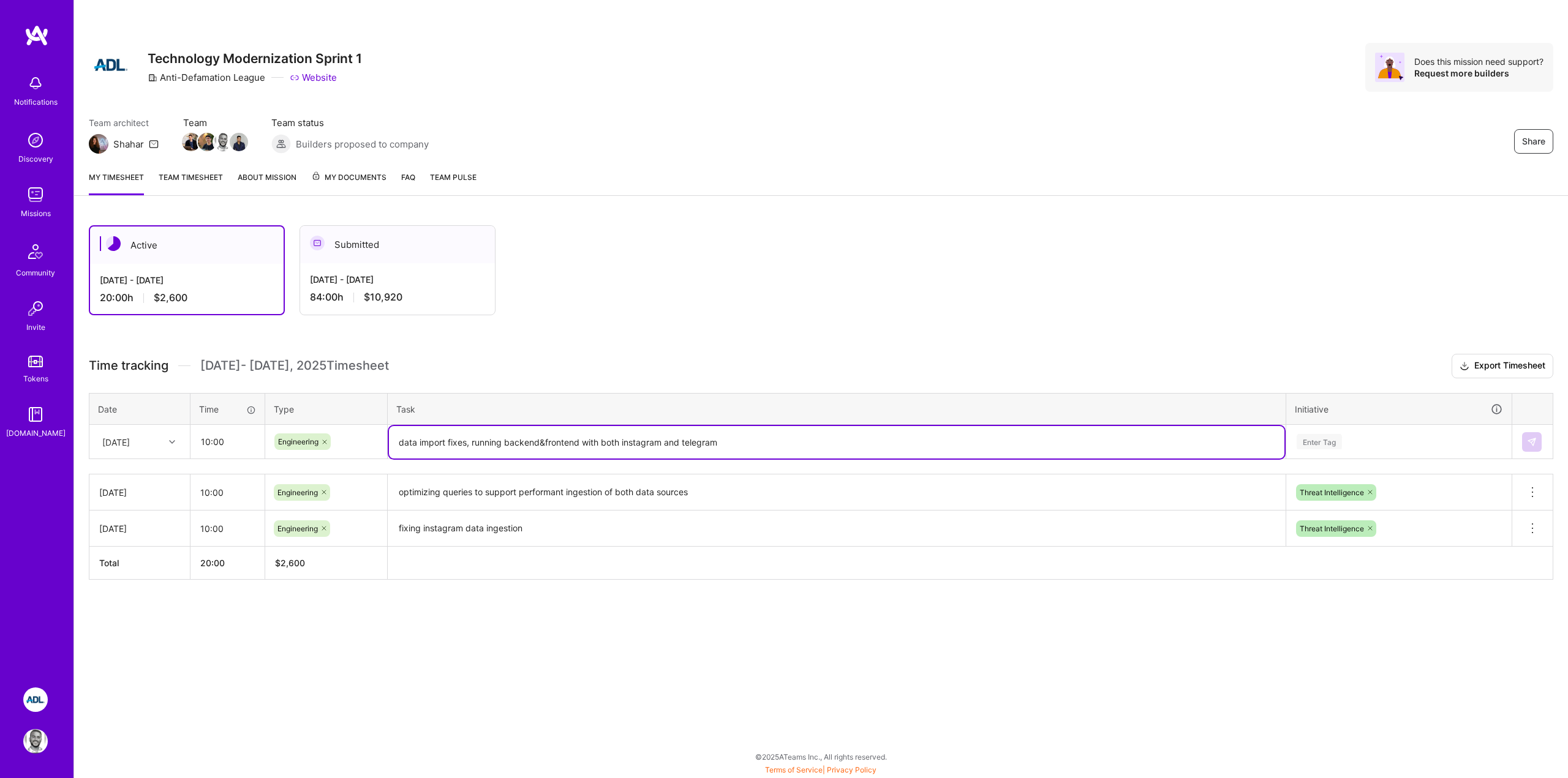
click at [540, 442] on textarea "data import fixes, running backend&frontend with both instagram and telegram" at bounding box center [837, 443] width 895 height 33
drag, startPoint x: 722, startPoint y: 440, endPoint x: 542, endPoint y: 440, distance: 180.0
click at [542, 440] on textarea "data import fixes, running backend&frontend with both instagram and telegram" at bounding box center [837, 443] width 895 height 33
click at [471, 446] on textarea "data import fixes, running backend&" at bounding box center [837, 443] width 895 height 33
type textarea "data import fixesrunning backend&"
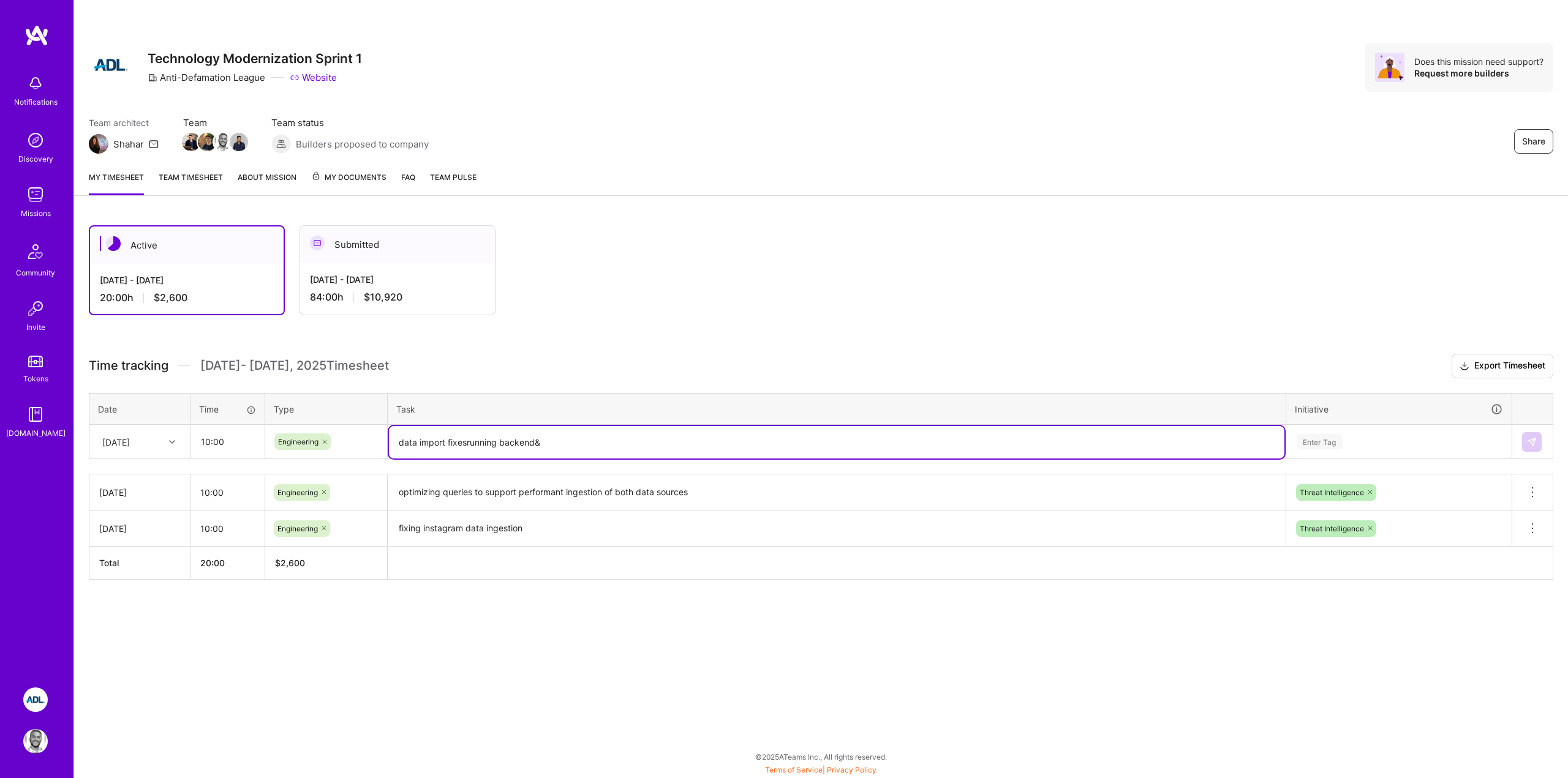
click at [522, 530] on textarea "fixing instagram data ingestion" at bounding box center [837, 529] width 895 height 34
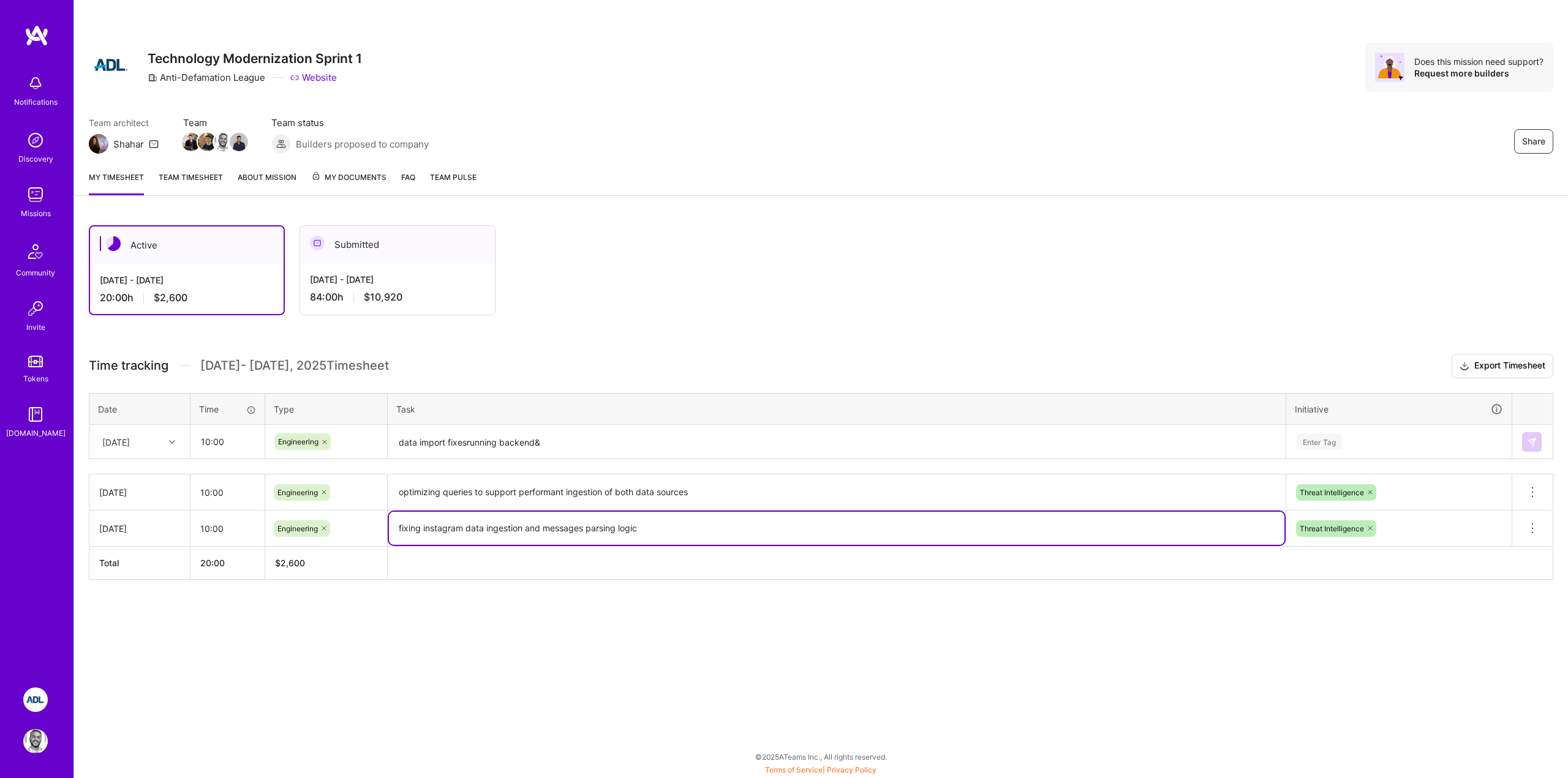
type textarea "fixing instagram data ingestion and messages parsing logic"
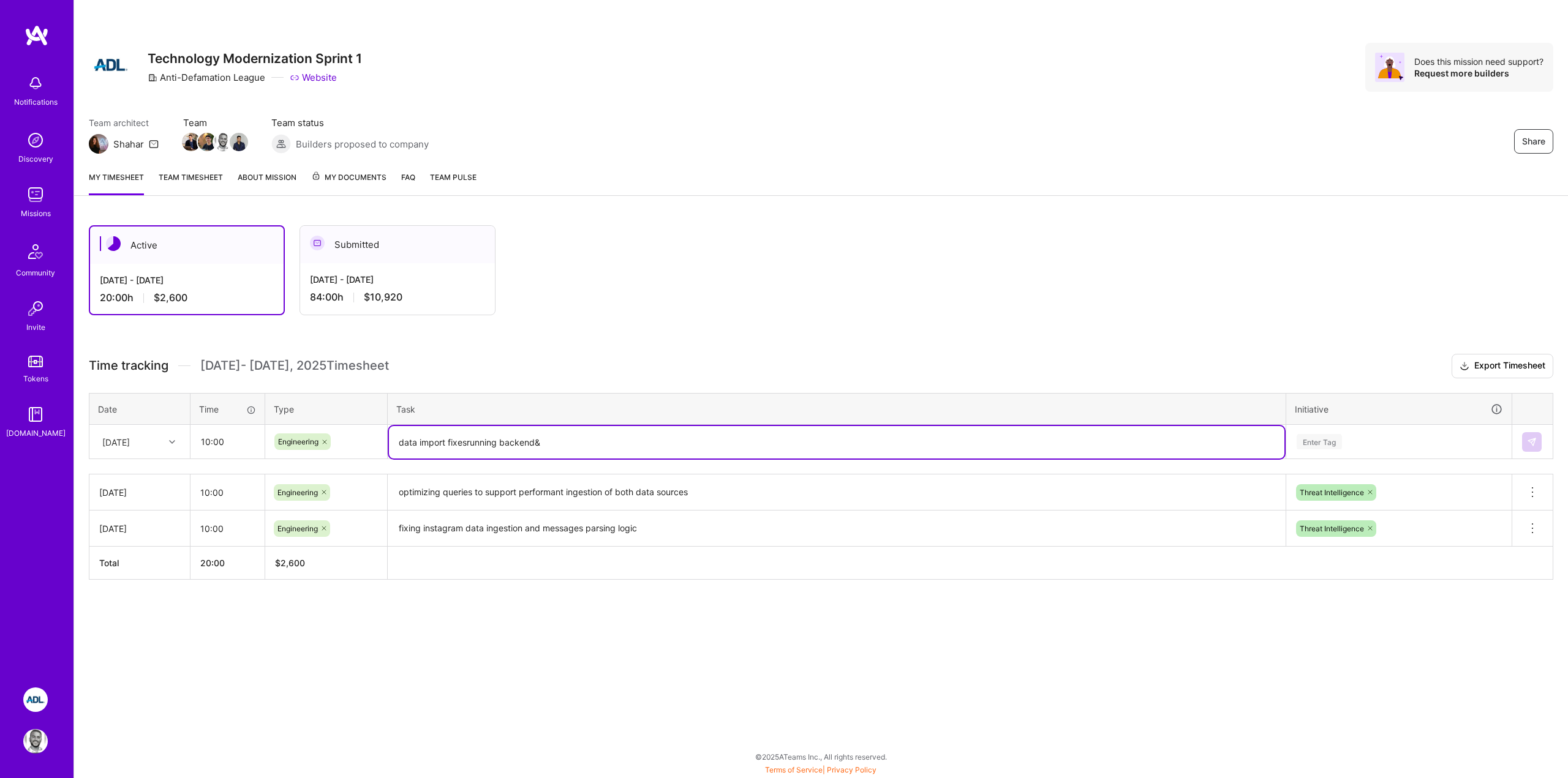
click at [468, 442] on textarea "data import fixesrunning backend&" at bounding box center [837, 443] width 895 height 33
click at [555, 446] on textarea "data import fixes running backend&" at bounding box center [837, 443] width 895 height 33
click at [468, 489] on textarea "optimizing queries to support performant ingestion of both data sources" at bounding box center [837, 492] width 895 height 34
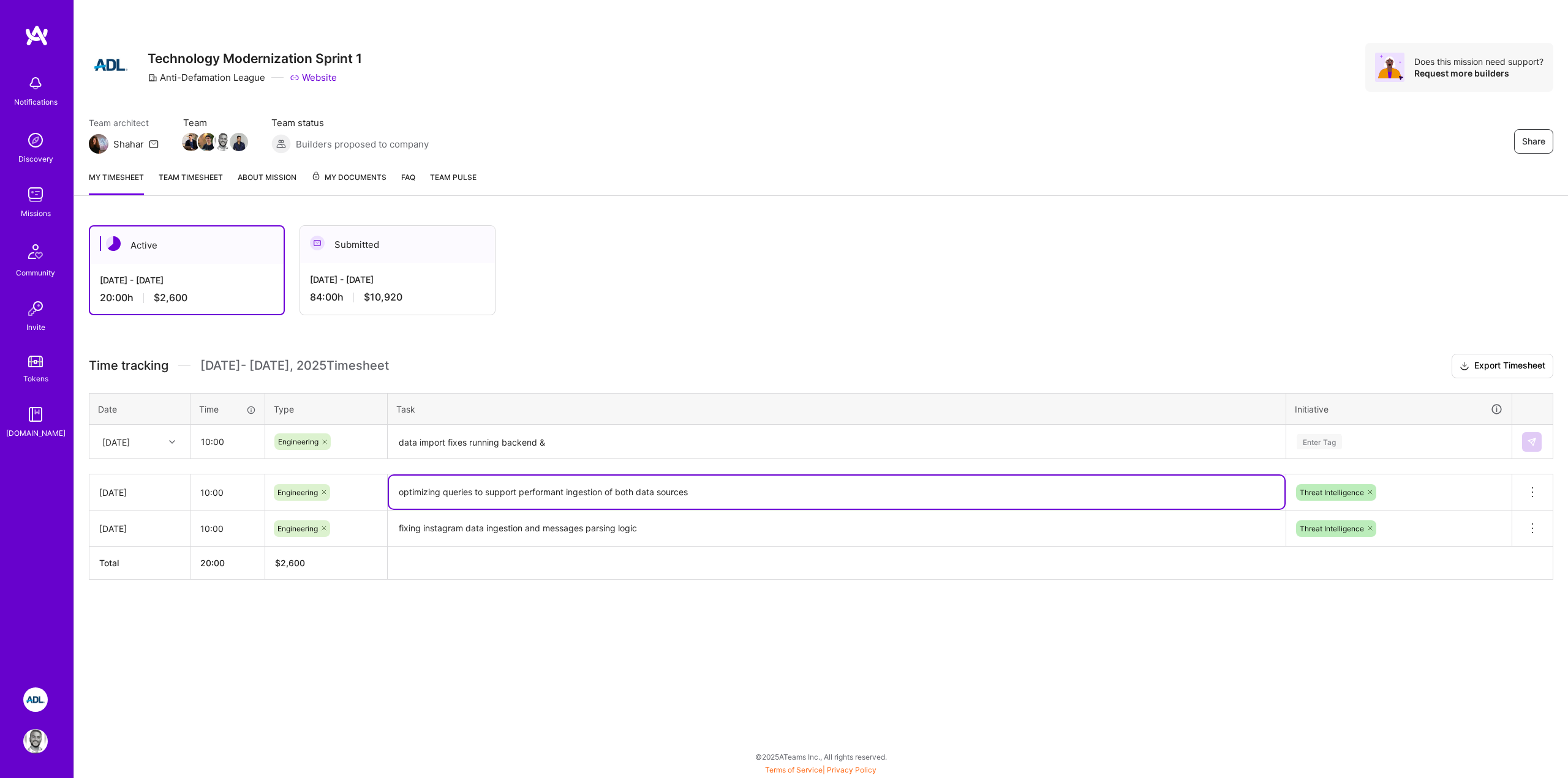
click at [498, 532] on textarea "fixing instagram data ingestion and messages parsing logic" at bounding box center [837, 530] width 895 height 35
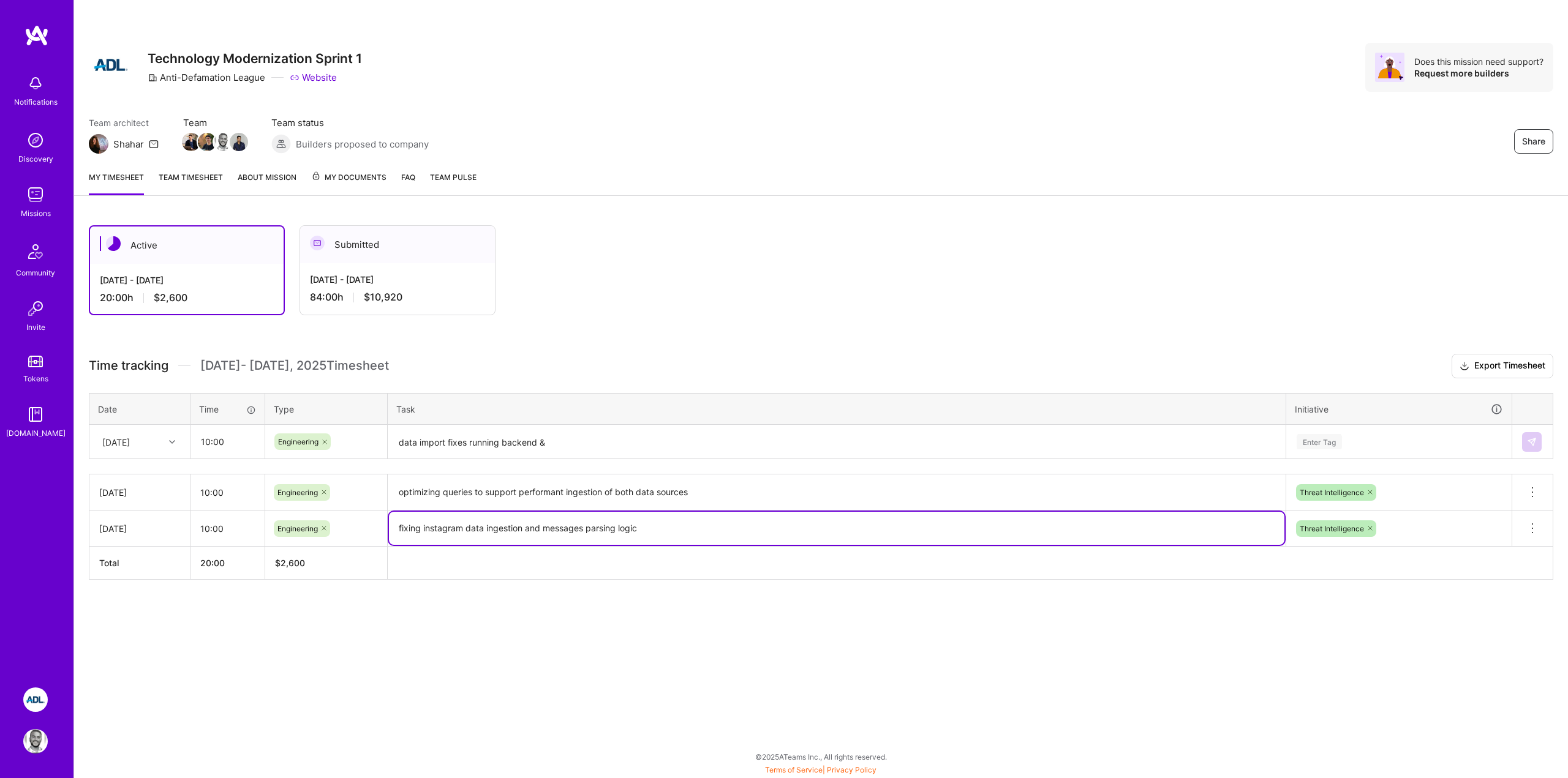
click at [538, 528] on textarea "fixing instagram data ingestion and messages parsing logic" at bounding box center [837, 529] width 895 height 33
click at [662, 527] on textarea "fixing instagram data ingestion and messages parsing logic" at bounding box center [837, 529] width 895 height 33
click at [561, 444] on textarea "data import fixes running backend &" at bounding box center [837, 443] width 895 height 33
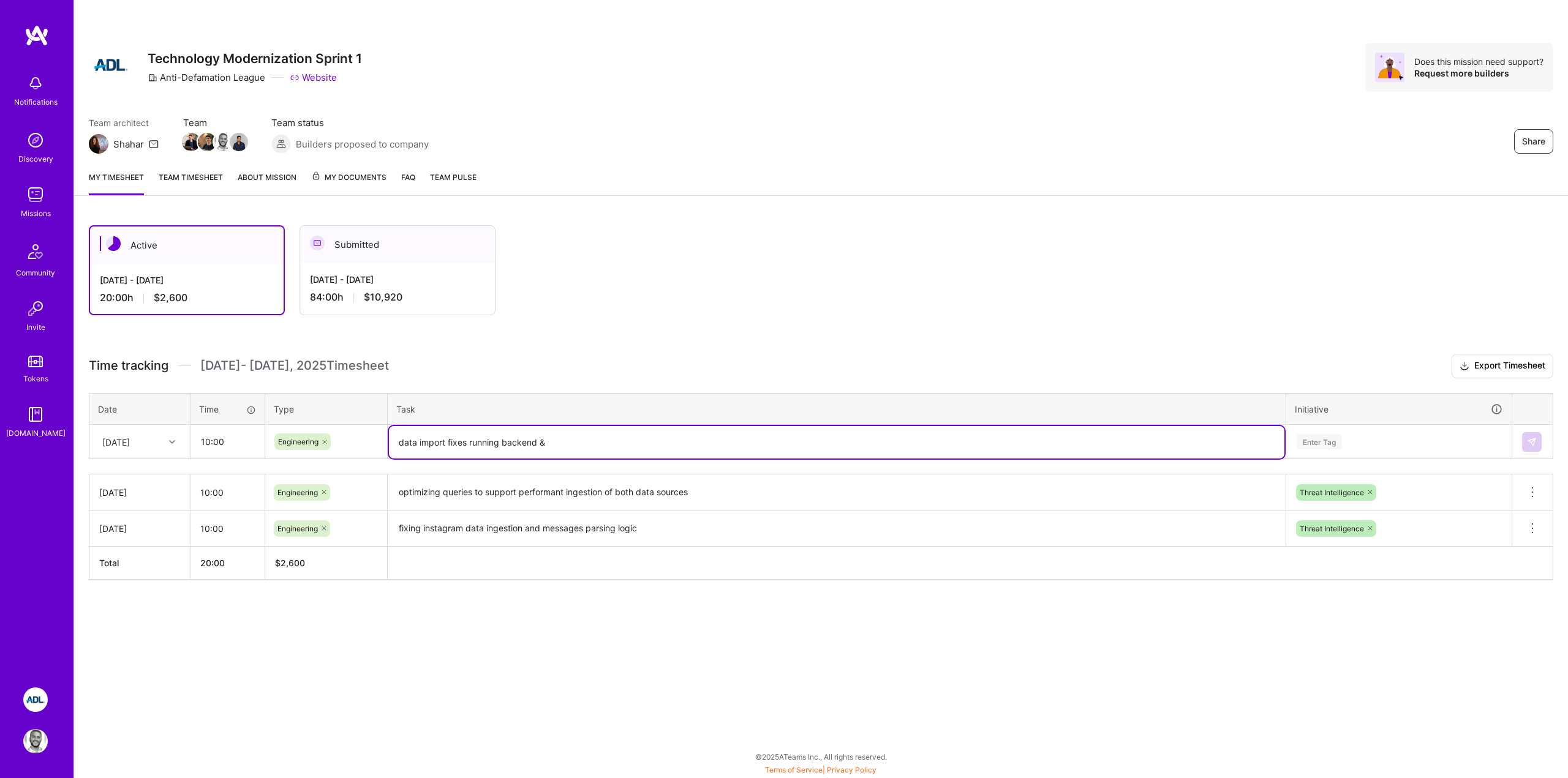
click at [489, 441] on textarea "data import fixes running backend &" at bounding box center [837, 443] width 895 height 33
click at [558, 446] on textarea "data import fixes running backend &" at bounding box center [837, 443] width 895 height 33
type textarea "data import fixes running backend & frontend tests"
click at [1338, 447] on div "Enter Tag" at bounding box center [1320, 441] width 46 height 19
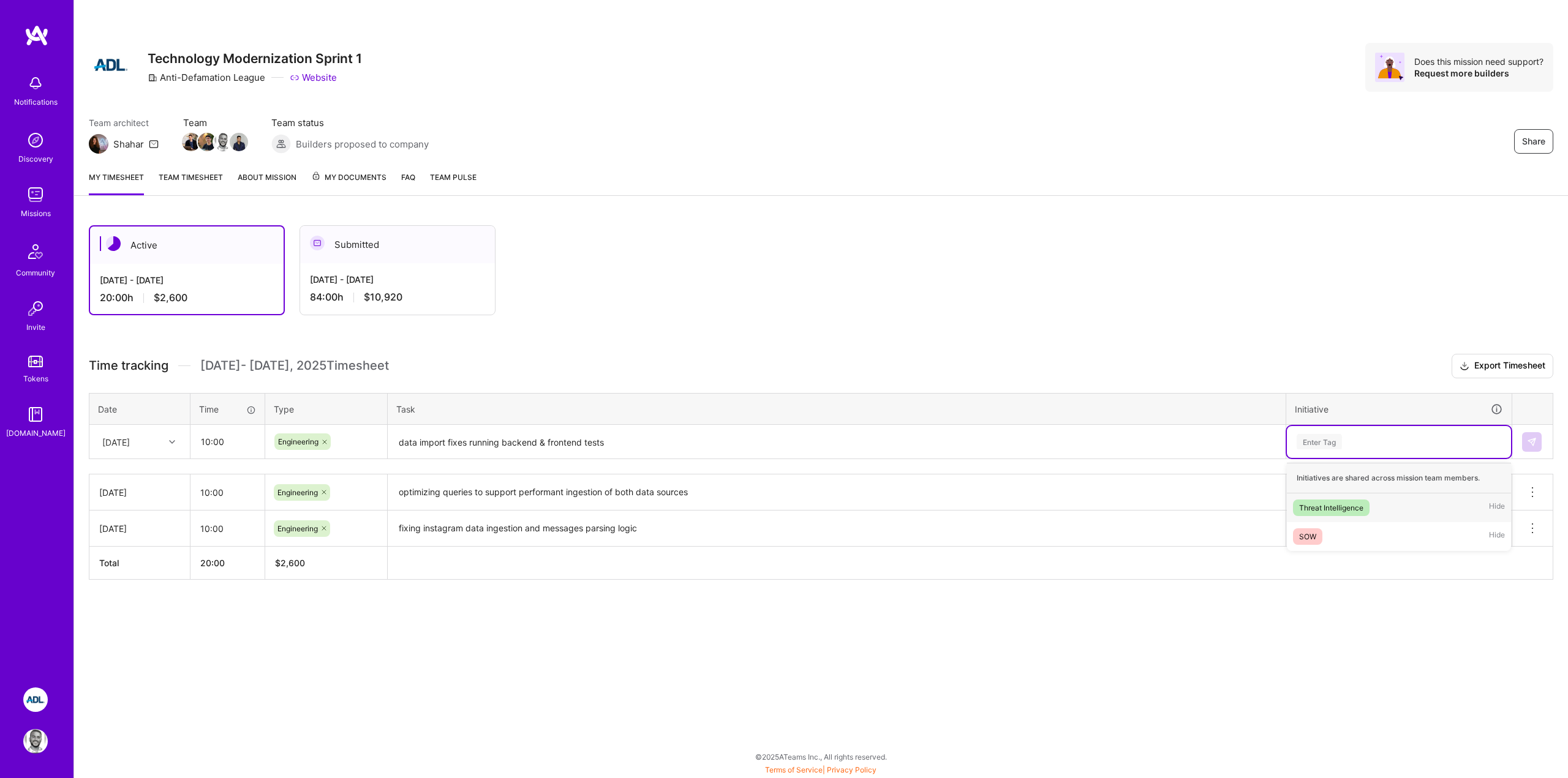
click at [1332, 505] on div "Threat Intelligence" at bounding box center [1331, 508] width 64 height 13
click at [1531, 445] on img at bounding box center [1531, 442] width 10 height 10
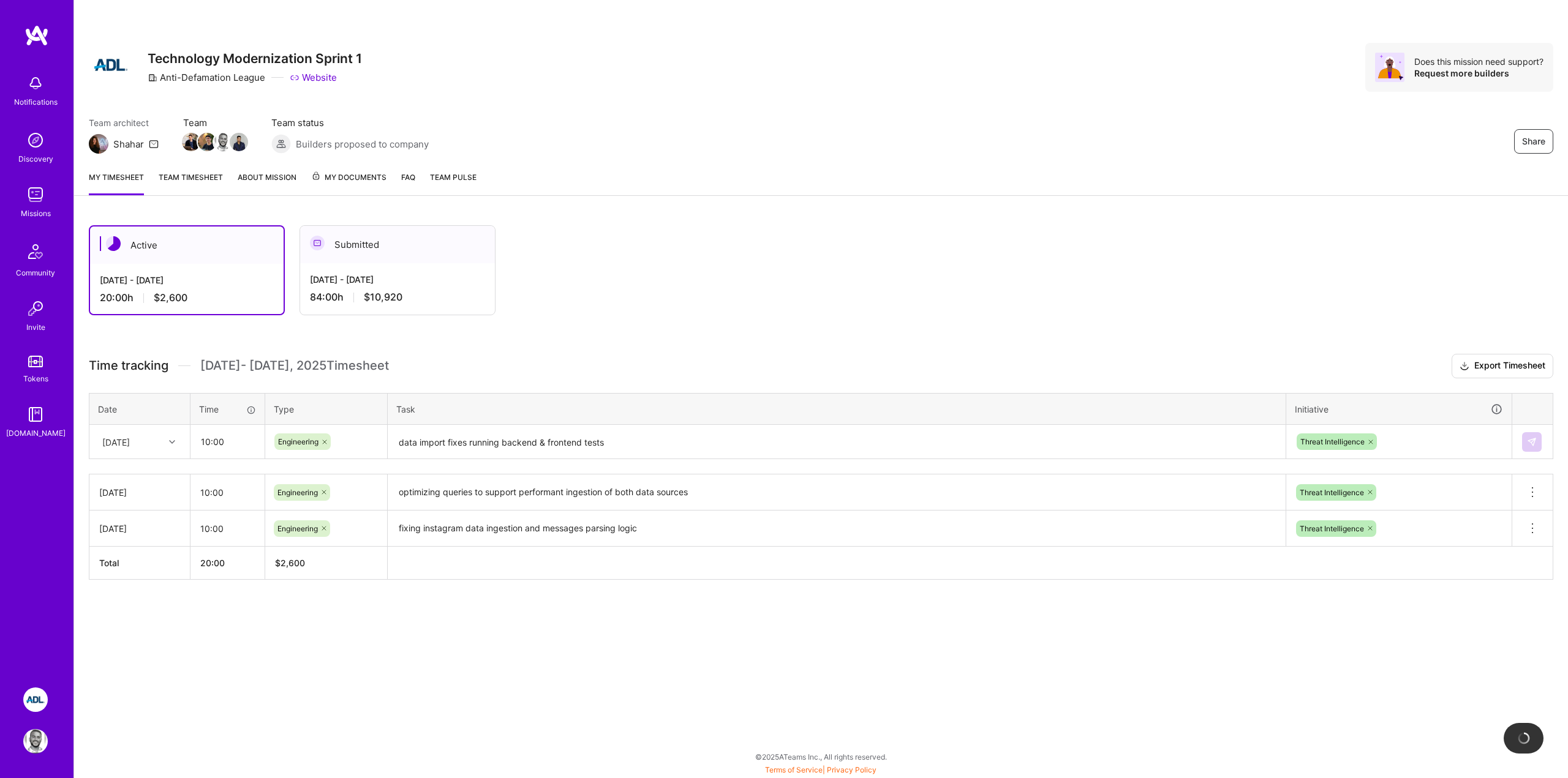
click at [1140, 304] on div "Active [DATE] - [DATE] 20:00 h $2,600 Submitted [DATE] - [DATE] 84:00 h $10,920" at bounding box center [754, 270] width 1332 height 90
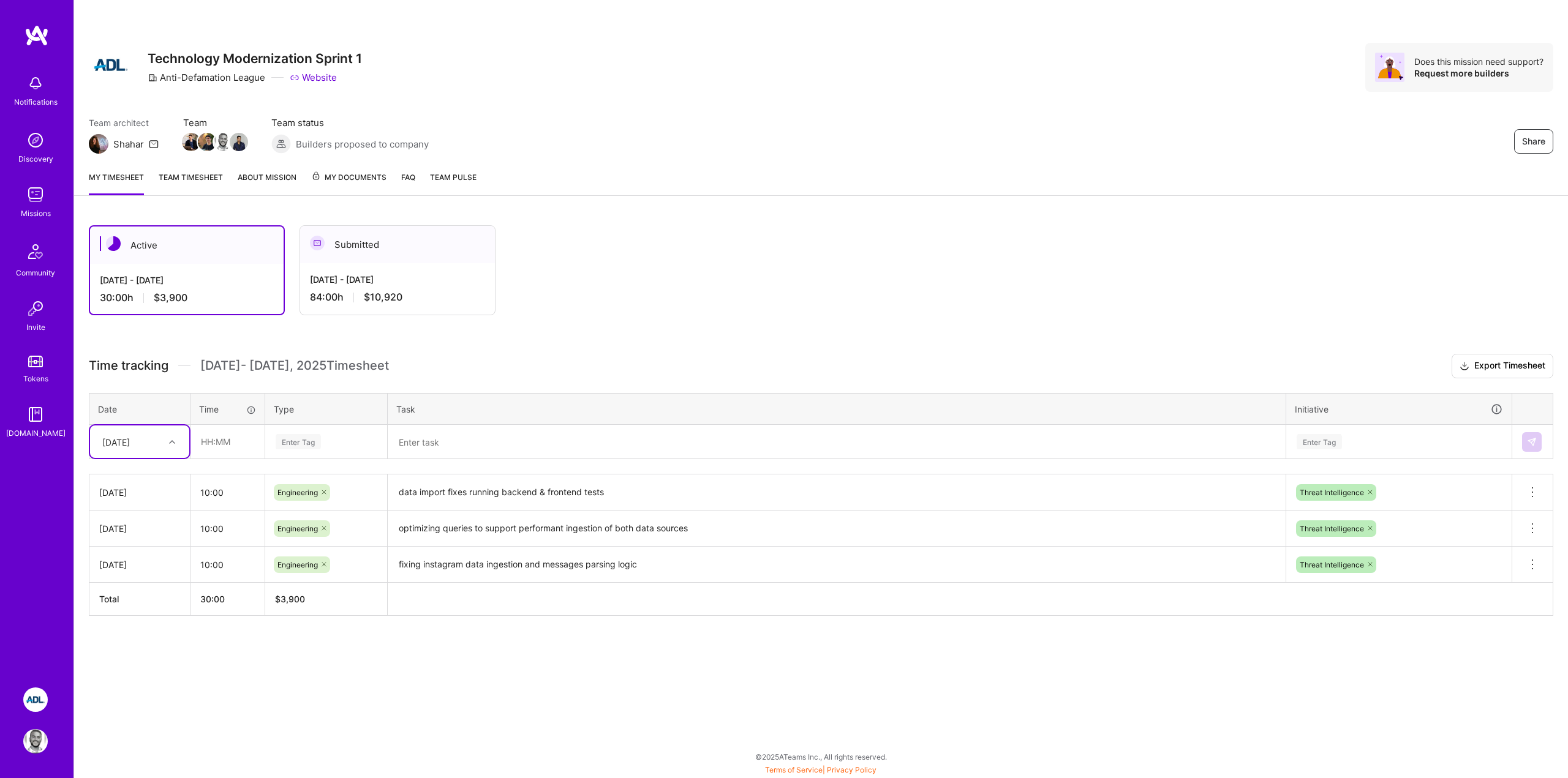
click at [714, 288] on div "Active [DATE] - [DATE] 30:00 h $3,900 Submitted [DATE] - [DATE] 84:00 h $10,920" at bounding box center [754, 270] width 1332 height 90
click at [344, 692] on div "Share Technology Modernization Sprint 1 Anti-Defamation League Website Does thi…" at bounding box center [820, 389] width 1494 height 778
click at [718, 320] on div "Active [DATE] - [DATE] 30:00 h $3,900 Submitted [DATE] - [DATE] 84:00 h $10,920…" at bounding box center [821, 444] width 1494 height 466
click at [583, 288] on div "Active [DATE] - [DATE] 30:00 h $3,900 Submitted [DATE] - [DATE] 84:00 h $10,920" at bounding box center [754, 270] width 1332 height 90
click at [521, 315] on div "Active [DATE] - [DATE] 30:00 h $3,900 Submitted [DATE] - [DATE] 84:00 h $10,920…" at bounding box center [821, 444] width 1494 height 466
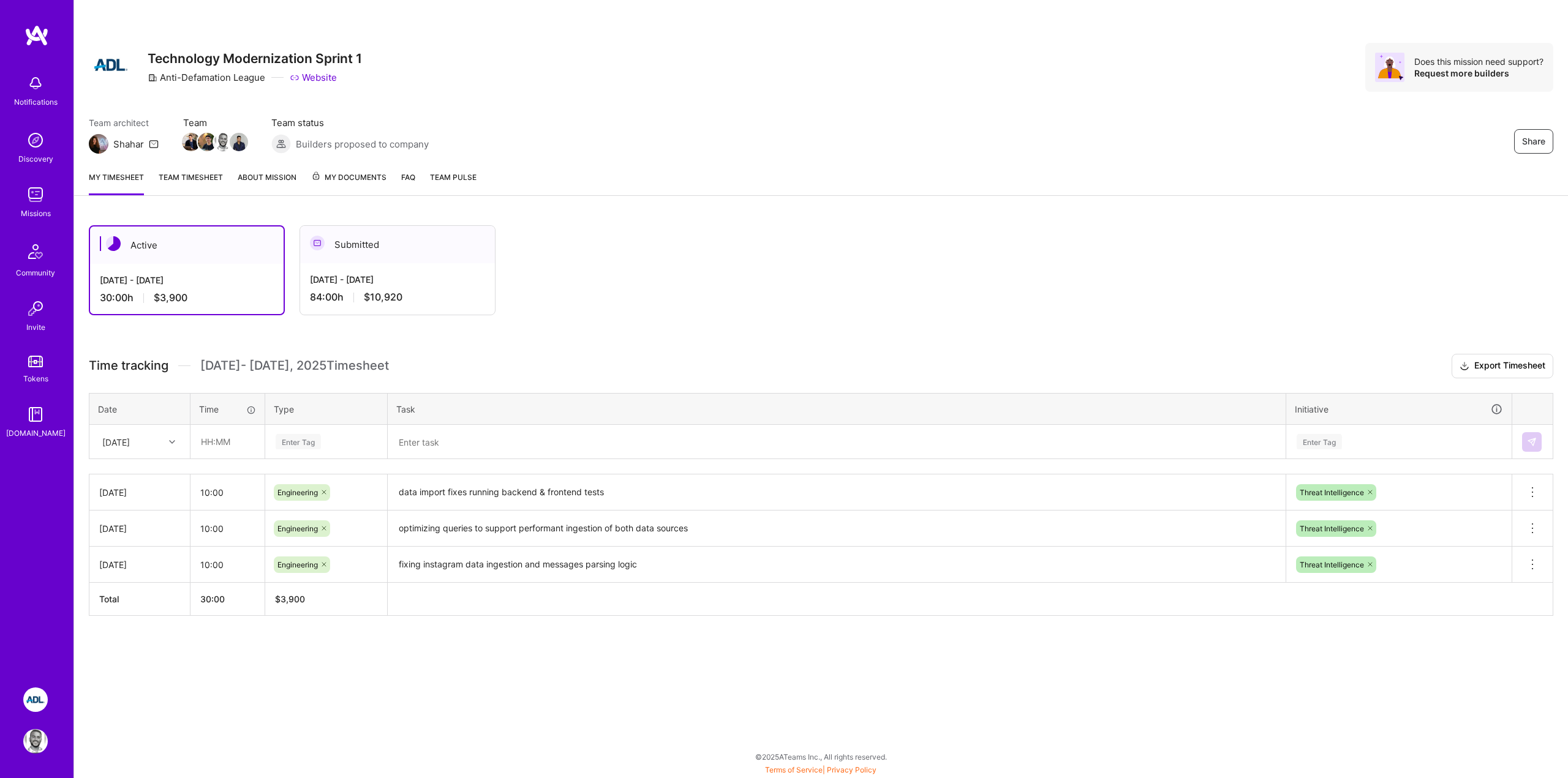
click at [286, 652] on div "Active [DATE] - [DATE] 30:00 h $3,900 Submitted [DATE] - [DATE] 84:00 h $10,920…" at bounding box center [821, 444] width 1494 height 466
click at [42, 96] on div "Notifications" at bounding box center [36, 102] width 44 height 13
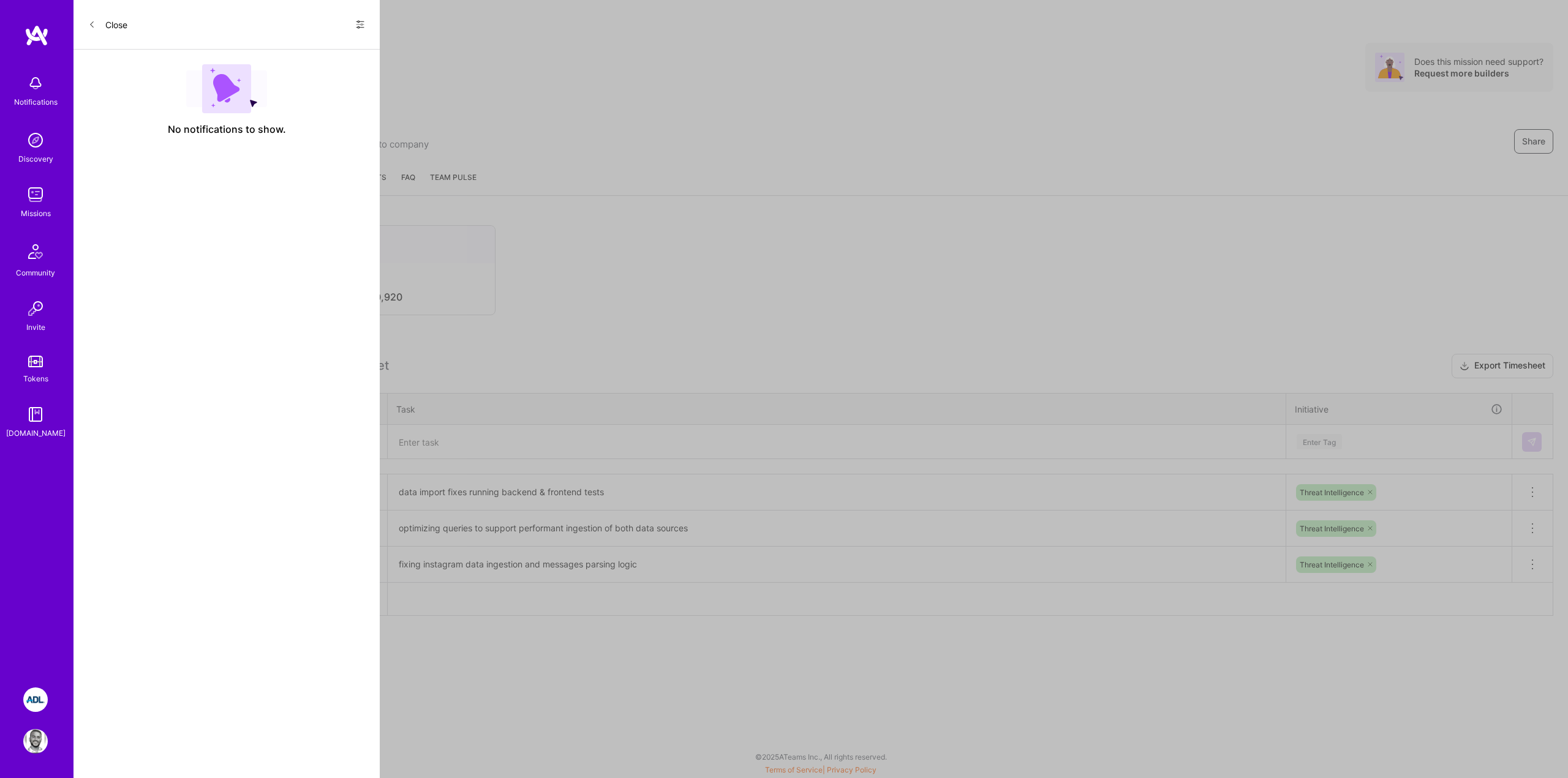
click at [743, 207] on div "Notifications Discovery Missions Community Invite Tokens [DOMAIN_NAME] ADL: Tec…" at bounding box center [784, 386] width 1568 height 773
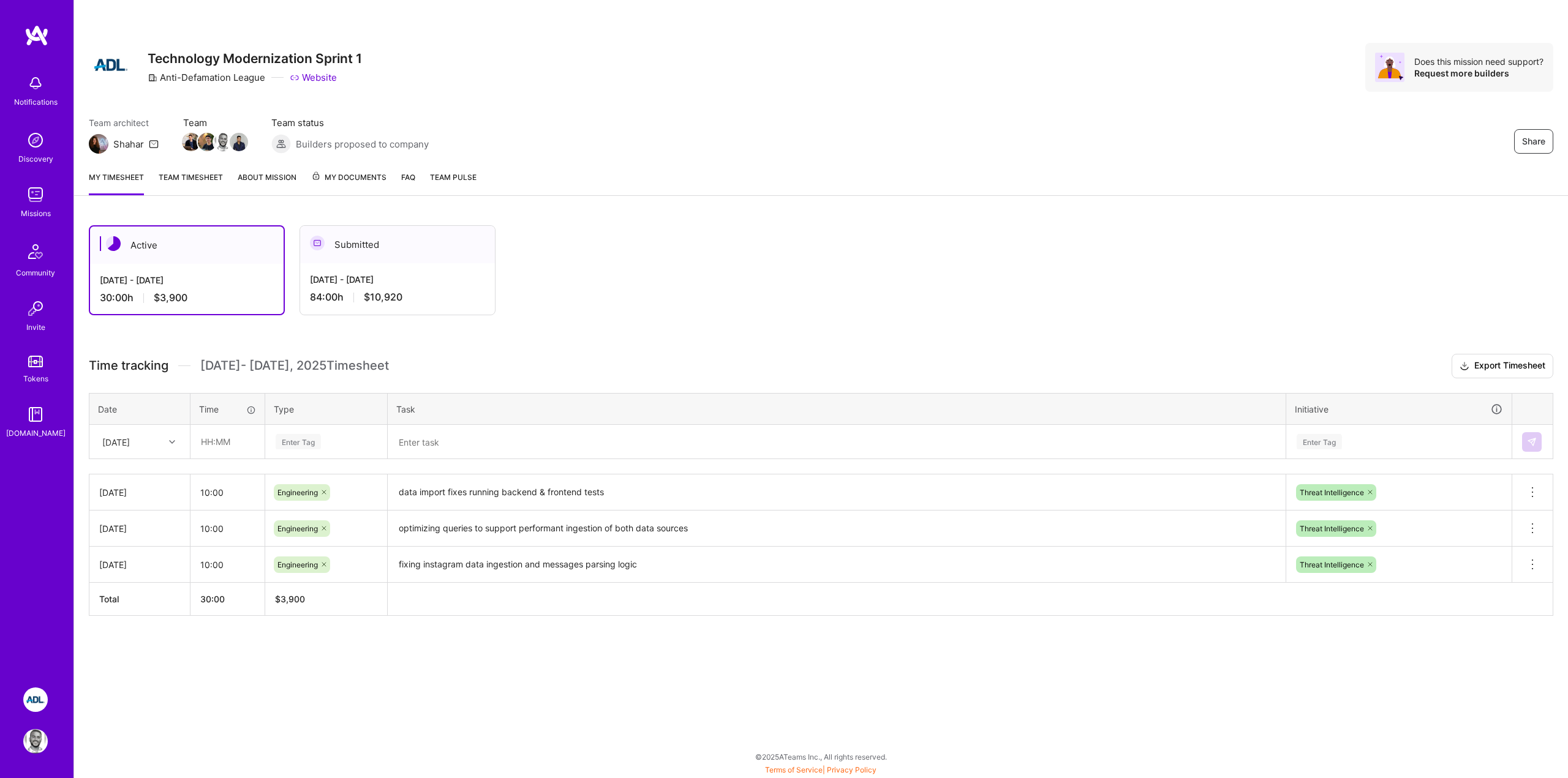
click at [42, 31] on img at bounding box center [37, 36] width 25 height 22
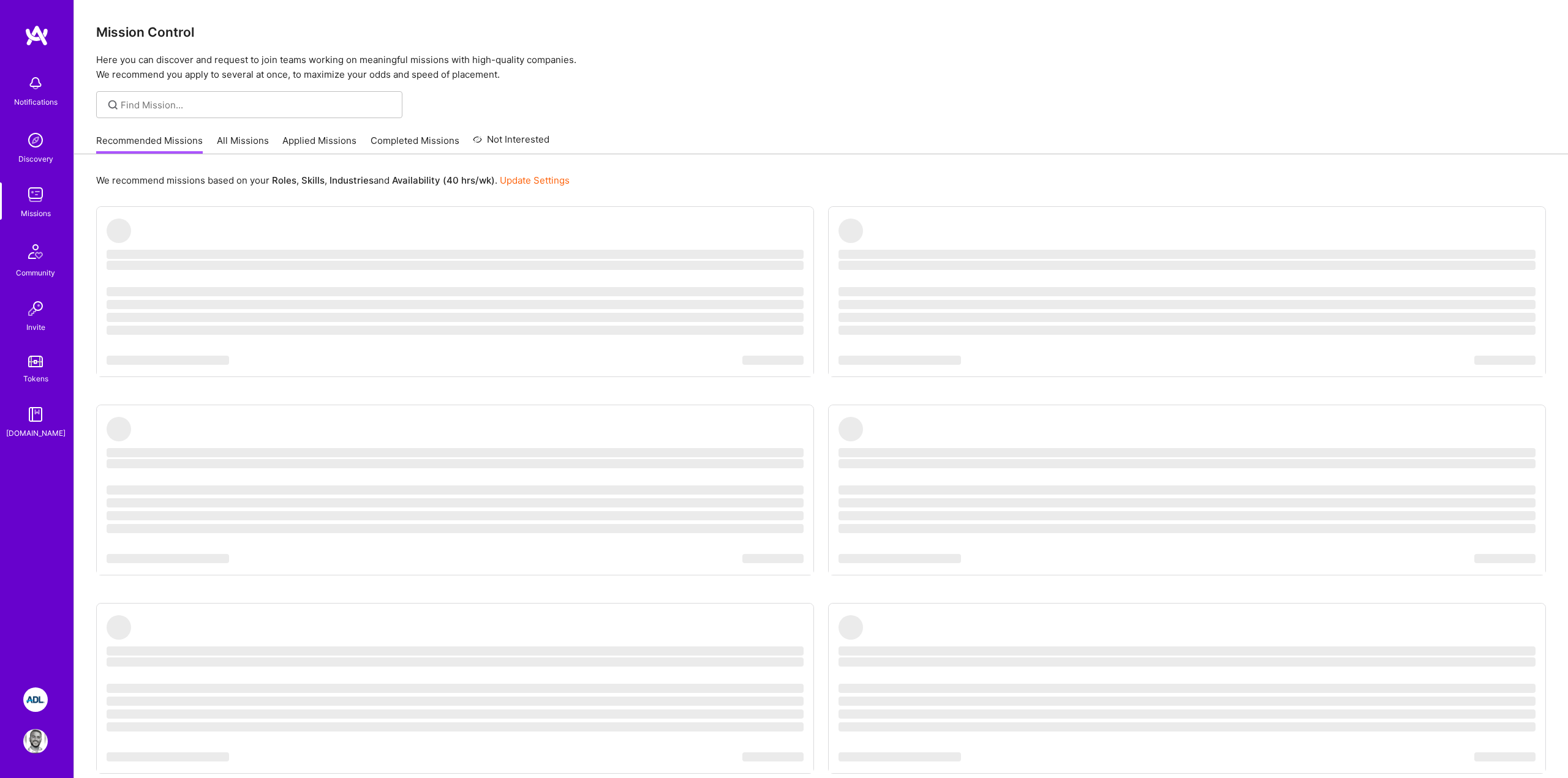
click at [789, 33] on h3 "Mission Control" at bounding box center [820, 32] width 1449 height 16
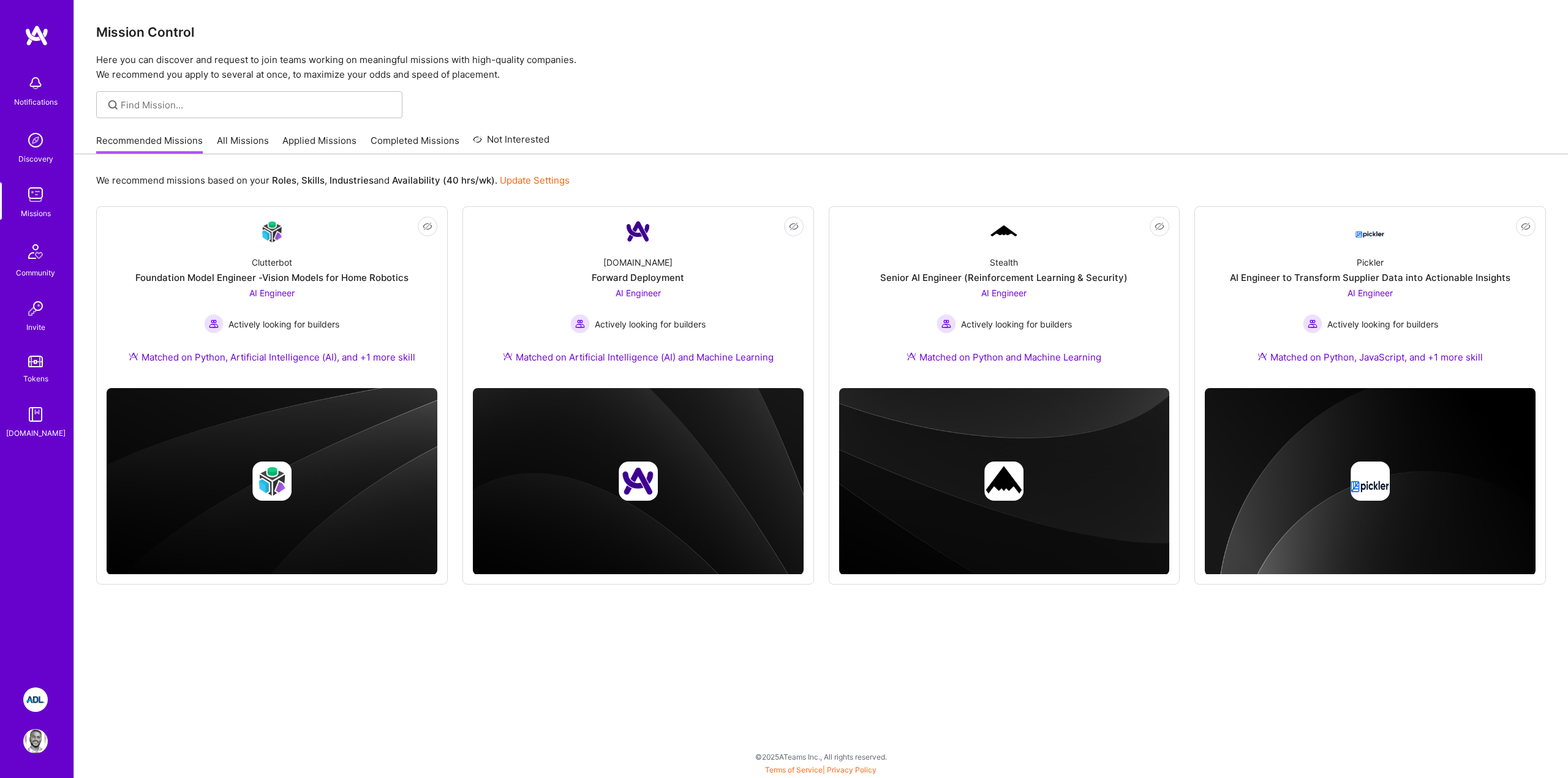
click at [1194, 37] on h3 "Mission Control" at bounding box center [820, 32] width 1449 height 16
click at [31, 32] on img at bounding box center [37, 36] width 25 height 22
